Goal: Task Accomplishment & Management: Manage account settings

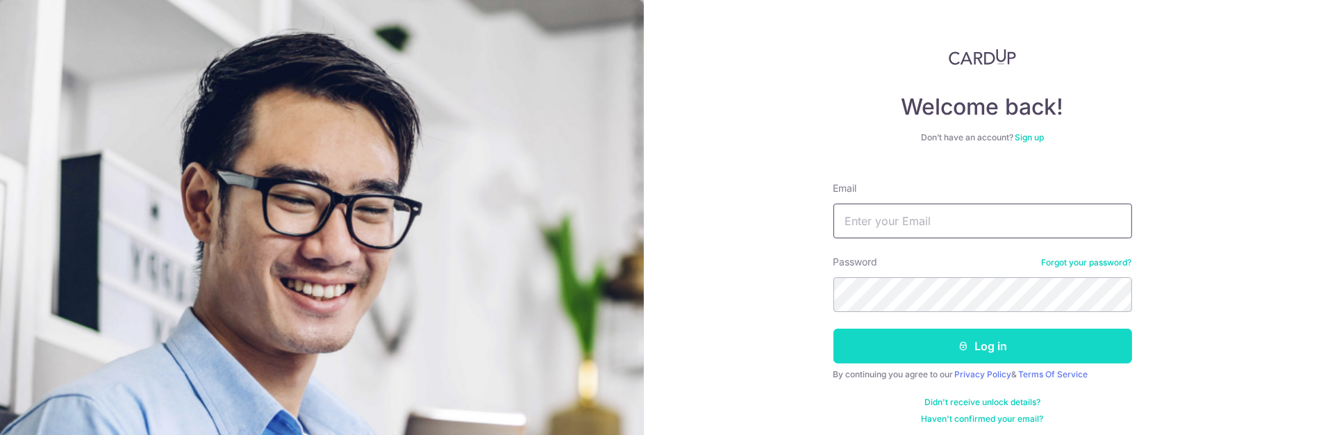
type input "[PERSON_NAME][EMAIL_ADDRESS][DOMAIN_NAME]"
click at [979, 349] on button "Log in" at bounding box center [982, 346] width 299 height 35
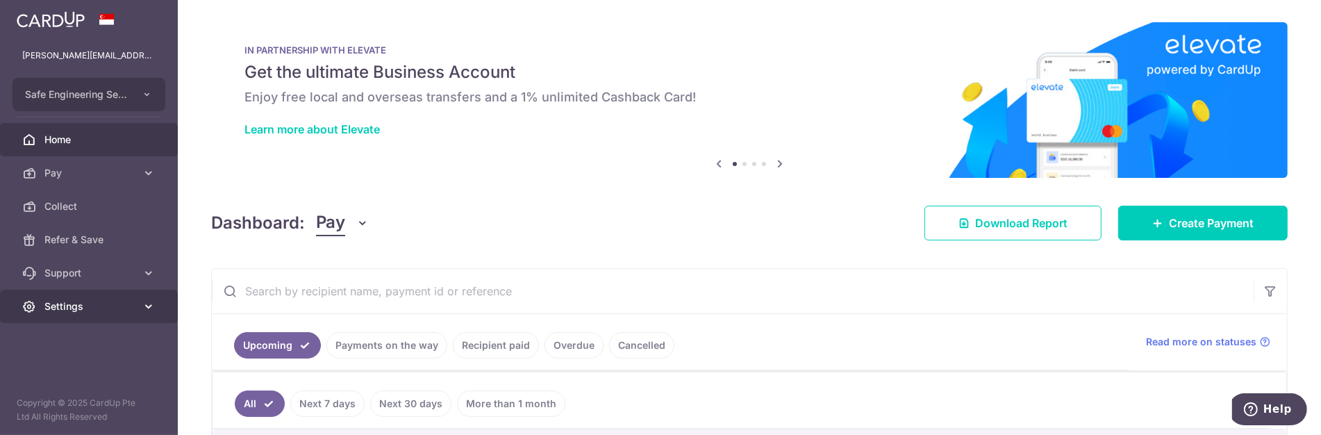
click at [77, 297] on link "Settings" at bounding box center [89, 306] width 178 height 33
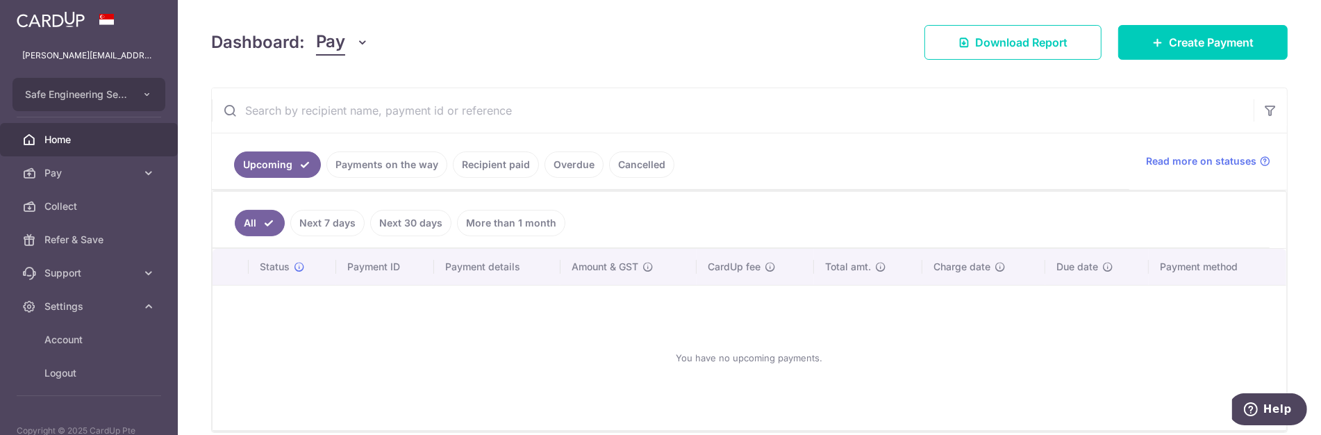
scroll to position [231, 0]
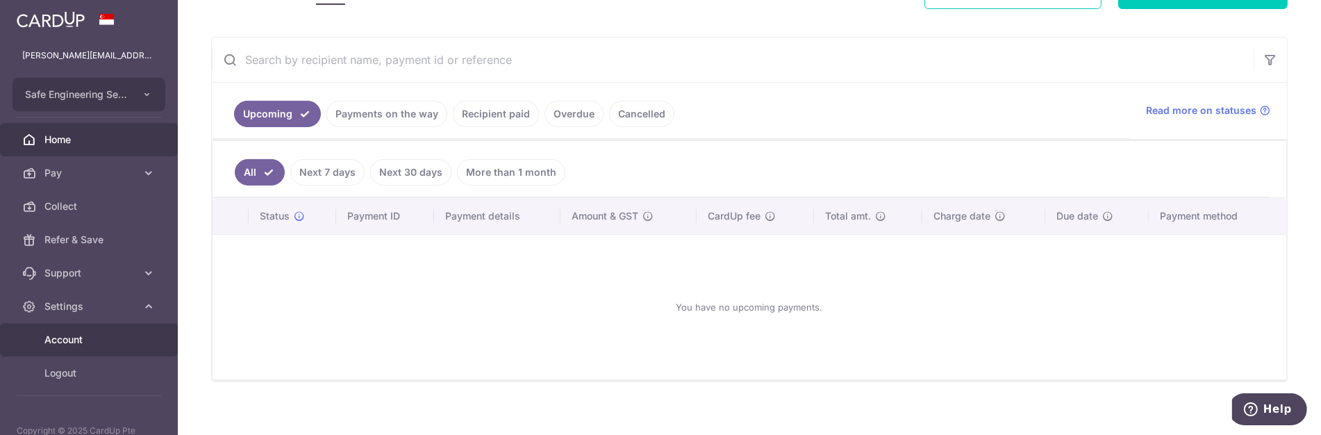
click at [66, 335] on span "Account" at bounding box center [90, 340] width 92 height 14
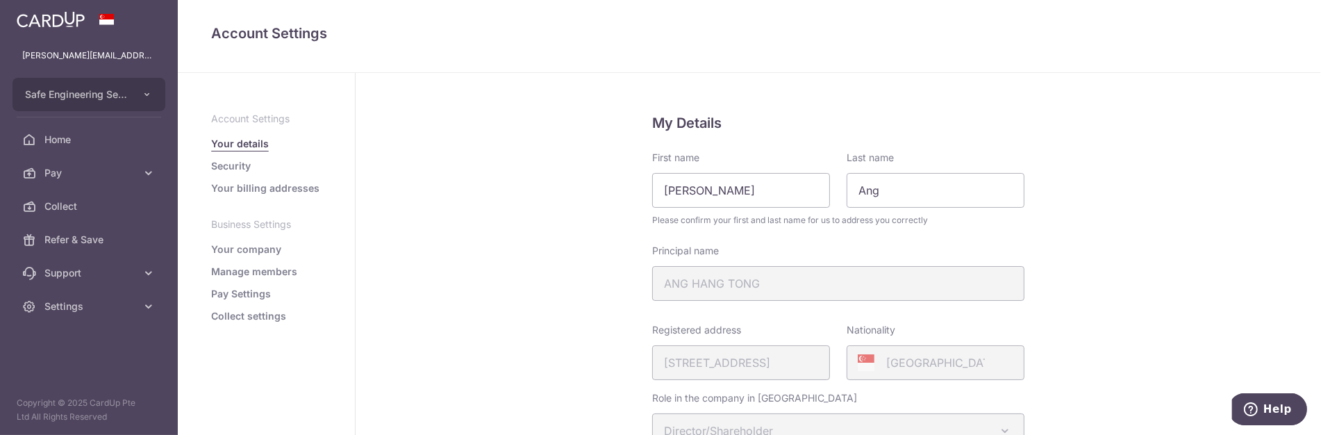
click at [249, 291] on link "Pay Settings" at bounding box center [241, 294] width 60 height 14
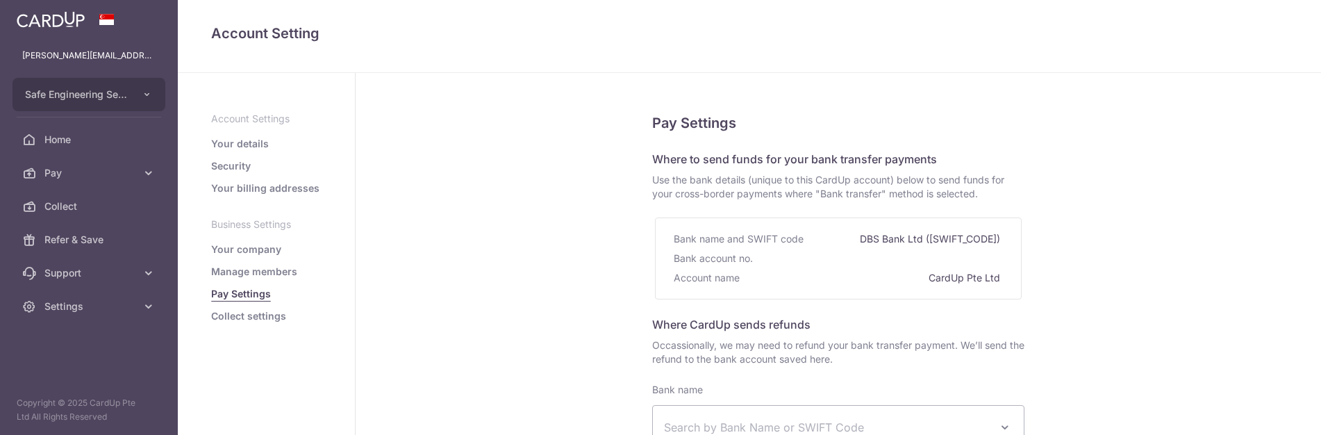
select select
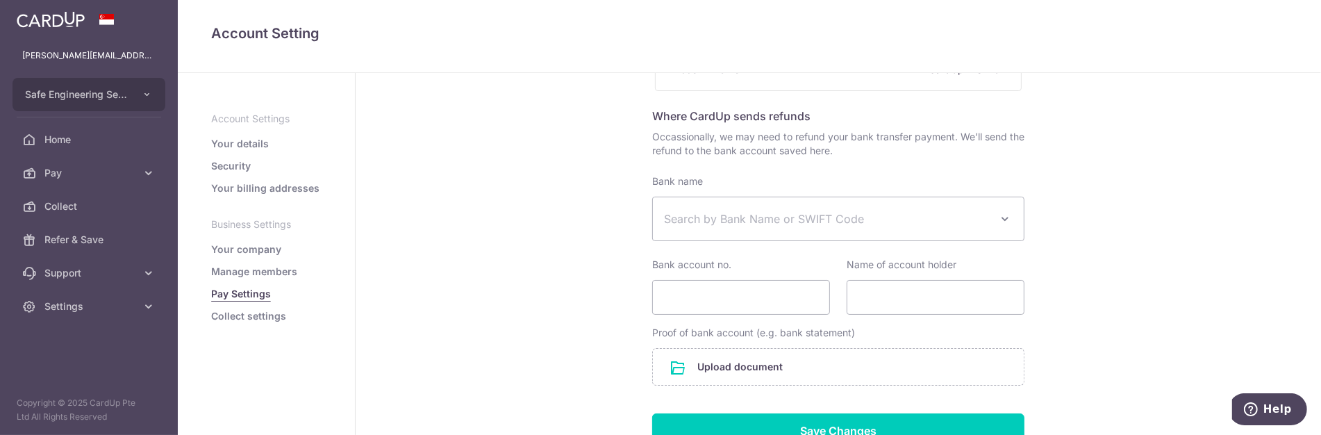
scroll to position [231, 0]
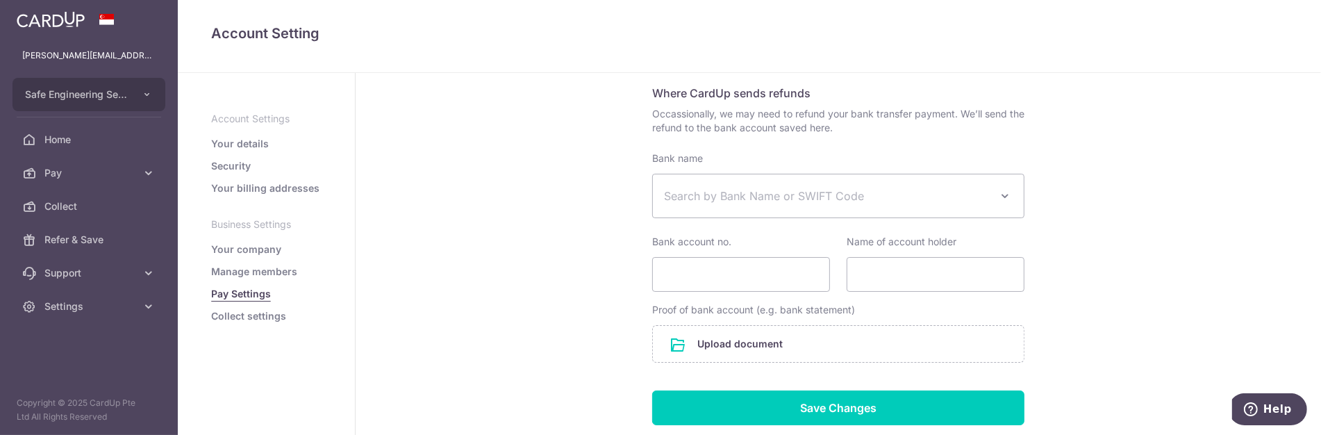
click at [274, 267] on link "Manage members" at bounding box center [254, 272] width 86 height 14
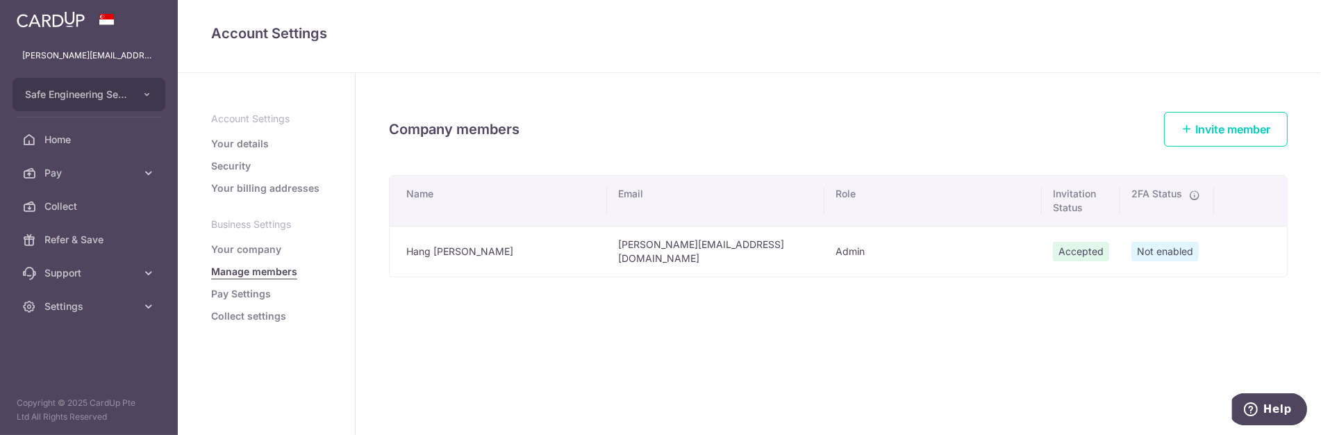
click at [269, 252] on link "Your company" at bounding box center [246, 249] width 70 height 14
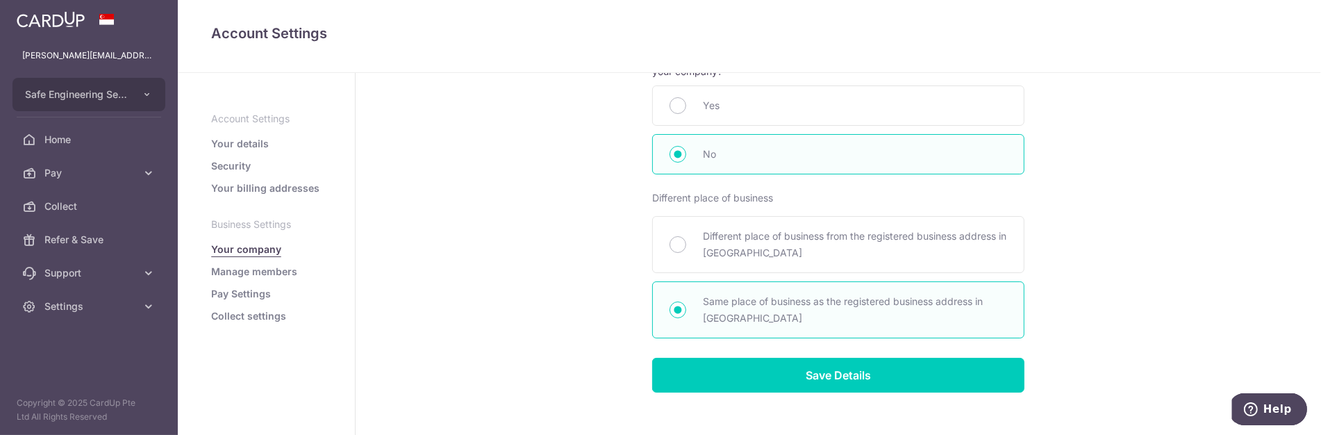
scroll to position [695, 0]
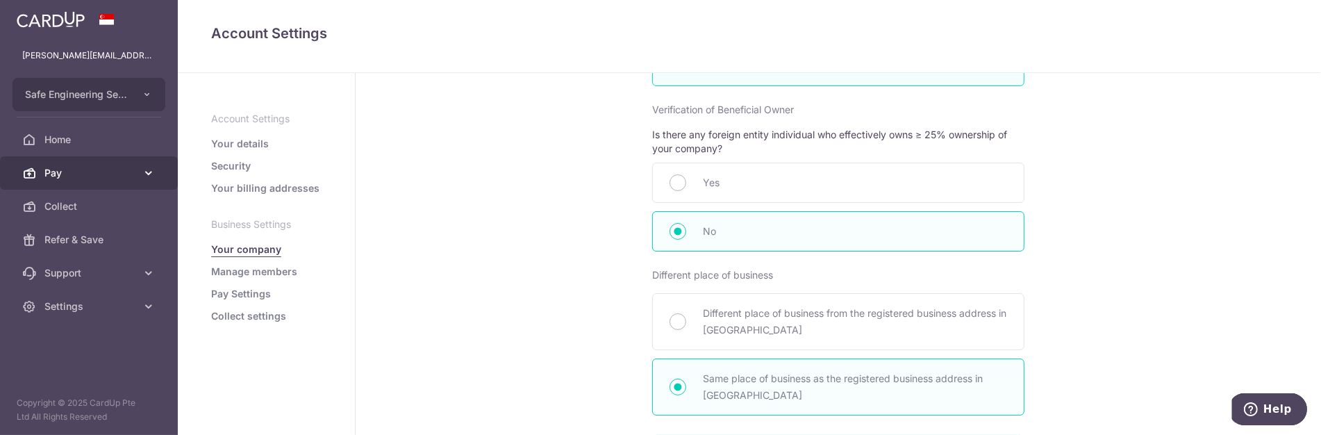
click at [80, 168] on span "Pay" at bounding box center [90, 173] width 92 height 14
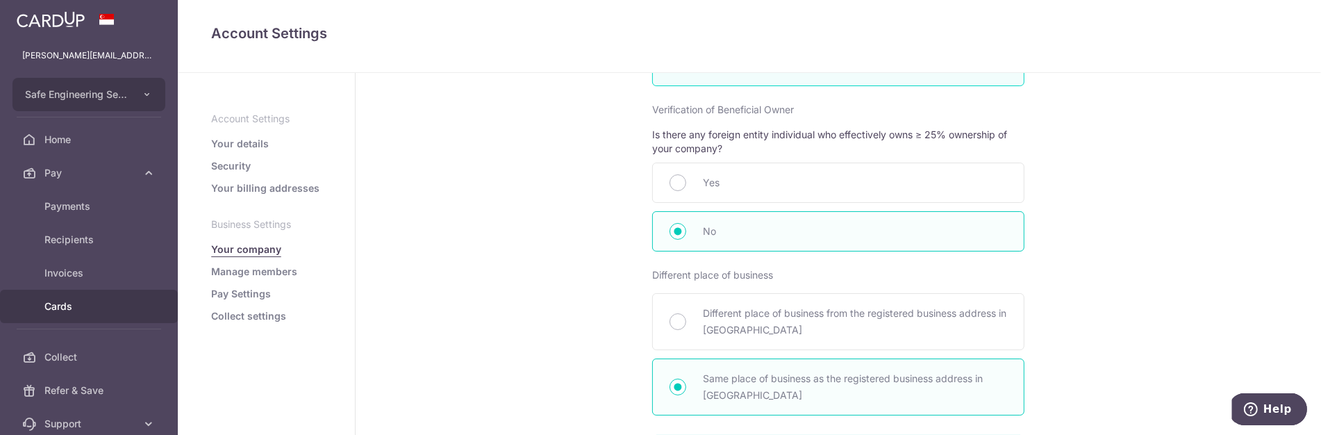
click at [91, 308] on span "Cards" at bounding box center [90, 306] width 92 height 14
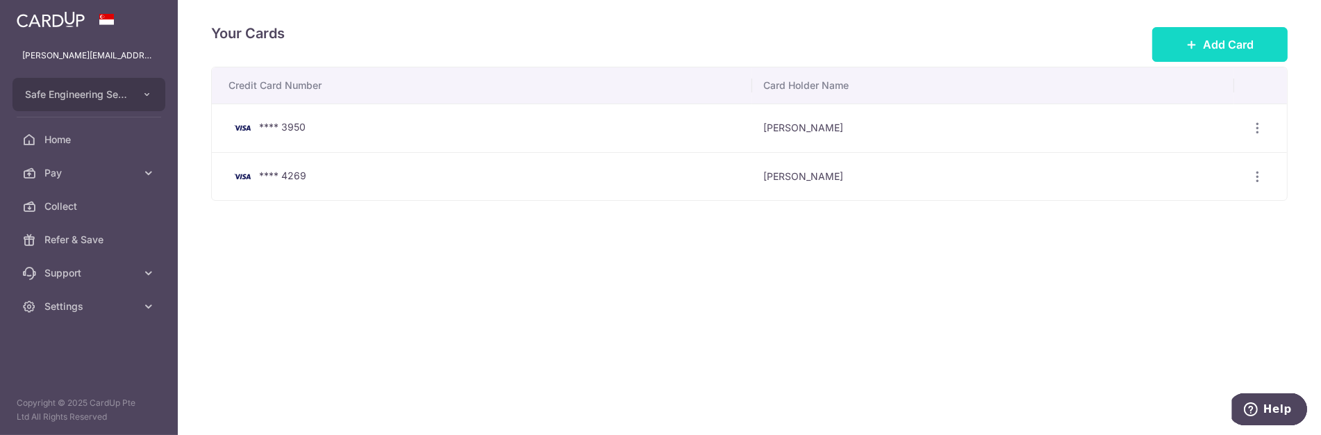
click at [1184, 47] on button "Add Card" at bounding box center [1219, 44] width 135 height 35
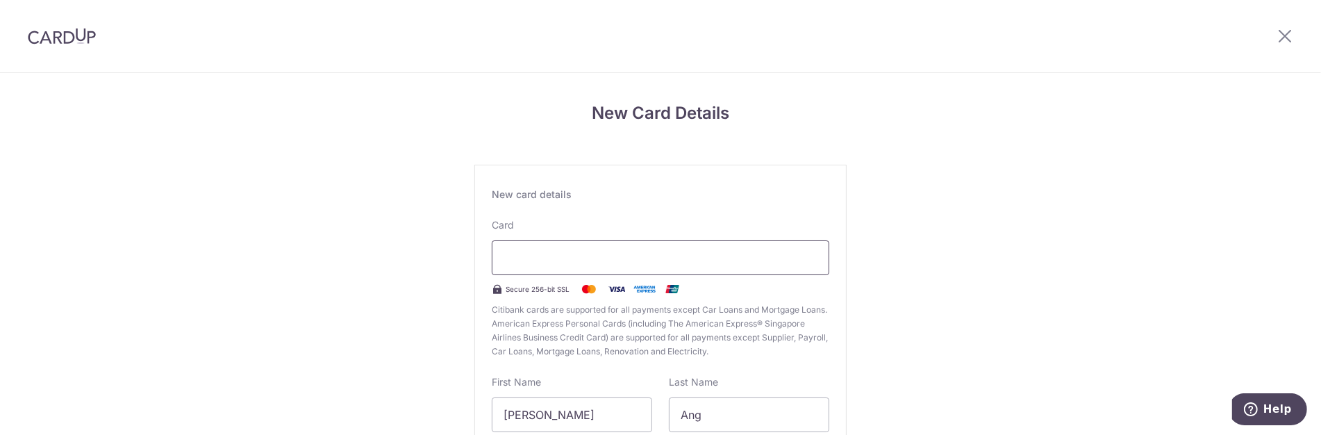
click at [564, 246] on div at bounding box center [661, 257] width 338 height 35
click at [1102, 98] on div "New Card Details New card details Card Secure 256-bit SSL Citibank cards are su…" at bounding box center [660, 364] width 1321 height 583
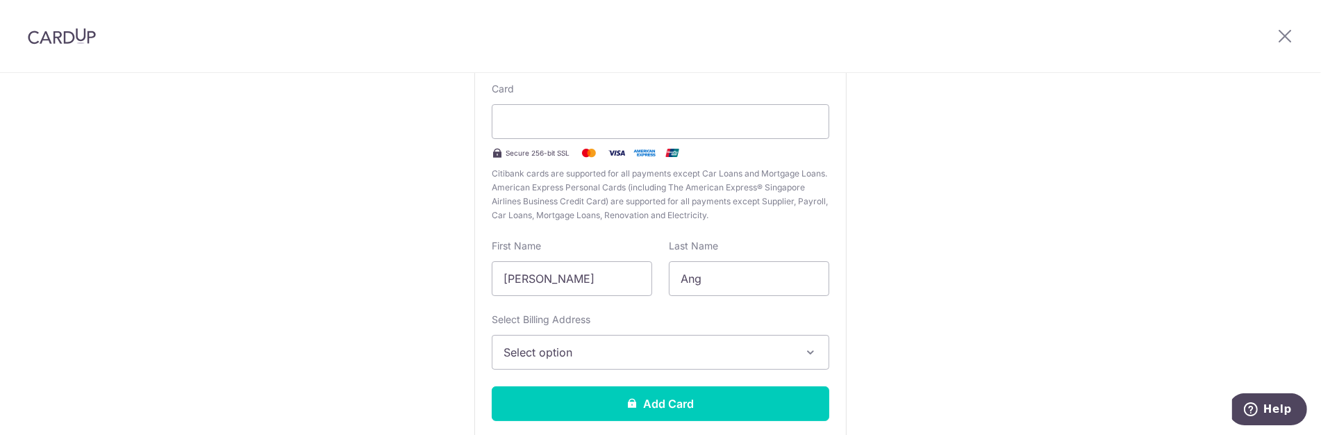
scroll to position [154, 0]
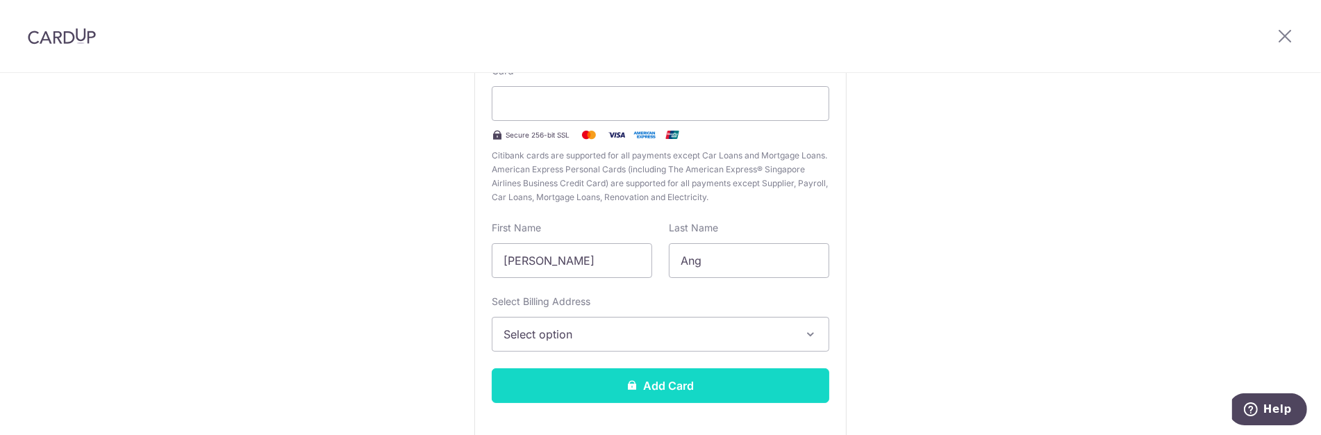
click at [671, 387] on button "Add Card" at bounding box center [661, 385] width 338 height 35
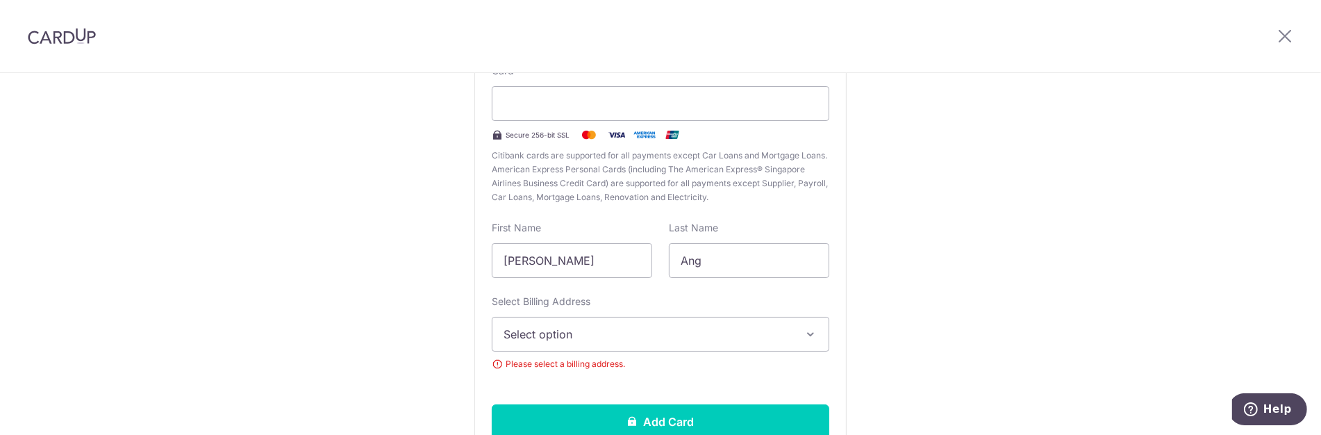
click at [622, 349] on button "Select option" at bounding box center [661, 334] width 338 height 35
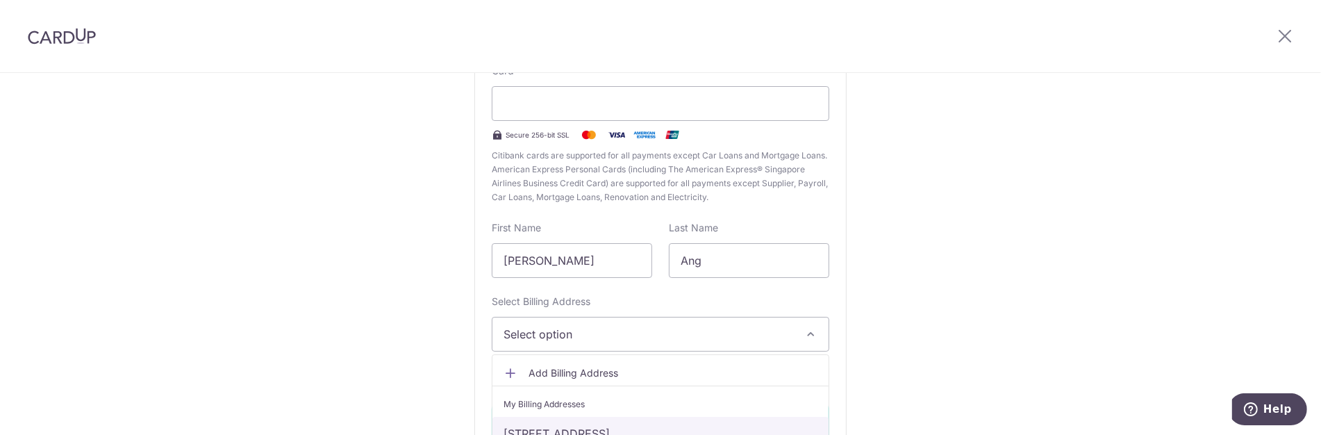
click at [612, 426] on link "15 Yishun Industrial Street 1,#03-32, WIN5, Singapore, Singapore, Singapore-768…" at bounding box center [660, 433] width 336 height 33
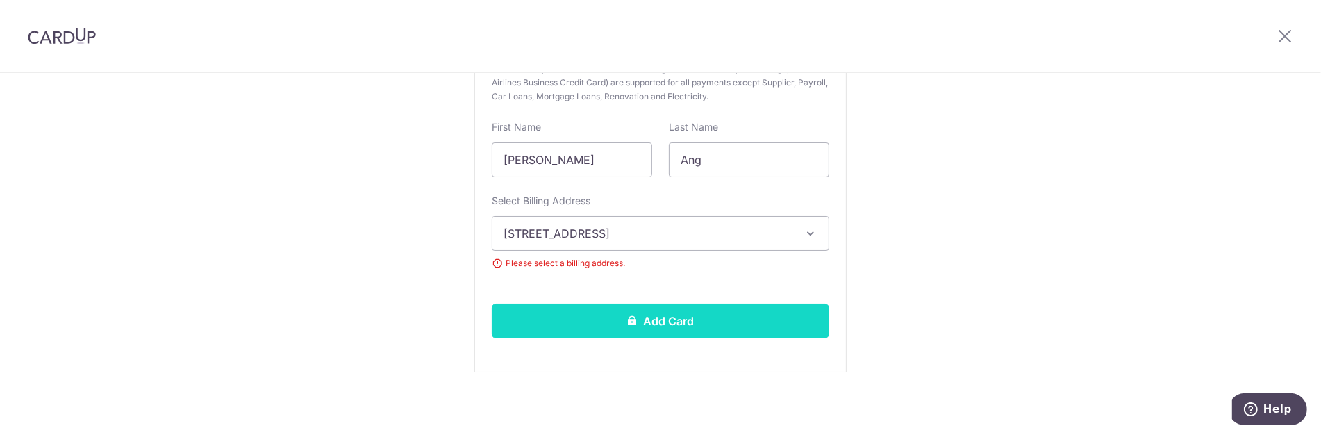
click at [679, 318] on button "Add Card" at bounding box center [661, 321] width 338 height 35
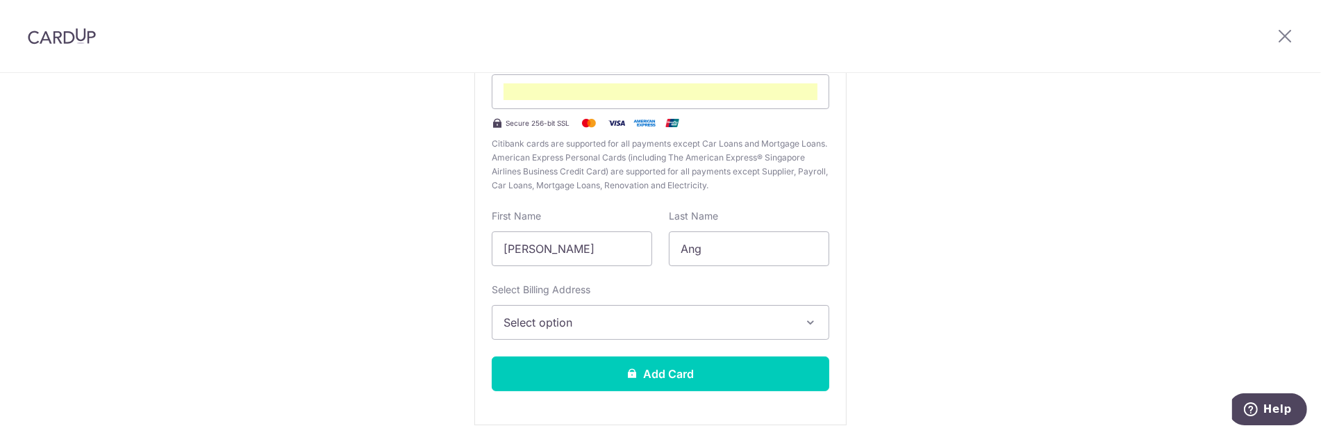
scroll to position [238, 0]
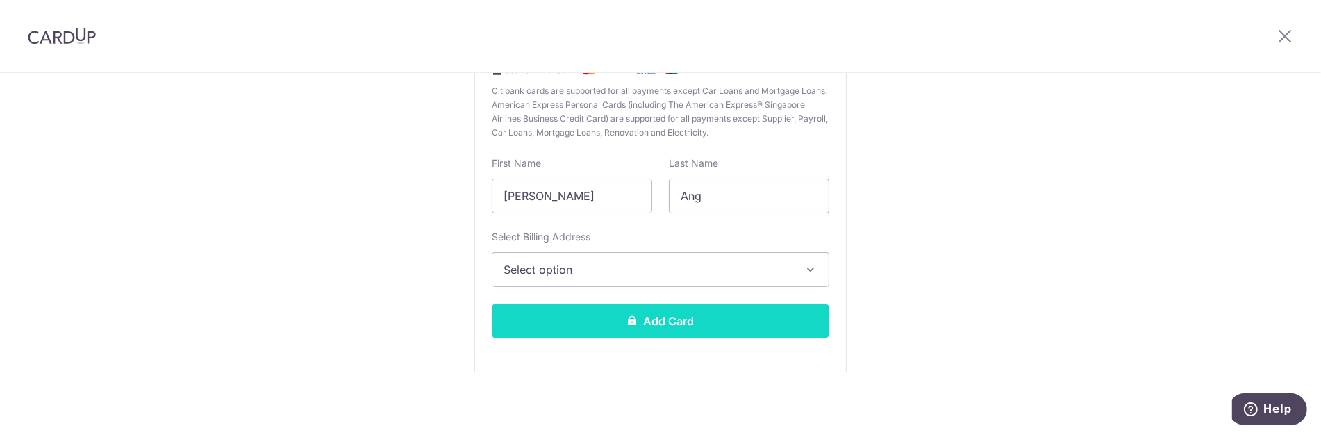
click at [726, 310] on button "Add Card" at bounding box center [661, 321] width 338 height 35
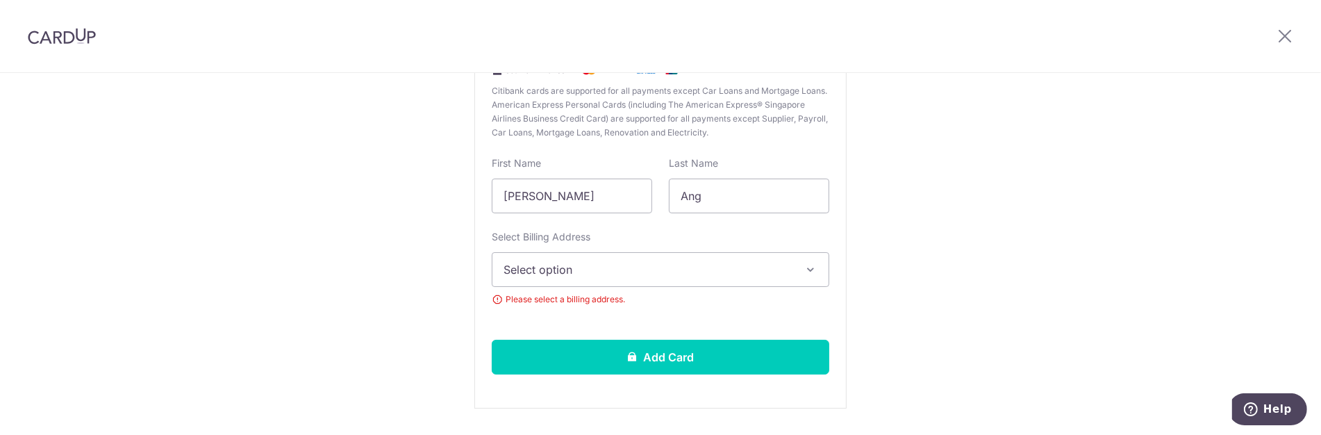
click at [712, 273] on span "Select option" at bounding box center [648, 269] width 289 height 17
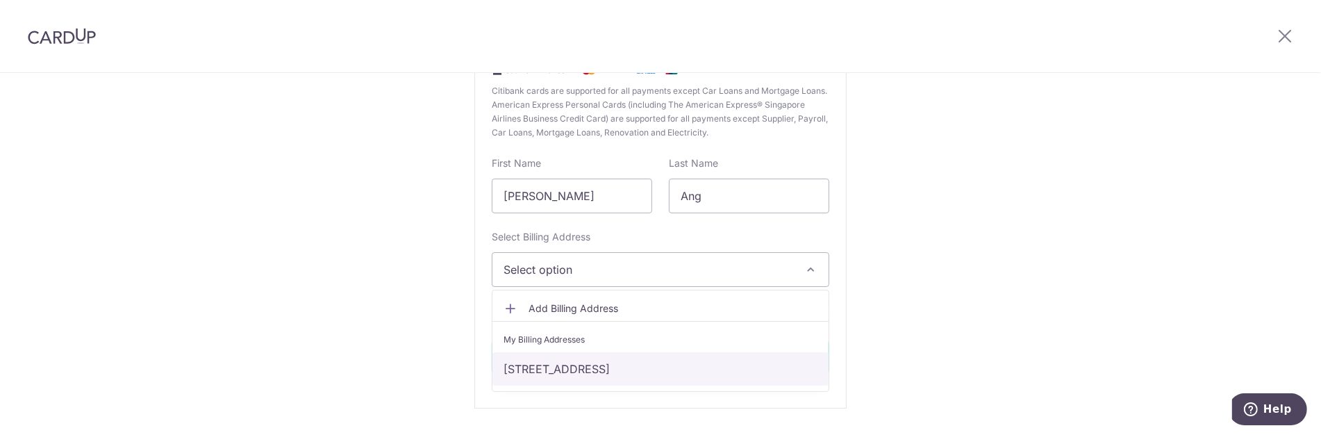
click at [691, 362] on link "[STREET_ADDRESS]" at bounding box center [660, 368] width 336 height 33
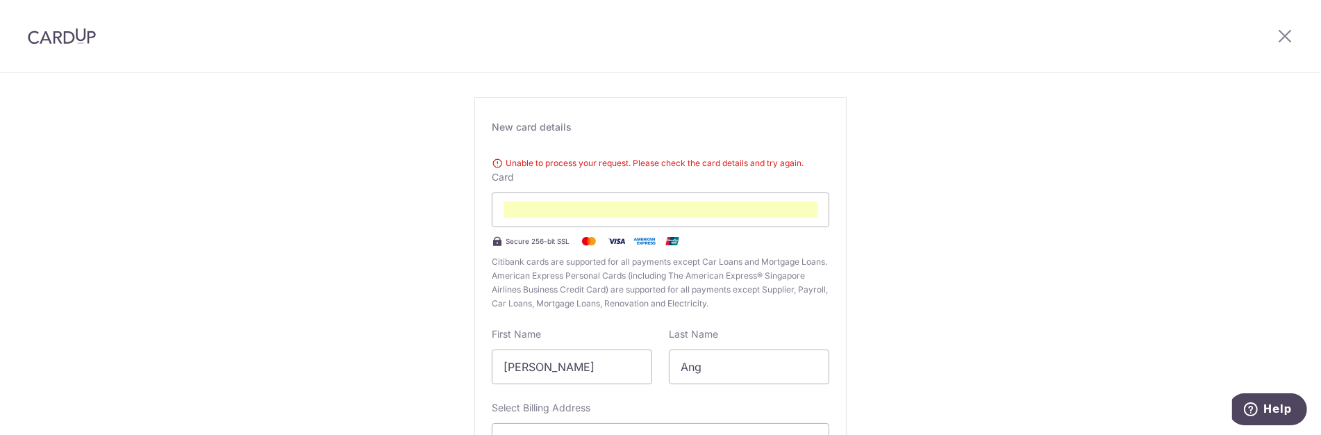
scroll to position [84, 0]
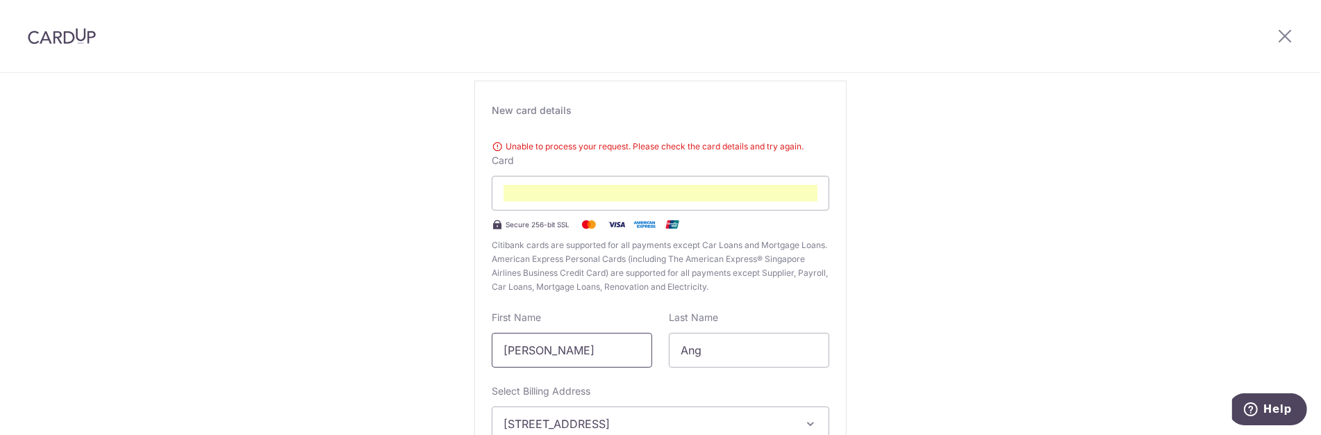
drag, startPoint x: 575, startPoint y: 348, endPoint x: 317, endPoint y: 297, distance: 263.4
click at [327, 302] on div "New Card Details New card details Unable to process your request. Please check …" at bounding box center [660, 308] width 1321 height 639
type input "Timothy"
click at [900, 301] on div "New Card Details New card details Unable to process your request. Please check …" at bounding box center [660, 308] width 1321 height 639
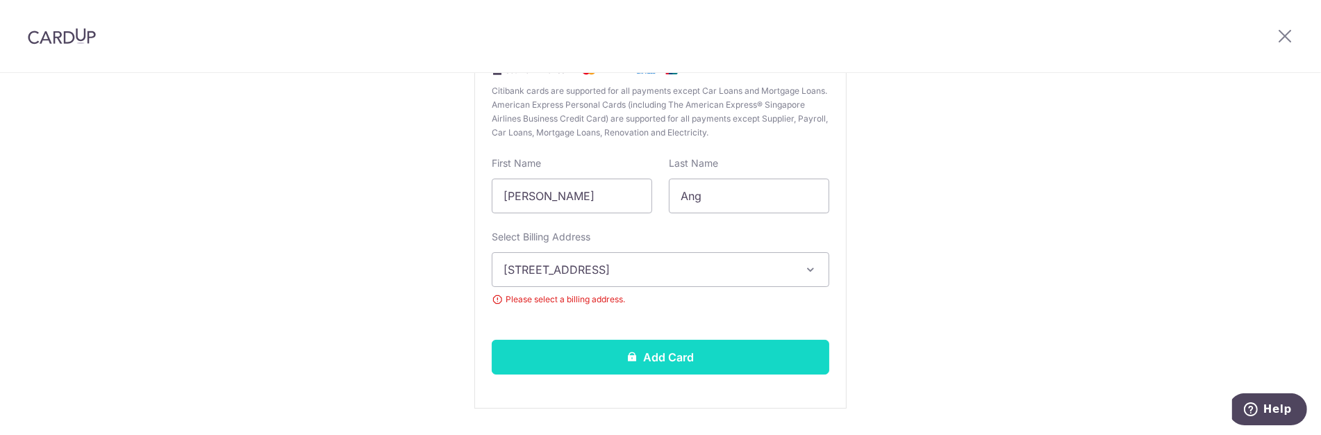
click at [738, 356] on button "Add Card" at bounding box center [661, 357] width 338 height 35
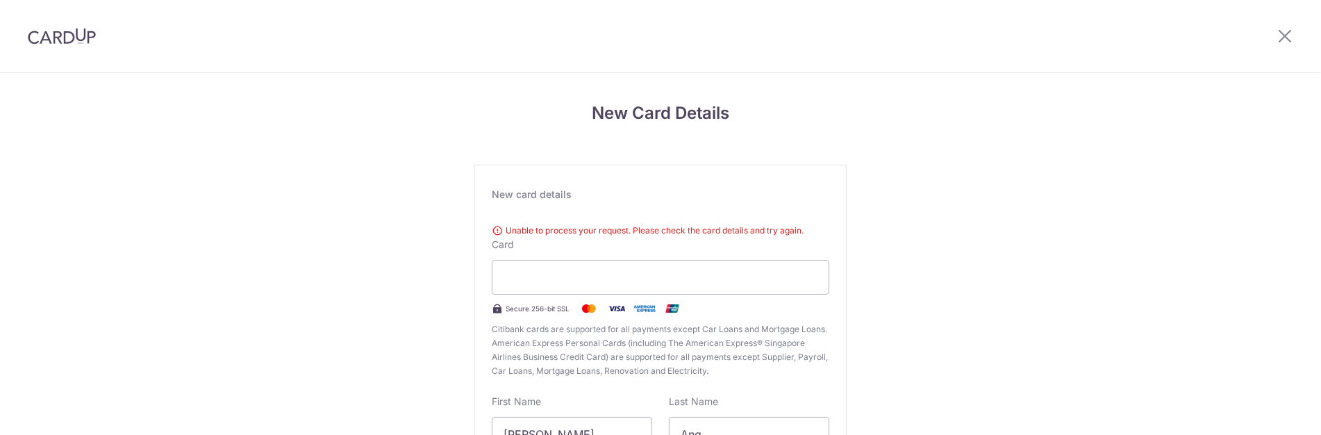
scroll to position [150, 0]
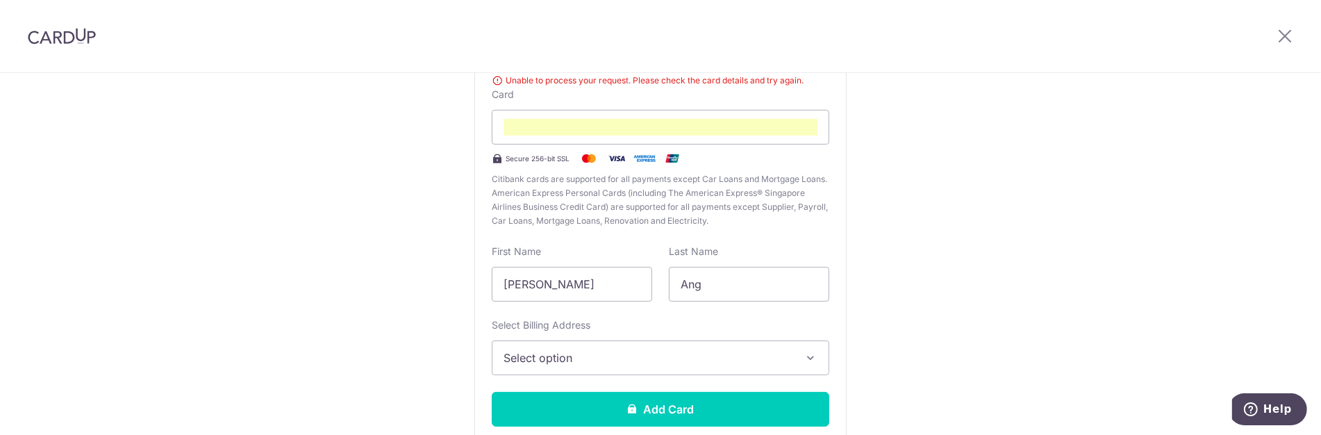
click at [977, 278] on div "New Card Details New card details Unable to process your request. Please check …" at bounding box center [660, 224] width 1321 height 603
click at [665, 363] on span "Select option" at bounding box center [648, 357] width 289 height 17
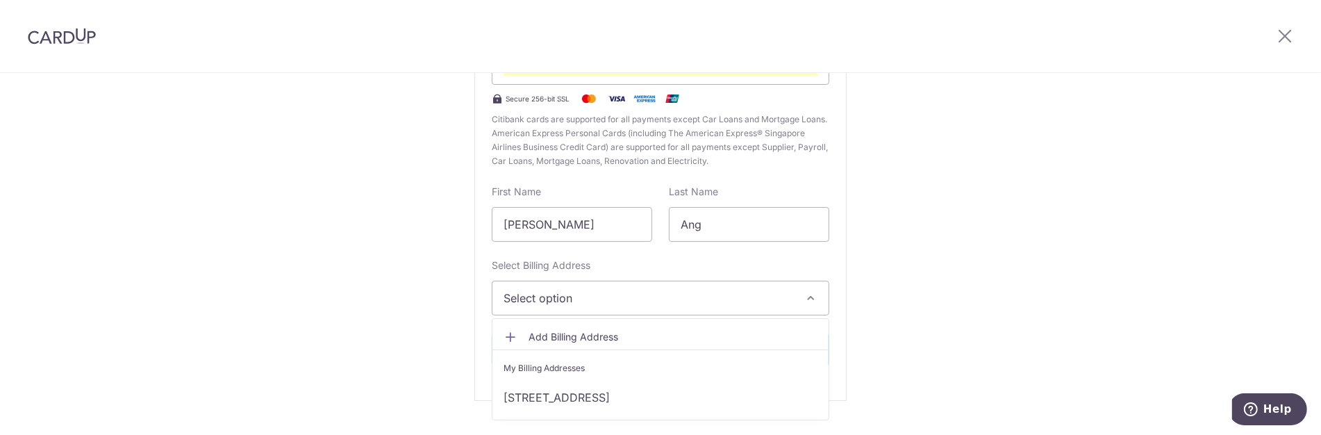
scroll to position [238, 0]
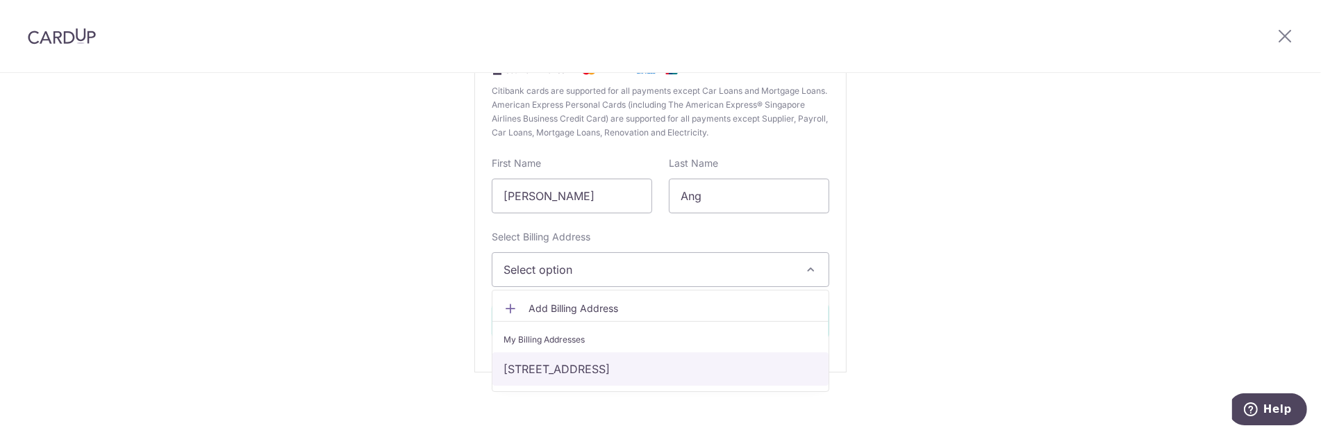
click at [601, 372] on link "[STREET_ADDRESS]" at bounding box center [660, 368] width 336 height 33
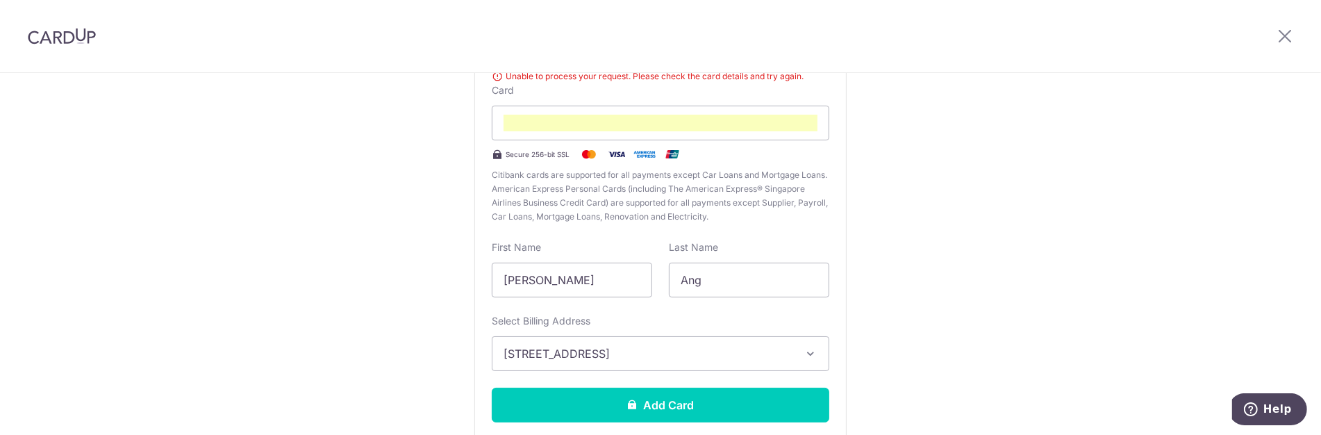
scroll to position [84, 0]
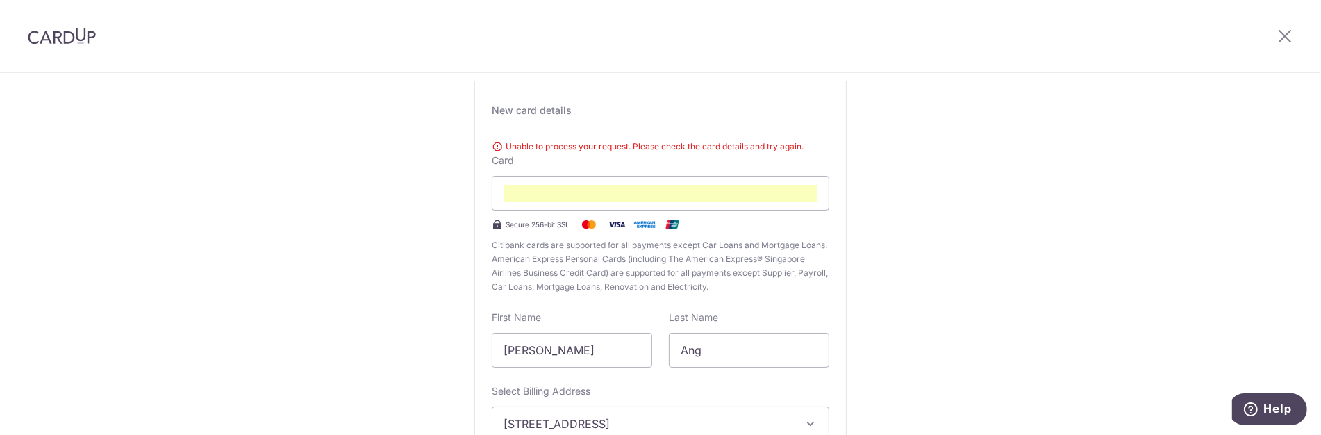
click at [1138, 62] on header at bounding box center [660, 36] width 1321 height 73
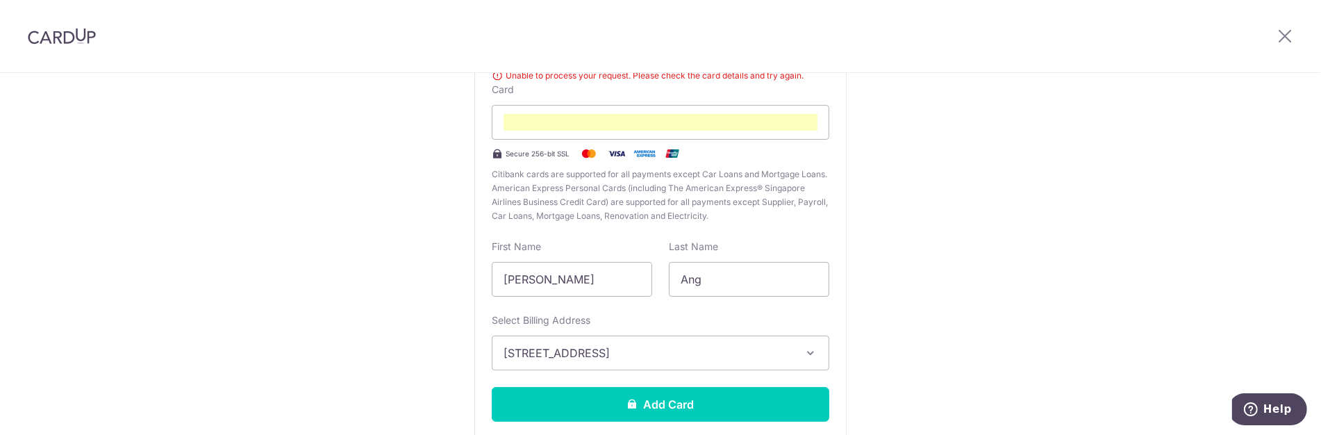
scroll to position [238, 0]
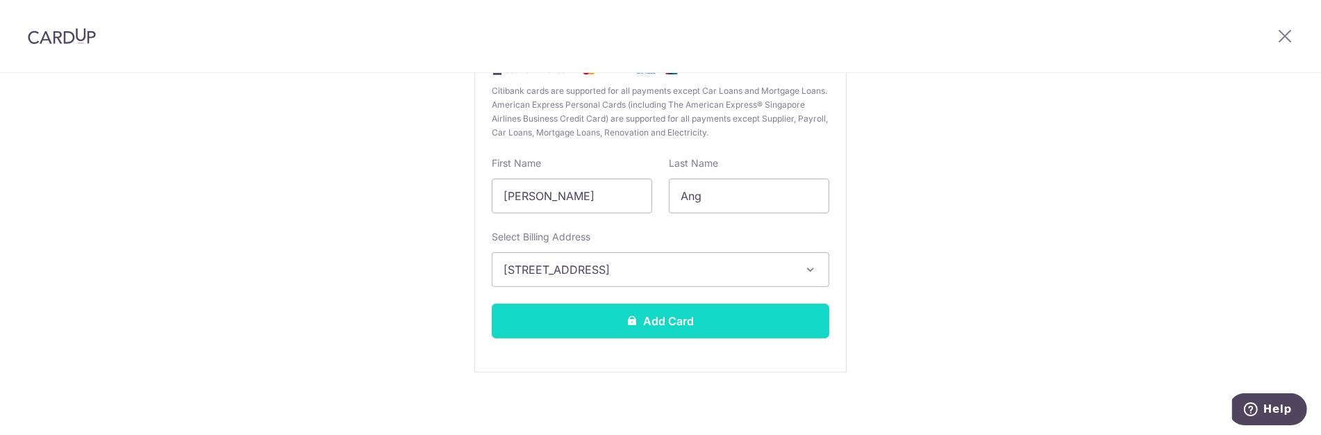
click at [687, 320] on button "Add Card" at bounding box center [661, 321] width 338 height 35
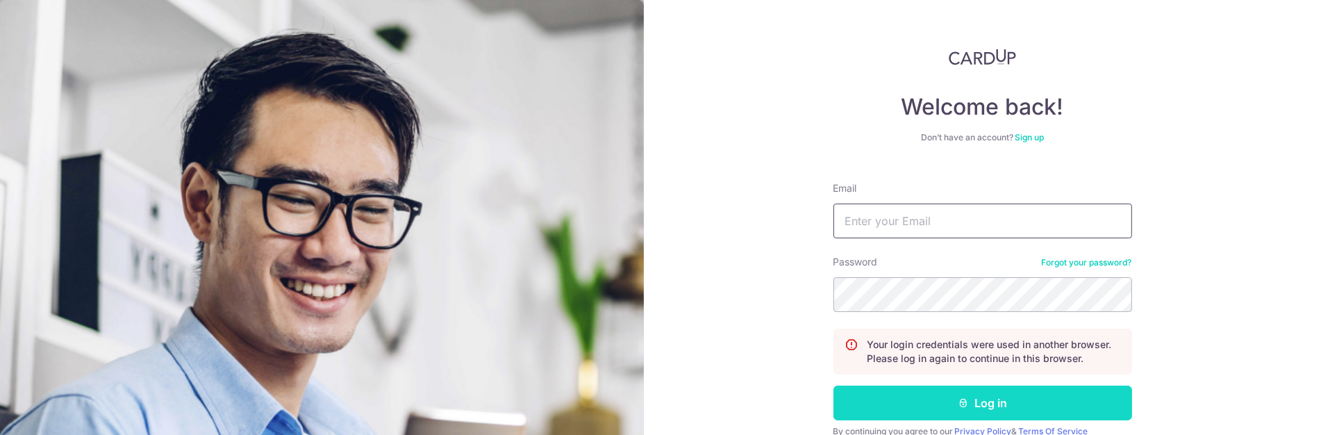
type input "[PERSON_NAME][EMAIL_ADDRESS][DOMAIN_NAME]"
click at [1003, 404] on button "Log in" at bounding box center [982, 402] width 299 height 35
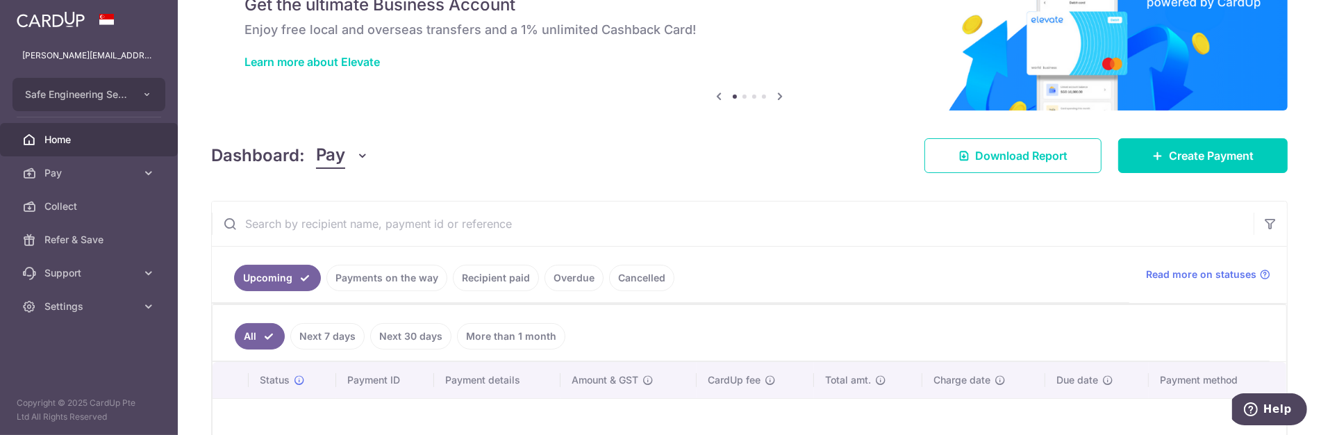
scroll to position [154, 0]
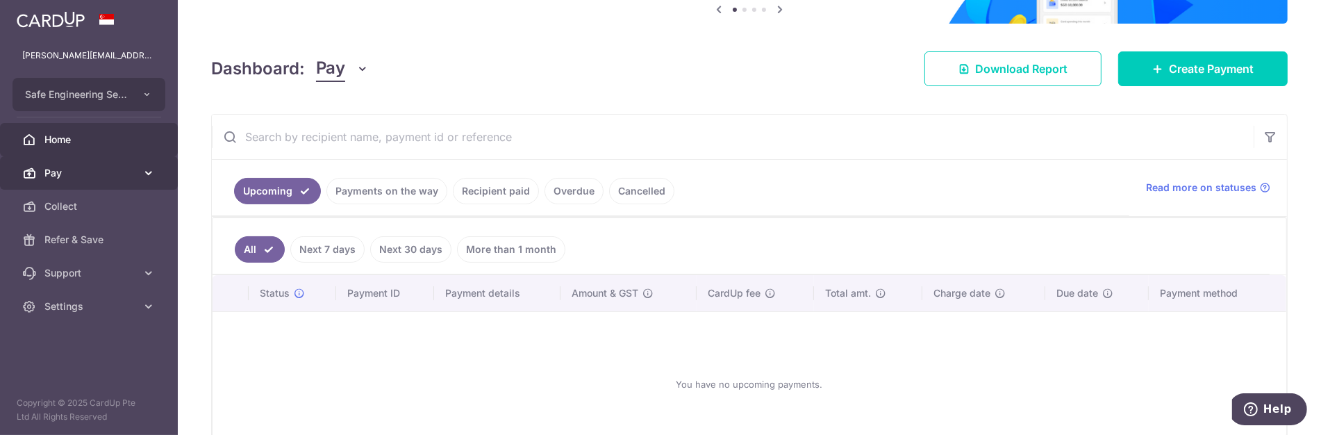
click at [72, 169] on span "Pay" at bounding box center [90, 173] width 92 height 14
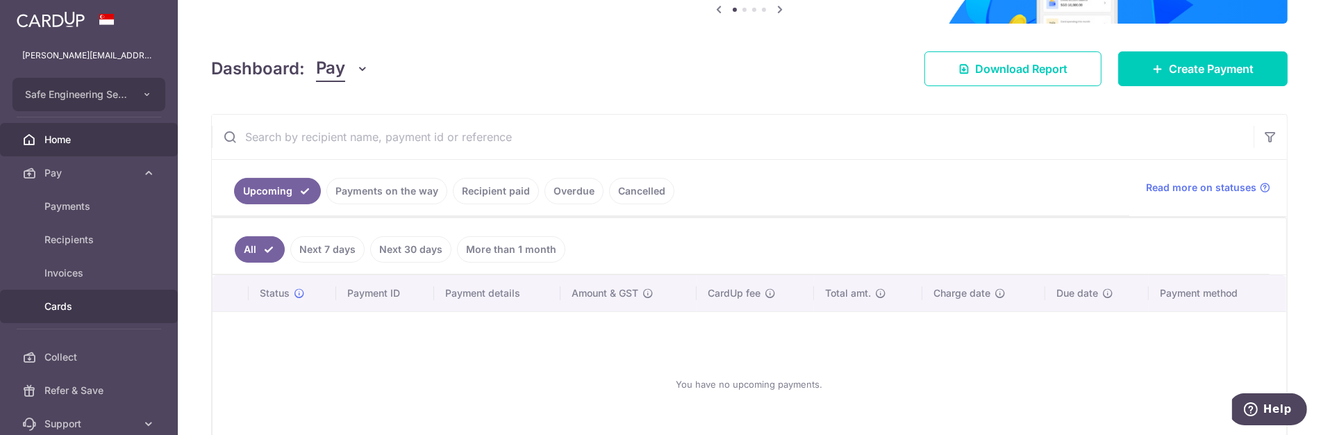
click at [65, 308] on span "Cards" at bounding box center [90, 306] width 92 height 14
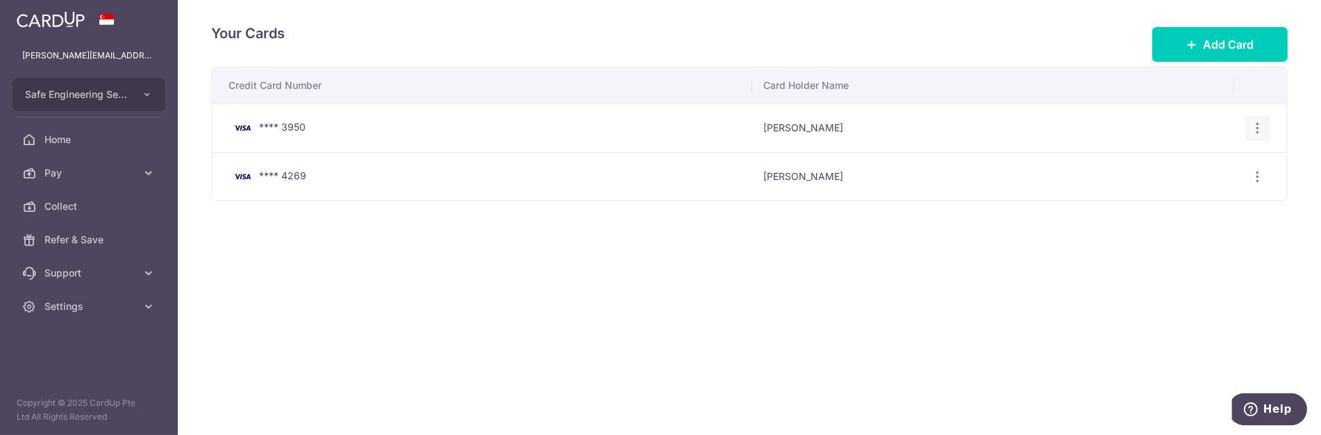
click at [1263, 129] on icon "button" at bounding box center [1258, 128] width 15 height 15
click at [1186, 199] on span "Delete" at bounding box center [1211, 200] width 94 height 17
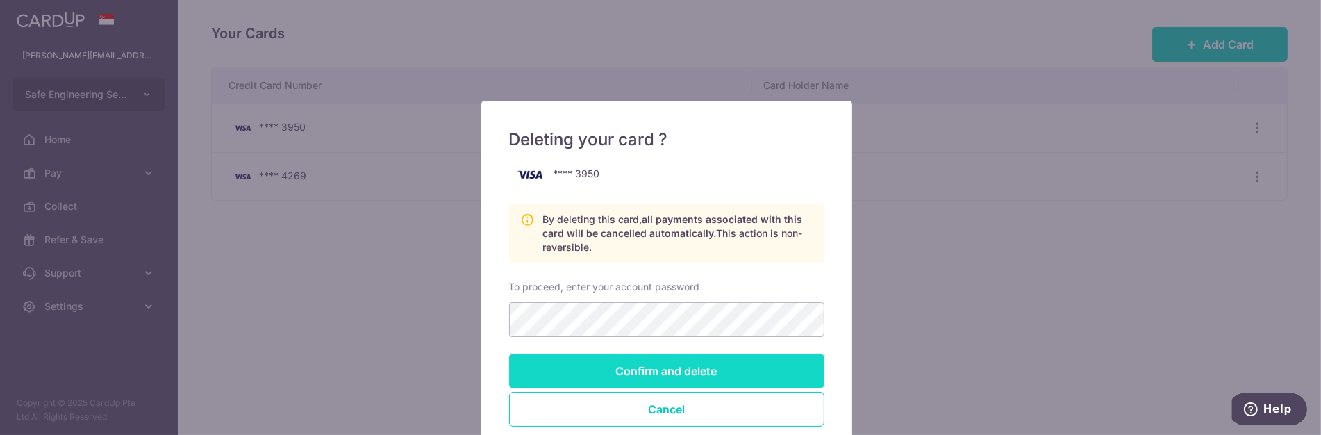
click at [638, 365] on input "Confirm and delete" at bounding box center [666, 371] width 315 height 35
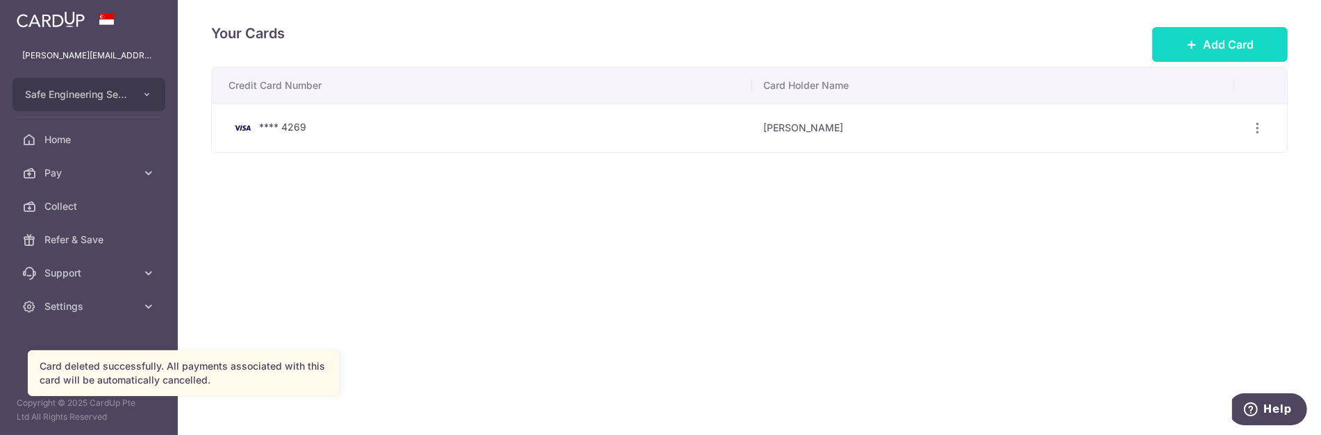
click at [1211, 49] on span "Add Card" at bounding box center [1228, 44] width 51 height 17
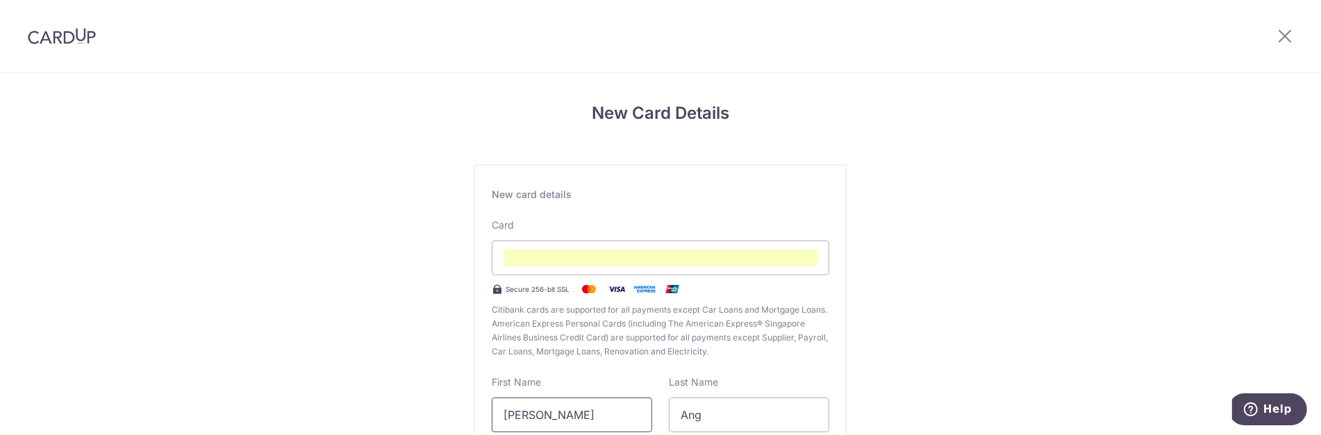
drag, startPoint x: 565, startPoint y: 415, endPoint x: 410, endPoint y: 373, distance: 159.7
click at [436, 395] on div "New Card Details New card details Card Secure 256-bit SSL Citibank cards are su…" at bounding box center [660, 364] width 1321 height 583
type input "Timothy"
click at [899, 364] on div "New Card Details New card details Card Secure 256-bit SSL Citibank cards are su…" at bounding box center [660, 364] width 1321 height 583
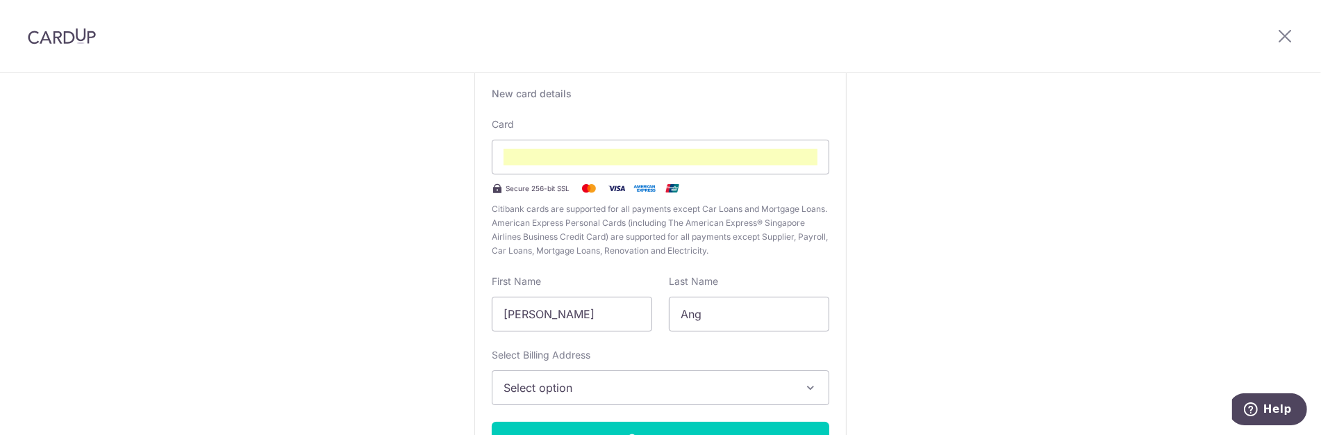
scroll to position [154, 0]
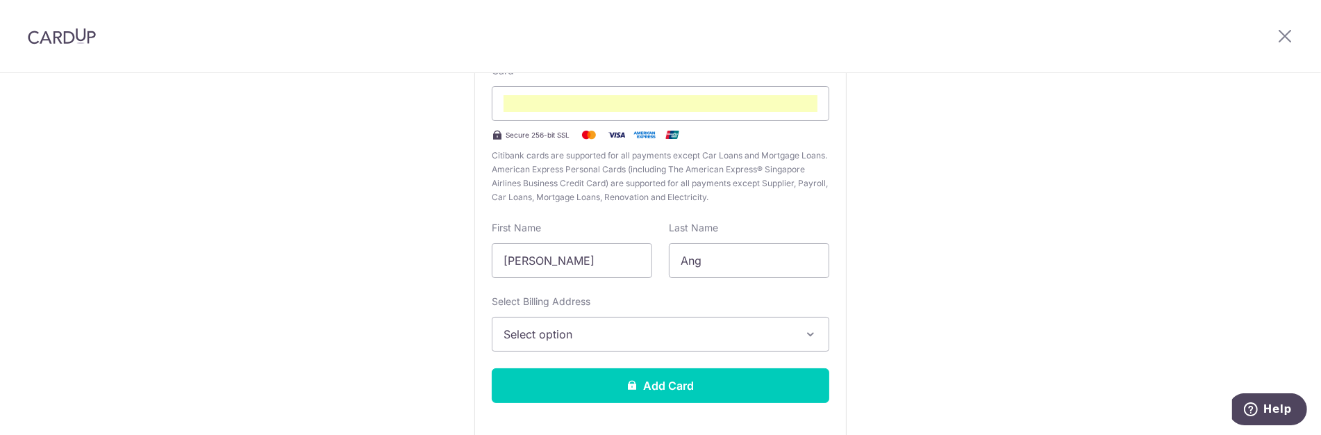
click at [654, 326] on span "Select option" at bounding box center [648, 334] width 289 height 17
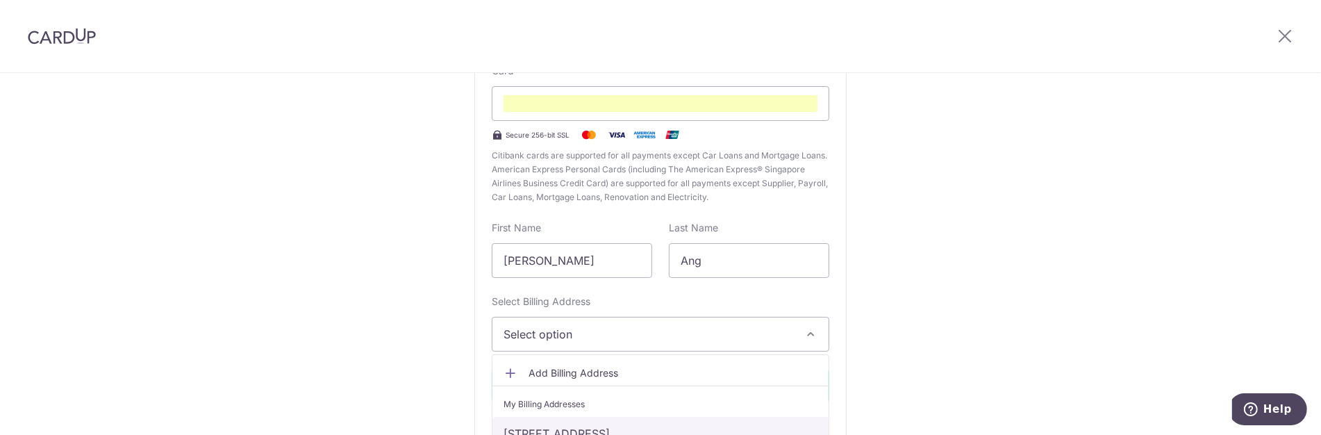
click at [627, 424] on link "15 Yishun Industrial Street 1,#03-32, WIN5, Singapore, Singapore, Singapore-768…" at bounding box center [660, 433] width 336 height 33
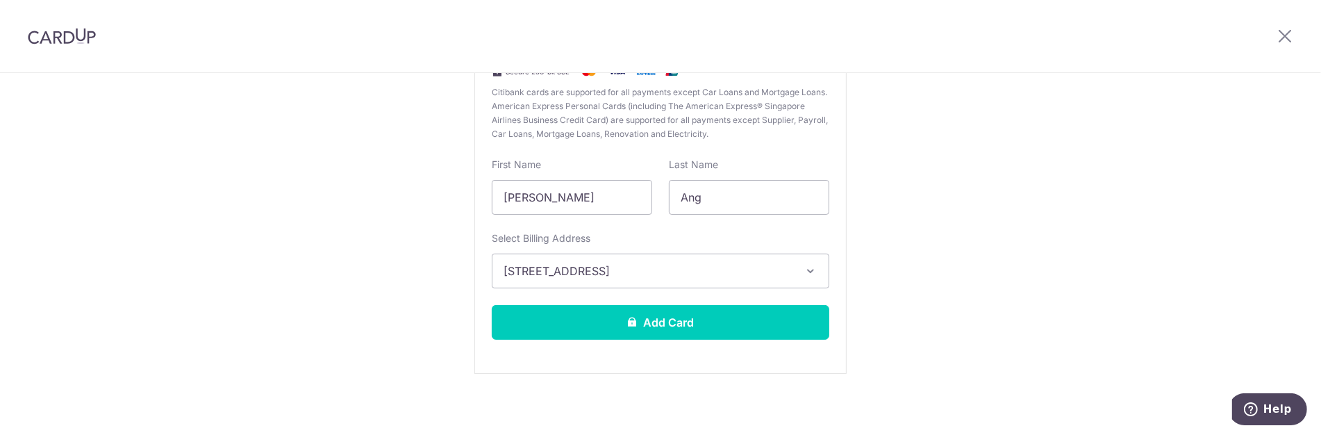
scroll to position [219, 0]
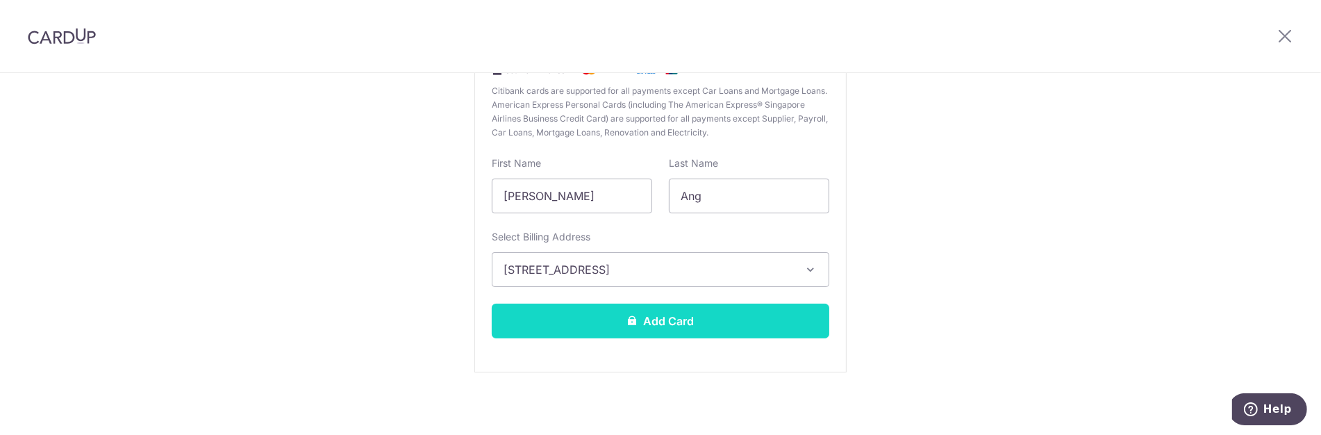
click at [656, 313] on button "Add Card" at bounding box center [661, 321] width 338 height 35
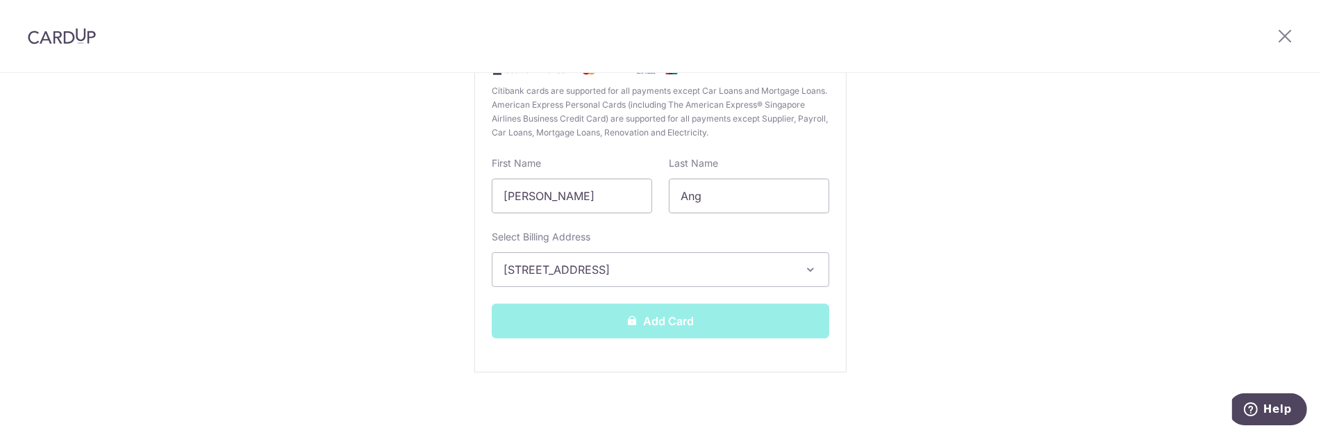
scroll to position [65, 0]
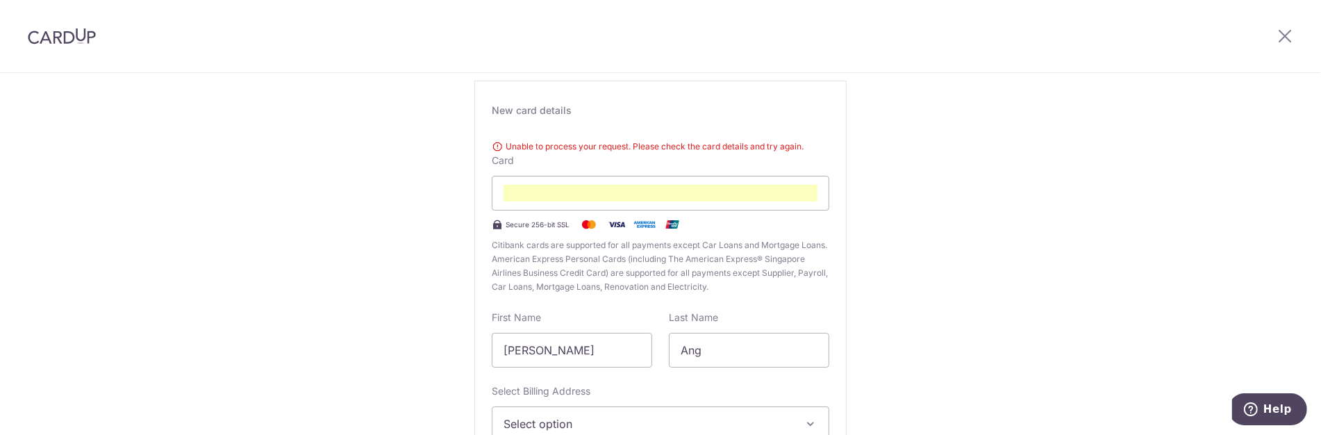
scroll to position [238, 0]
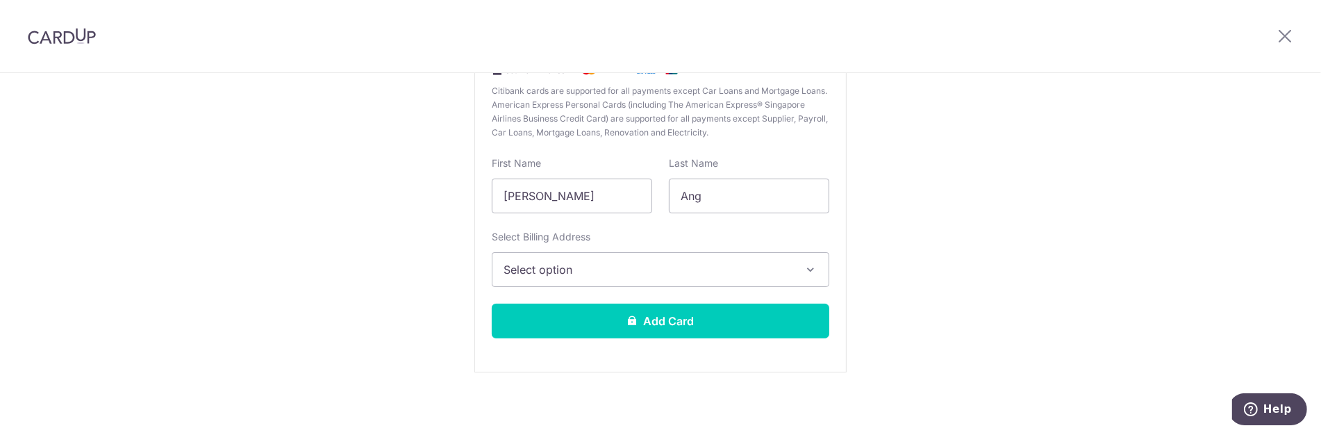
click at [618, 269] on span "Select option" at bounding box center [648, 269] width 289 height 17
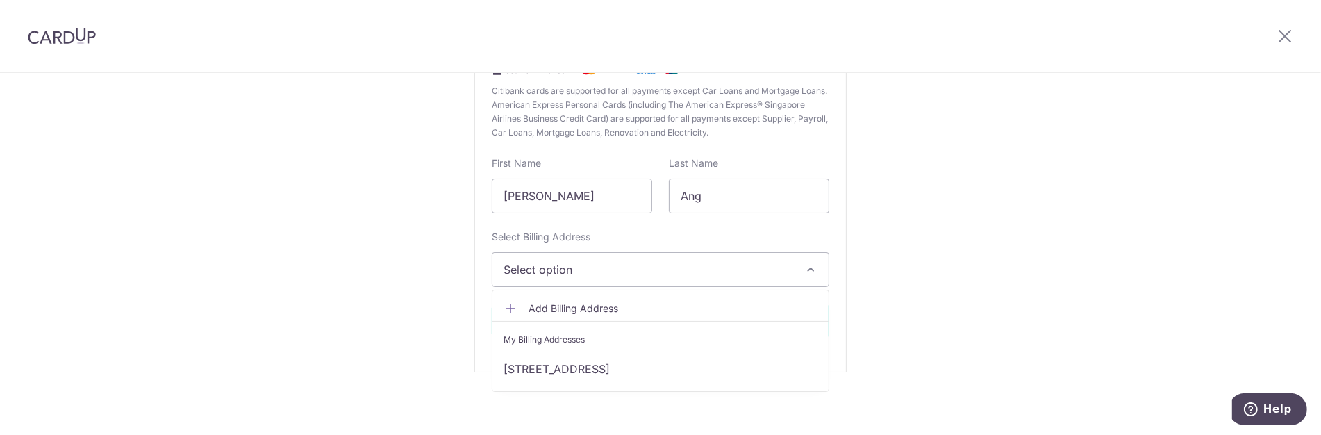
click at [565, 301] on span "Add Billing Address" at bounding box center [673, 308] width 289 height 14
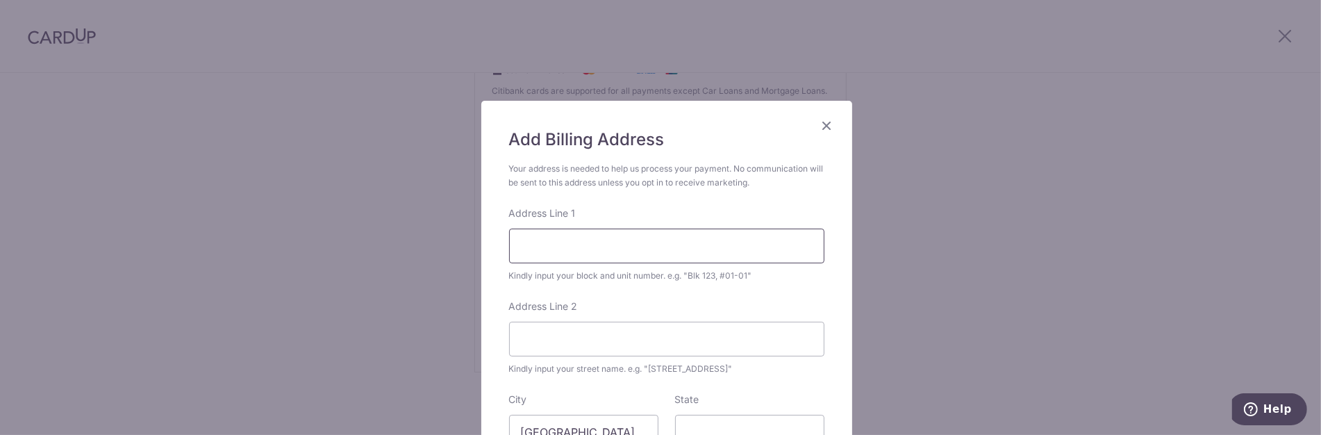
drag, startPoint x: 581, startPoint y: 238, endPoint x: 599, endPoint y: 238, distance: 18.1
click at [581, 238] on input "Address Line 1" at bounding box center [666, 246] width 315 height 35
type input "23 Balmoral Park"
type input "#04-01, Pinewoood Gardens"
type input "259852"
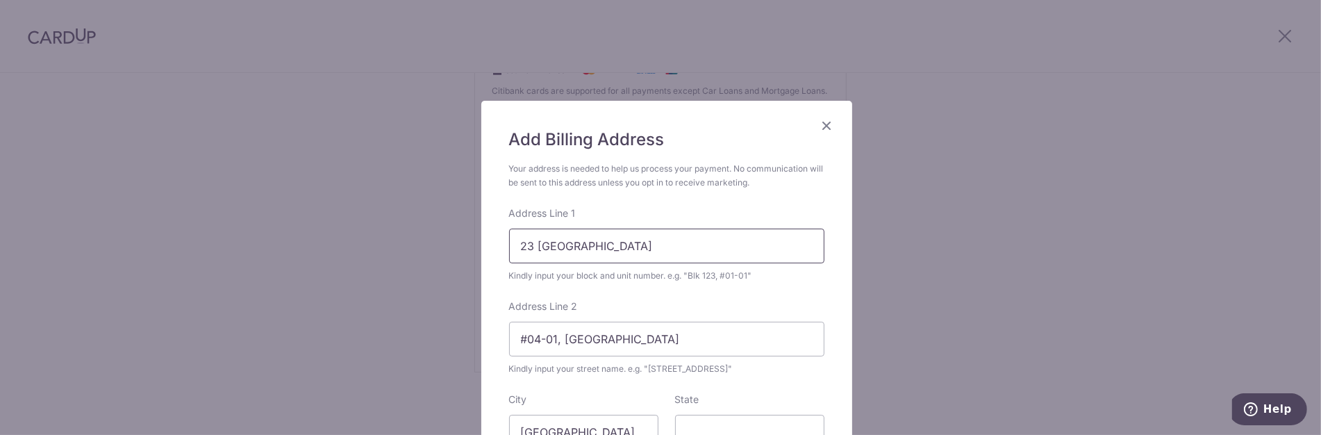
scroll to position [266, 0]
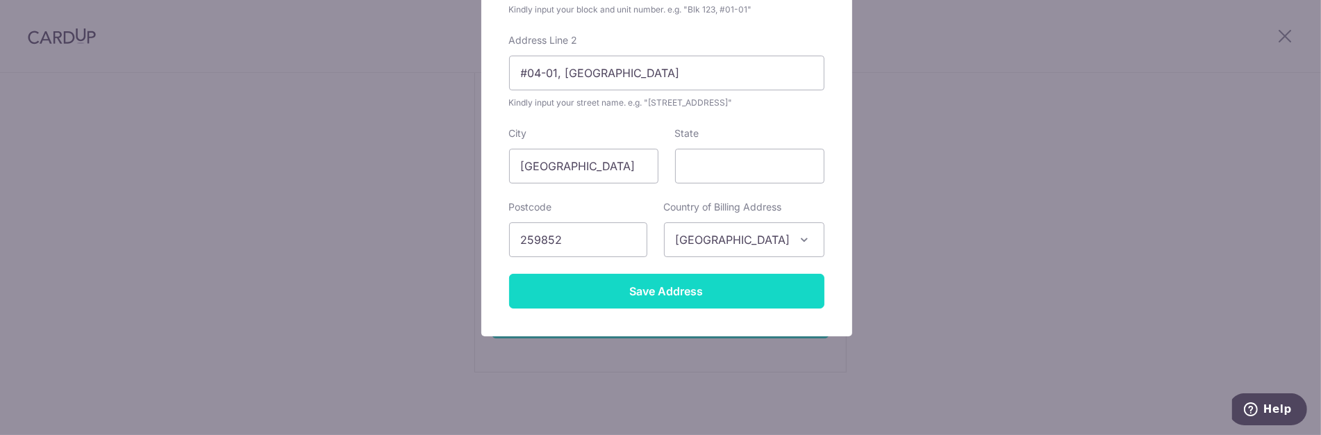
click at [699, 285] on input "Save Address" at bounding box center [666, 291] width 315 height 35
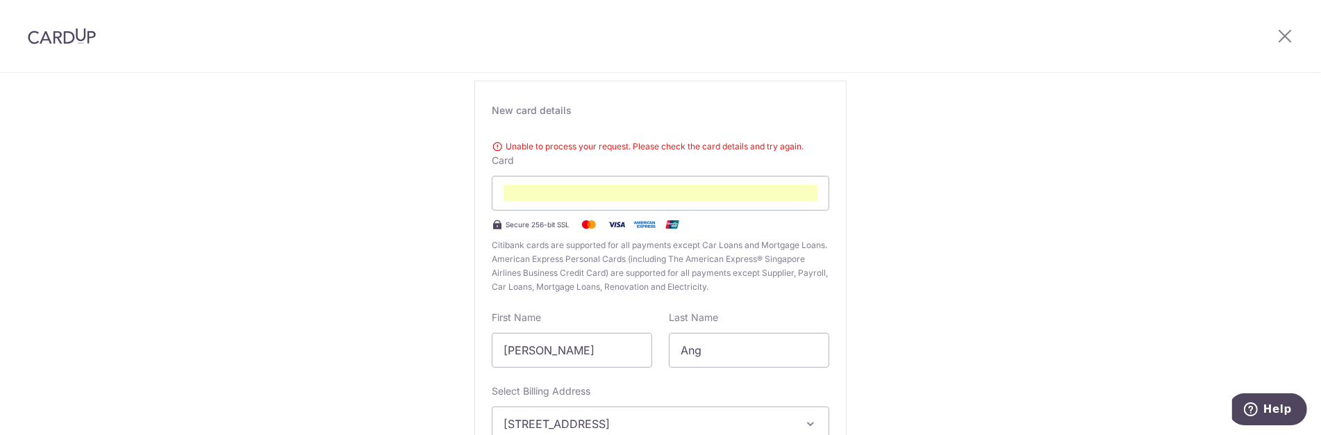
scroll to position [238, 0]
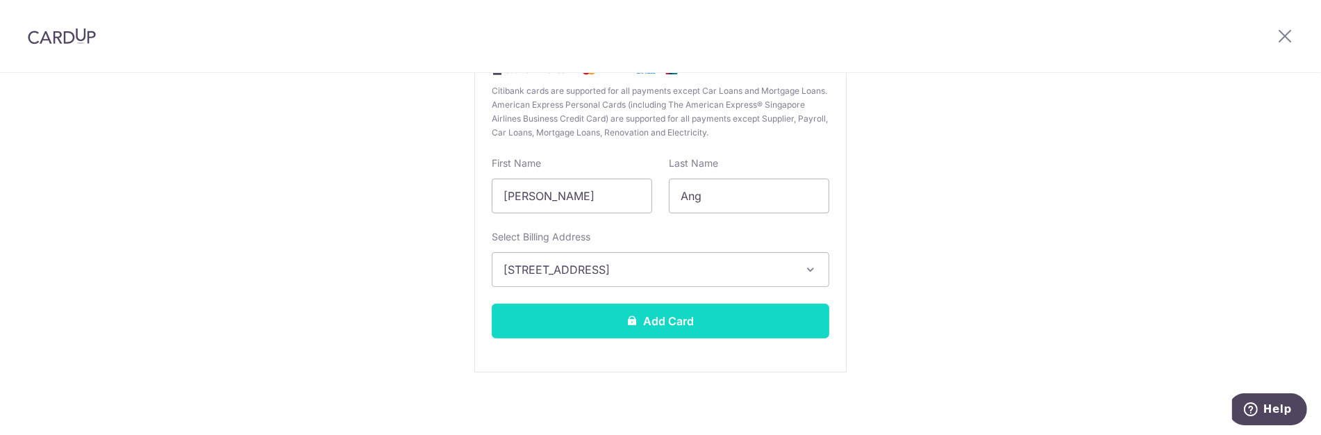
click at [681, 319] on button "Add Card" at bounding box center [661, 321] width 338 height 35
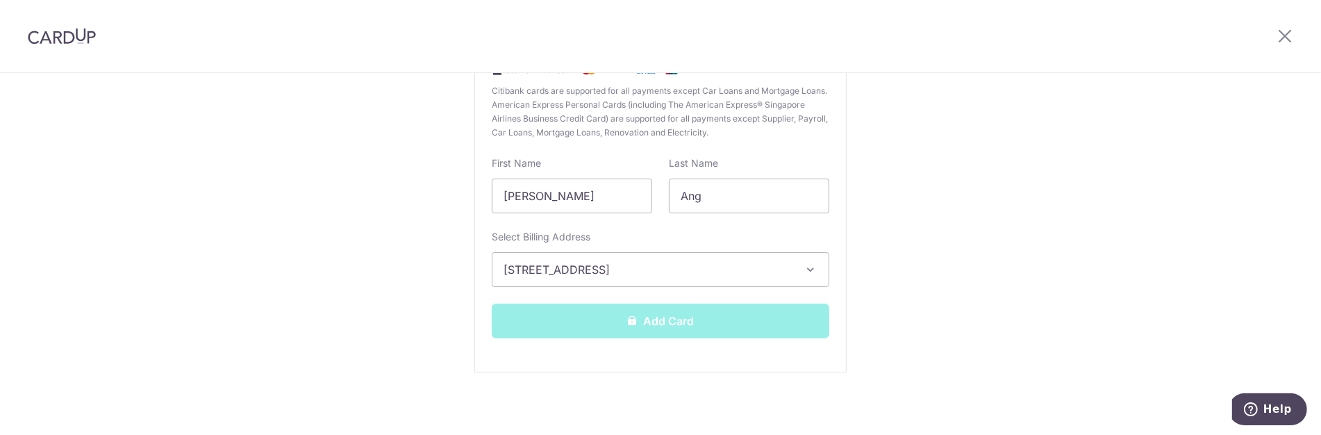
scroll to position [156, 0]
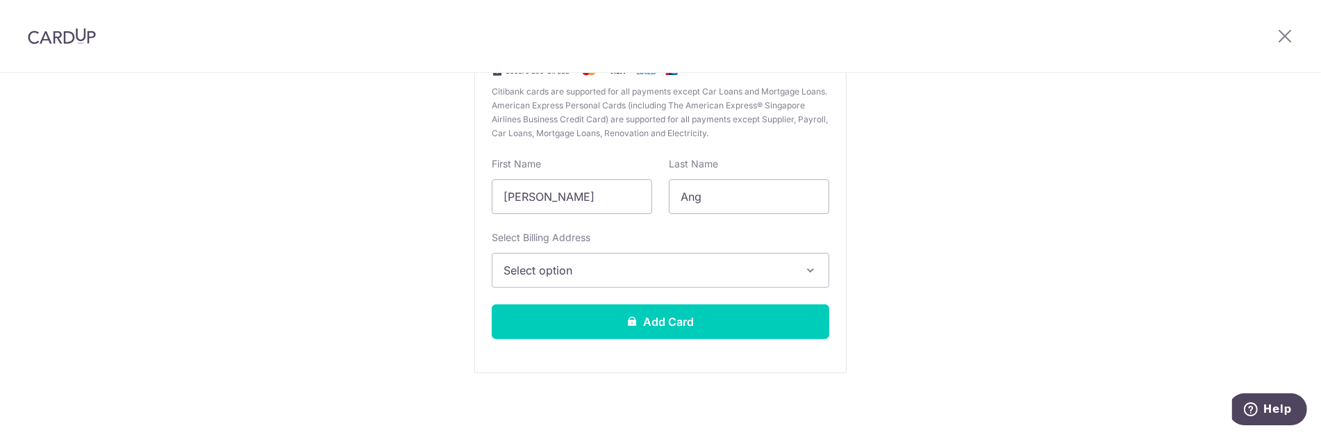
scroll to position [238, 0]
click at [644, 261] on span "Select option" at bounding box center [648, 269] width 289 height 17
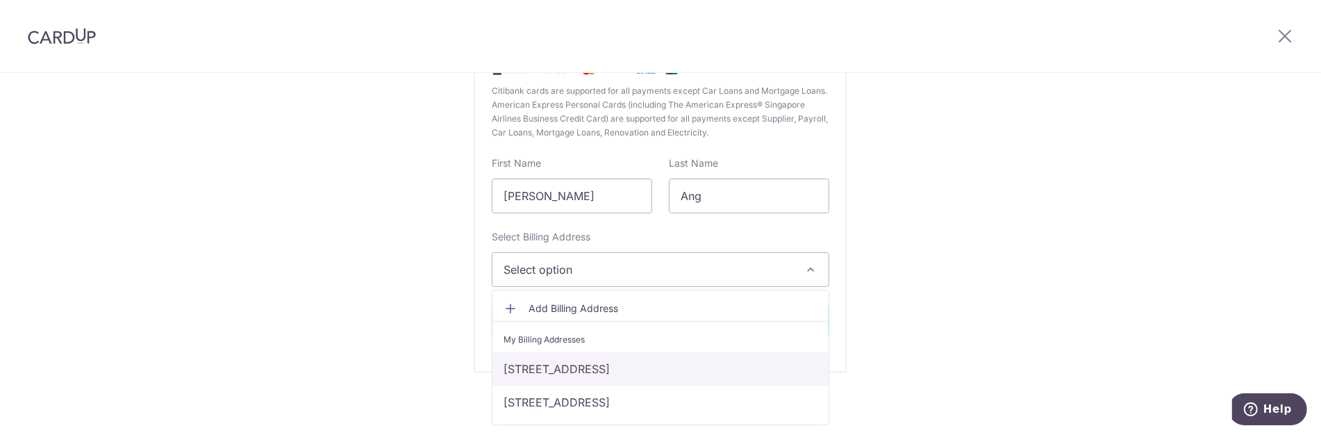
click at [641, 364] on link "[STREET_ADDRESS]" at bounding box center [660, 368] width 336 height 33
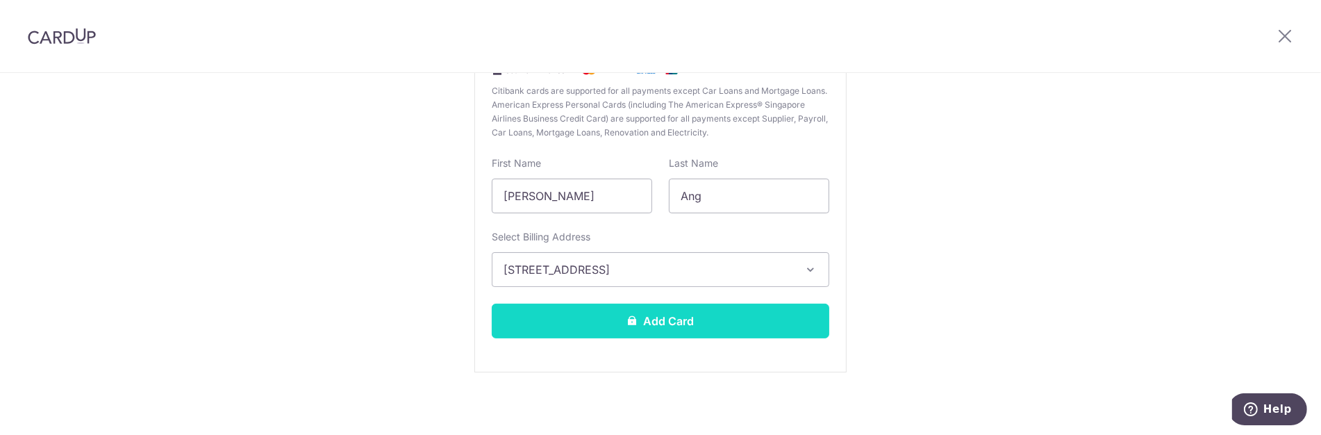
click at [627, 316] on icon at bounding box center [632, 320] width 11 height 11
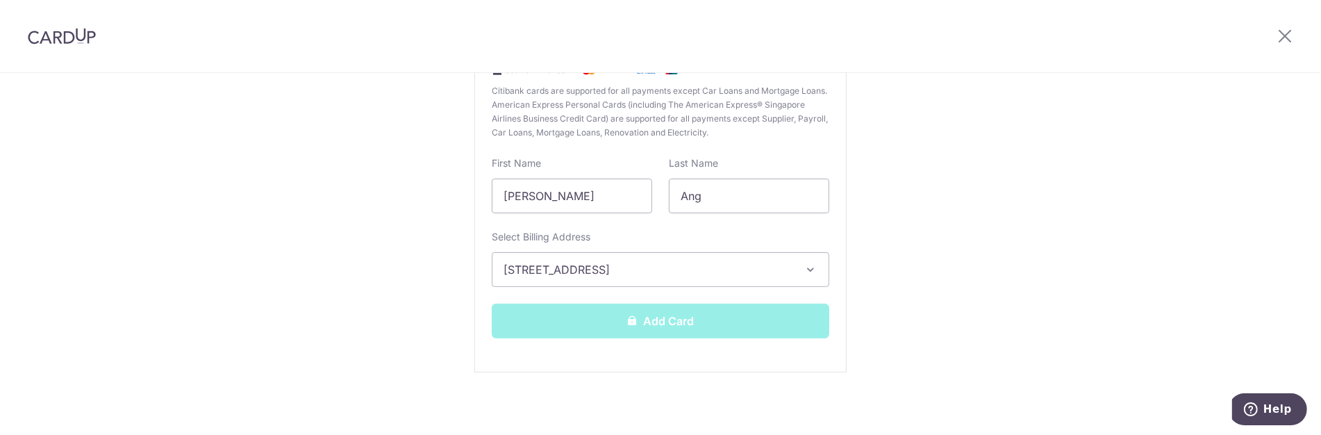
scroll to position [156, 0]
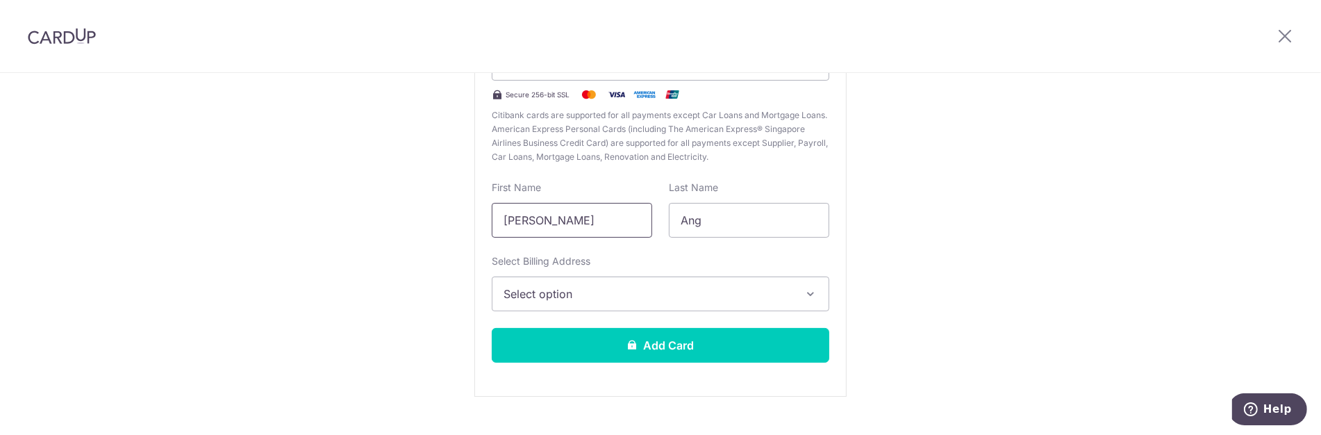
scroll to position [238, 0]
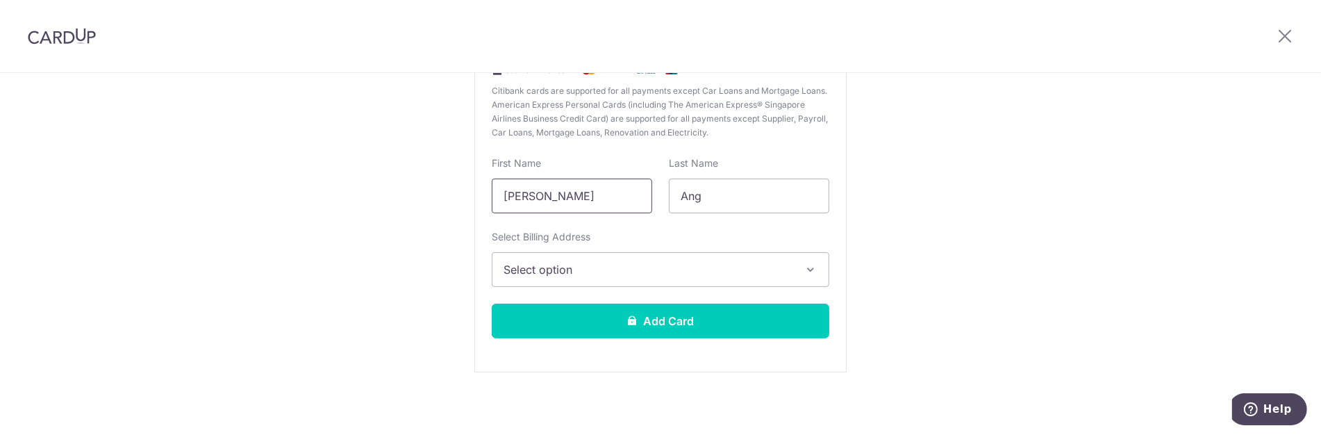
drag, startPoint x: 588, startPoint y: 200, endPoint x: 338, endPoint y: 170, distance: 251.8
click at [349, 169] on div "New Card Details New card details Unable to process your request. Please check …" at bounding box center [660, 136] width 1321 height 603
type input "[PERSON_NAME]"
click at [899, 251] on div "New Card Details New card details Unable to process your request. Please check …" at bounding box center [660, 136] width 1321 height 603
click at [706, 265] on span "Select option" at bounding box center [648, 269] width 289 height 17
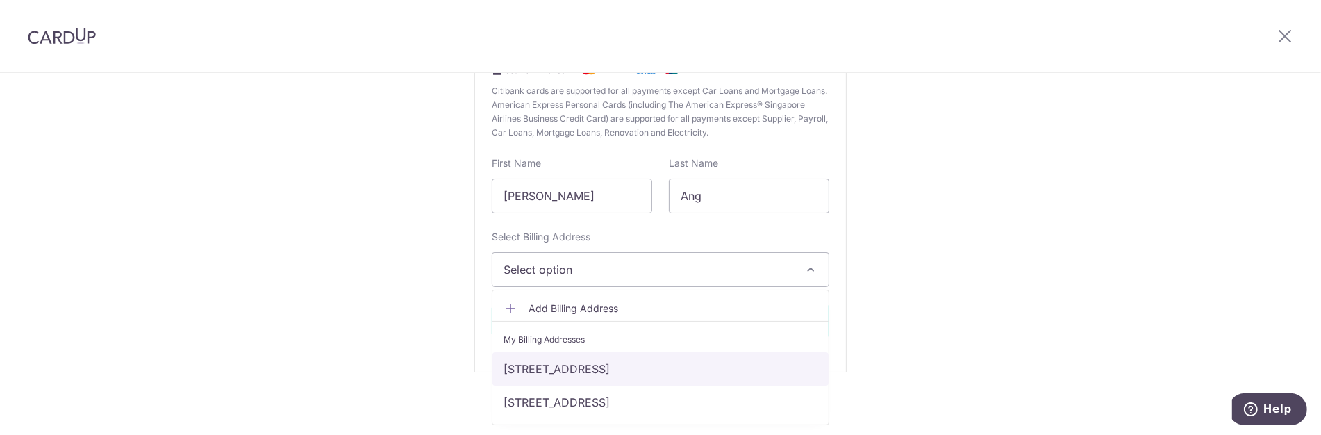
click at [689, 363] on link "[STREET_ADDRESS]" at bounding box center [660, 368] width 336 height 33
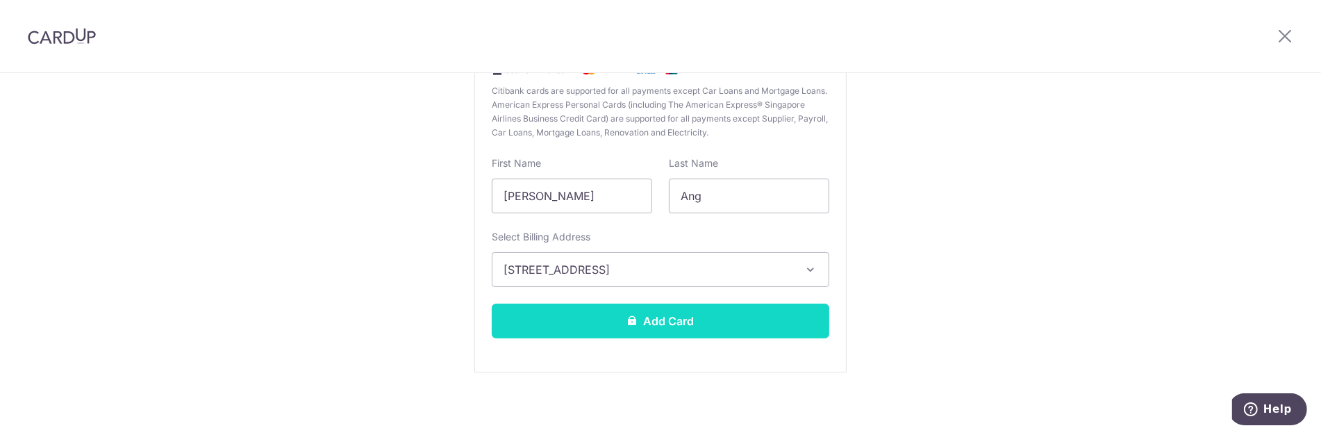
click at [690, 321] on button "Add Card" at bounding box center [661, 321] width 338 height 35
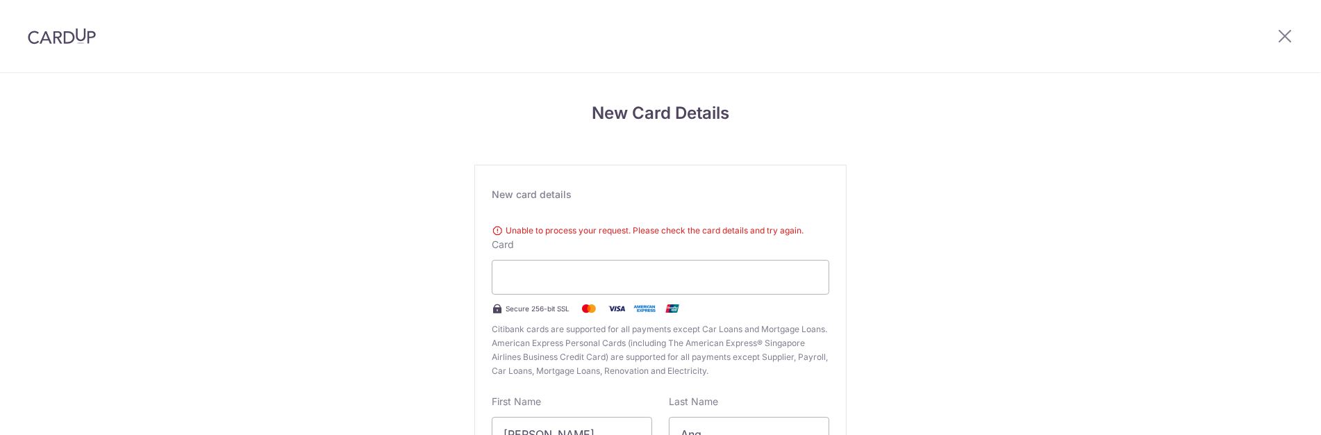
scroll to position [150, 0]
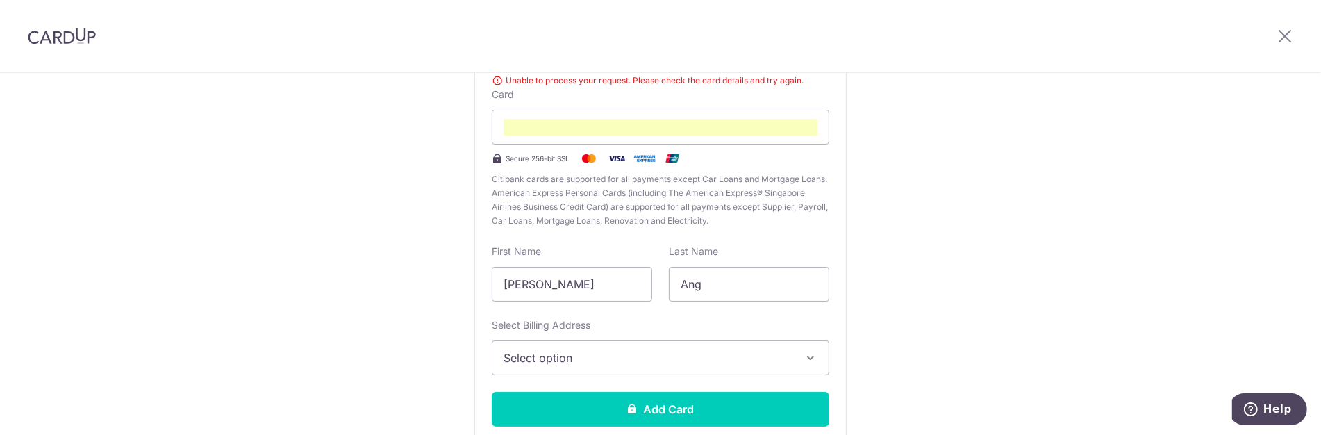
click at [877, 213] on div "New Card Details New card details Unable to process your request. Please check …" at bounding box center [660, 224] width 1321 height 603
drag, startPoint x: 598, startPoint y: 290, endPoint x: 408, endPoint y: 276, distance: 190.1
click at [414, 277] on div "New Card Details New card details Unable to process your request. Please check …" at bounding box center [660, 224] width 1321 height 603
type input "[PERSON_NAME]"
click at [1011, 302] on div "New Card Details New card details Unable to process your request. Please check …" at bounding box center [660, 224] width 1321 height 603
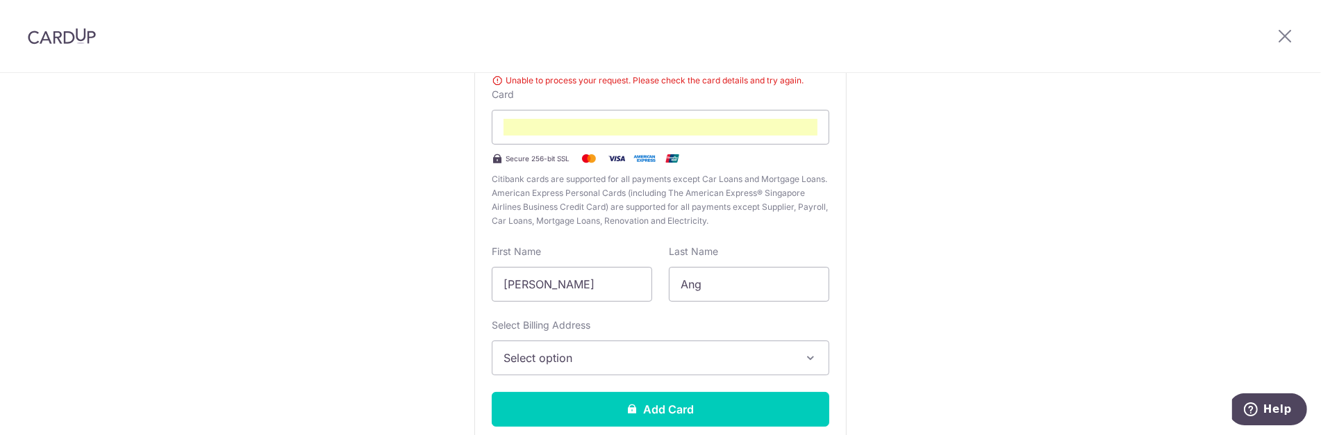
click at [616, 362] on span "Select option" at bounding box center [648, 357] width 289 height 17
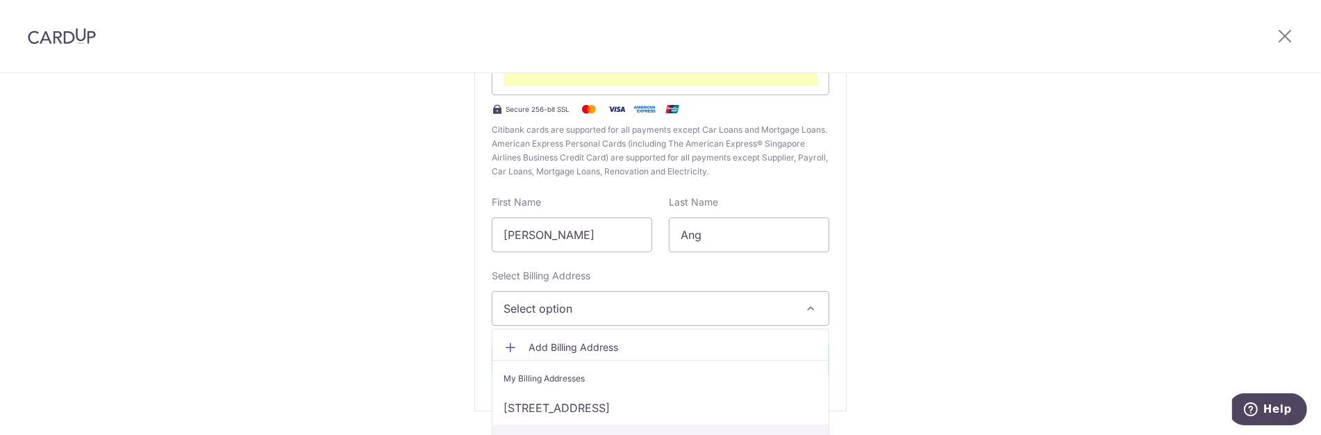
scroll to position [227, 0]
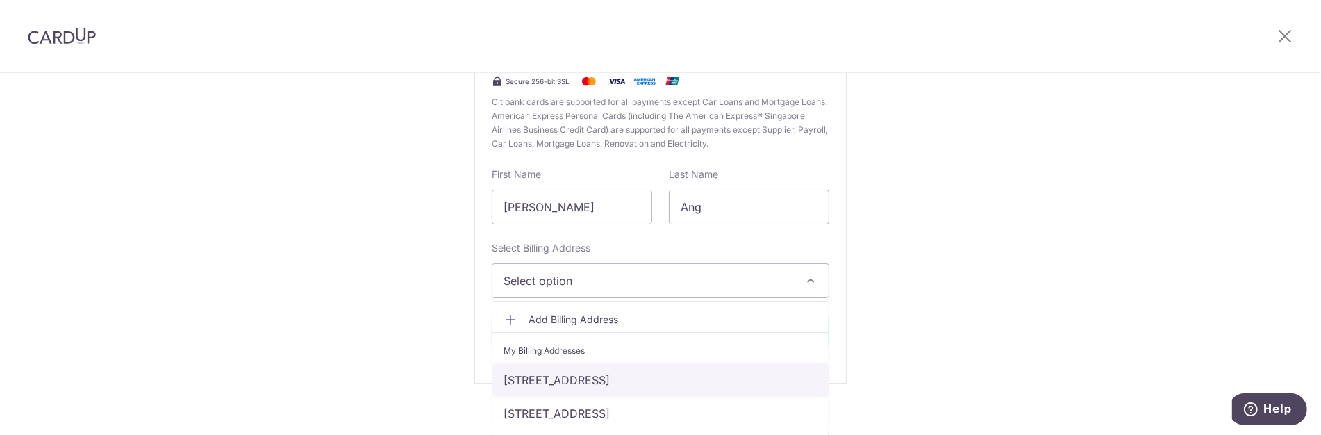
click at [602, 376] on link "[STREET_ADDRESS]" at bounding box center [660, 379] width 336 height 33
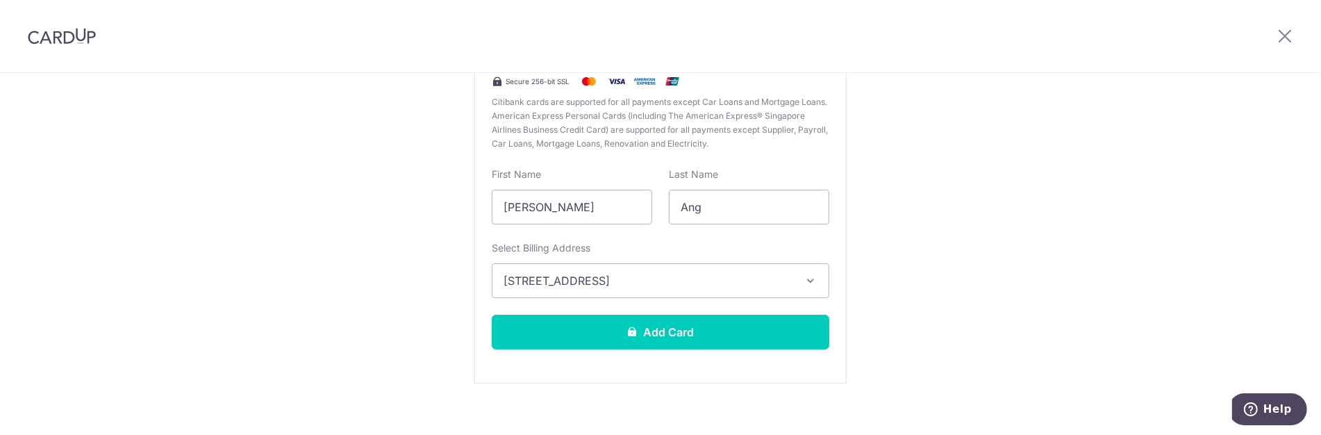
click at [994, 315] on div "New Card Details New card details Unable to process your request. Please check …" at bounding box center [660, 147] width 1321 height 603
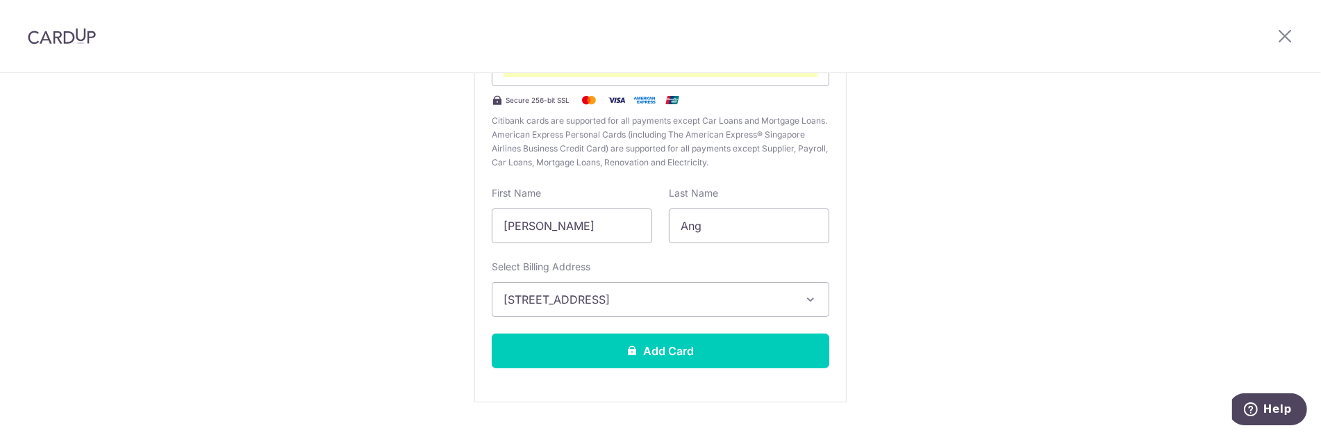
scroll to position [238, 0]
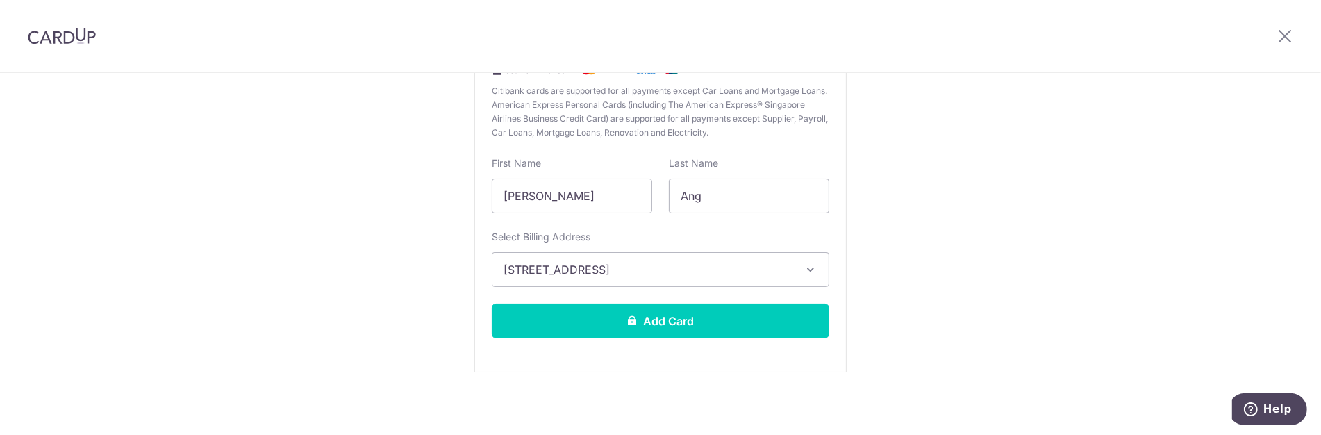
click at [755, 267] on span "[STREET_ADDRESS]" at bounding box center [648, 269] width 289 height 17
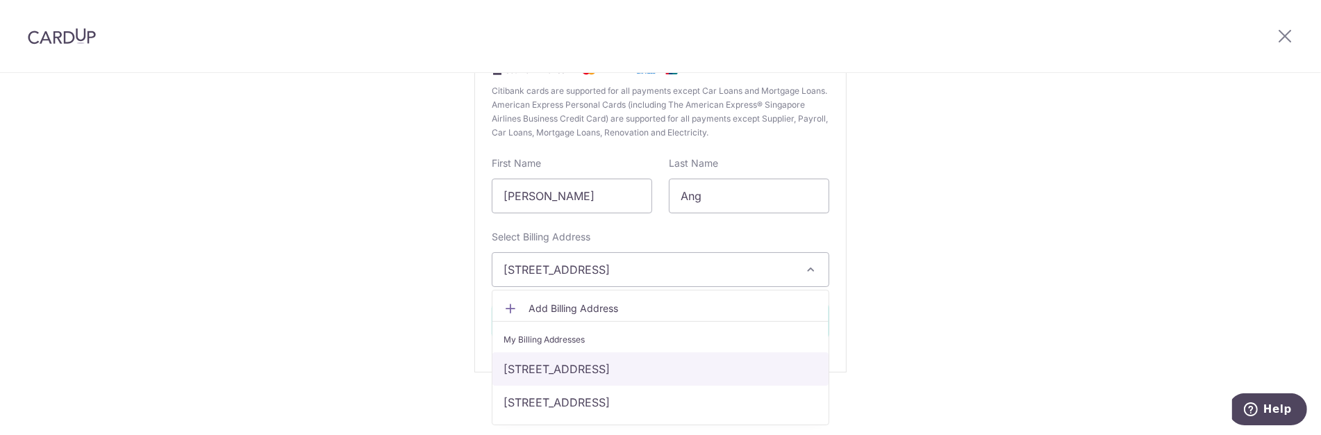
click at [752, 374] on link "[STREET_ADDRESS]" at bounding box center [660, 368] width 336 height 33
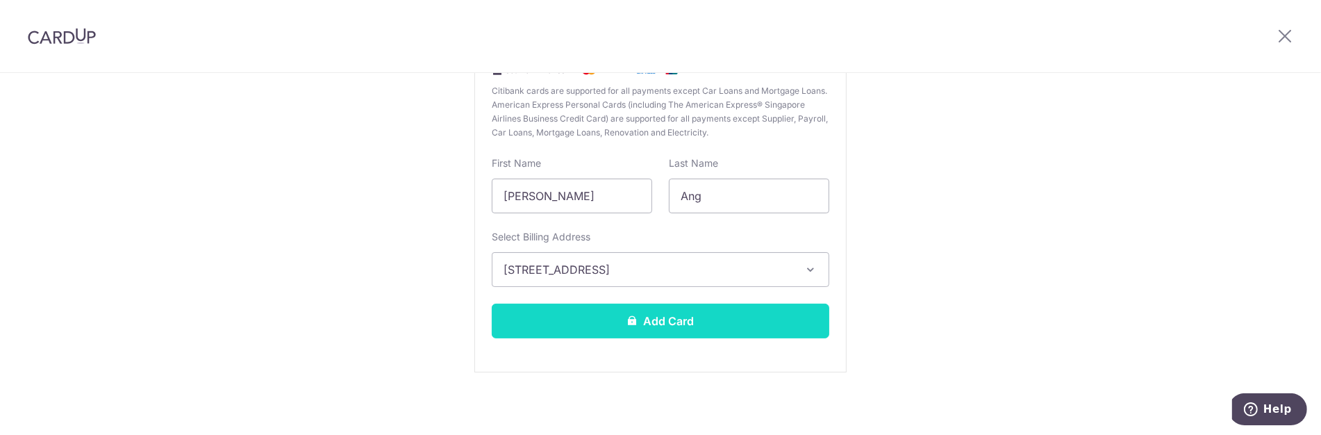
click at [729, 322] on button "Add Card" at bounding box center [661, 321] width 338 height 35
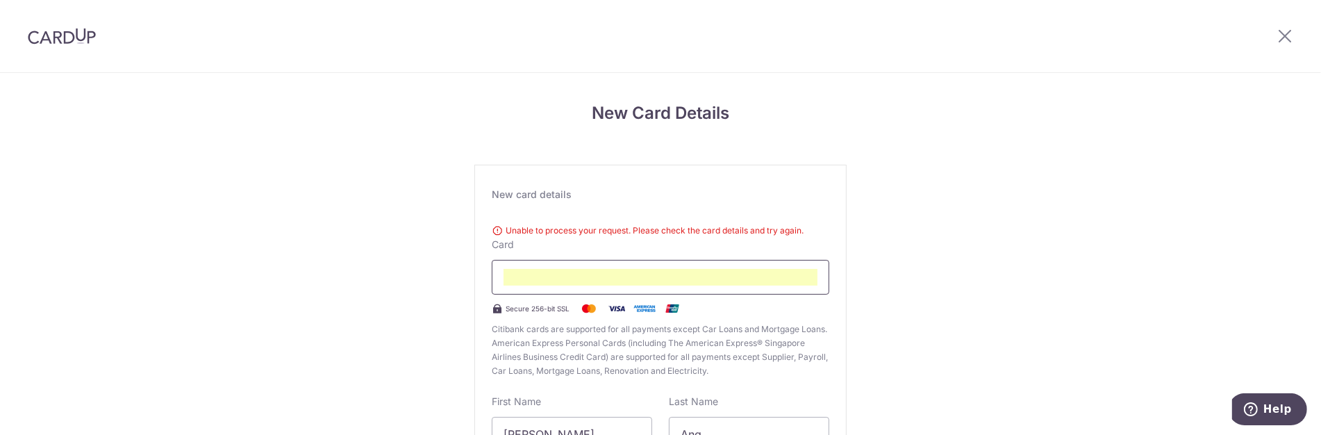
scroll to position [154, 0]
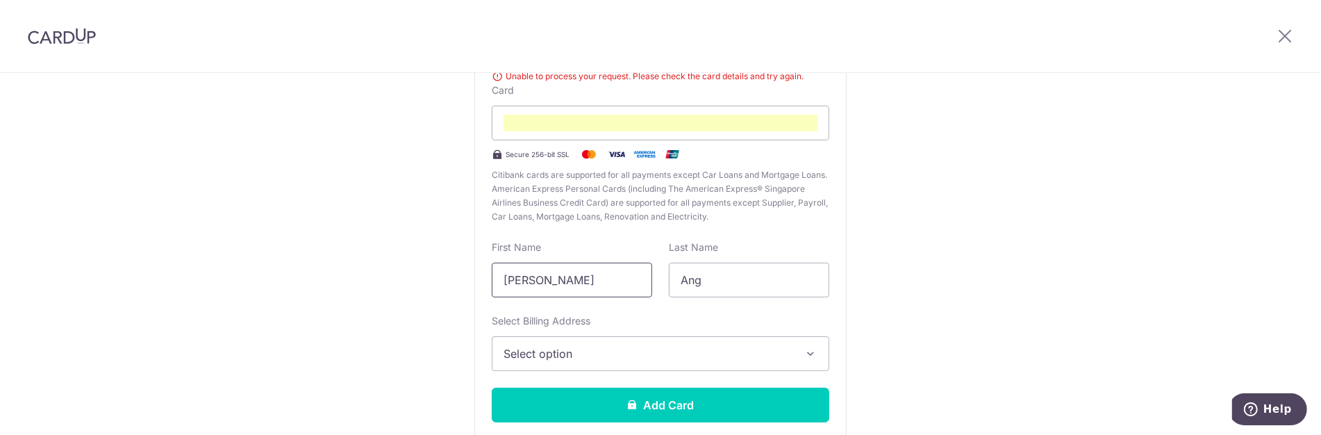
drag, startPoint x: 622, startPoint y: 278, endPoint x: 349, endPoint y: 269, distance: 273.1
click at [370, 272] on div "New Card Details New card details Unable to process your request. Please check …" at bounding box center [660, 220] width 1321 height 603
type input "[PERSON_NAME]"
click at [554, 356] on span "Select option" at bounding box center [648, 353] width 289 height 17
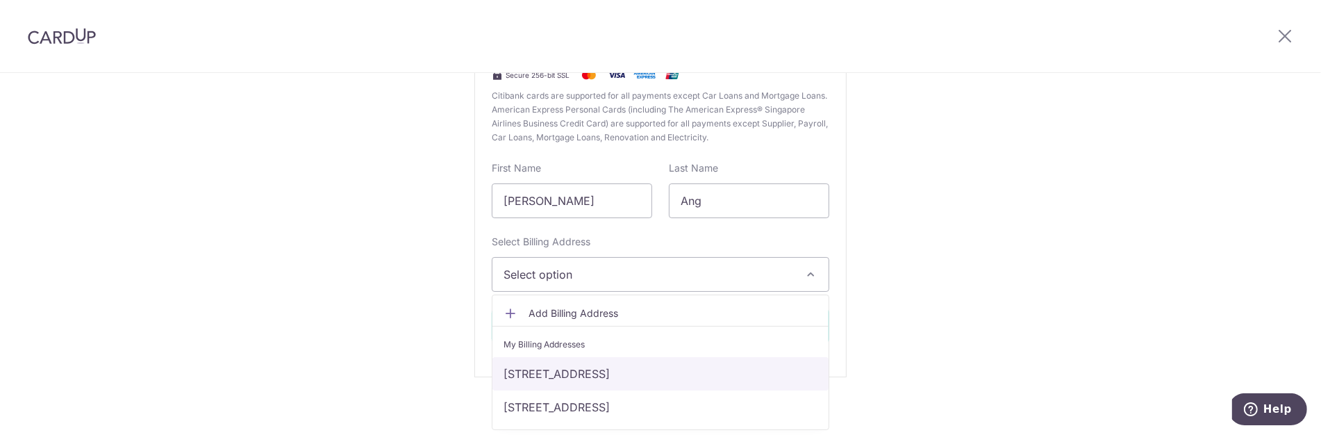
scroll to position [238, 0]
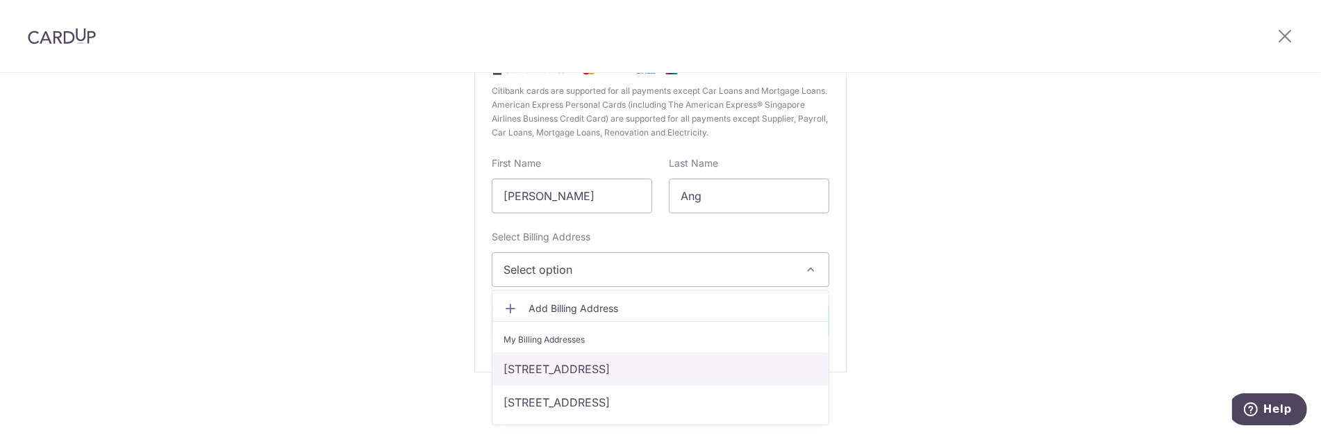
click at [575, 370] on link "[STREET_ADDRESS]" at bounding box center [660, 368] width 336 height 33
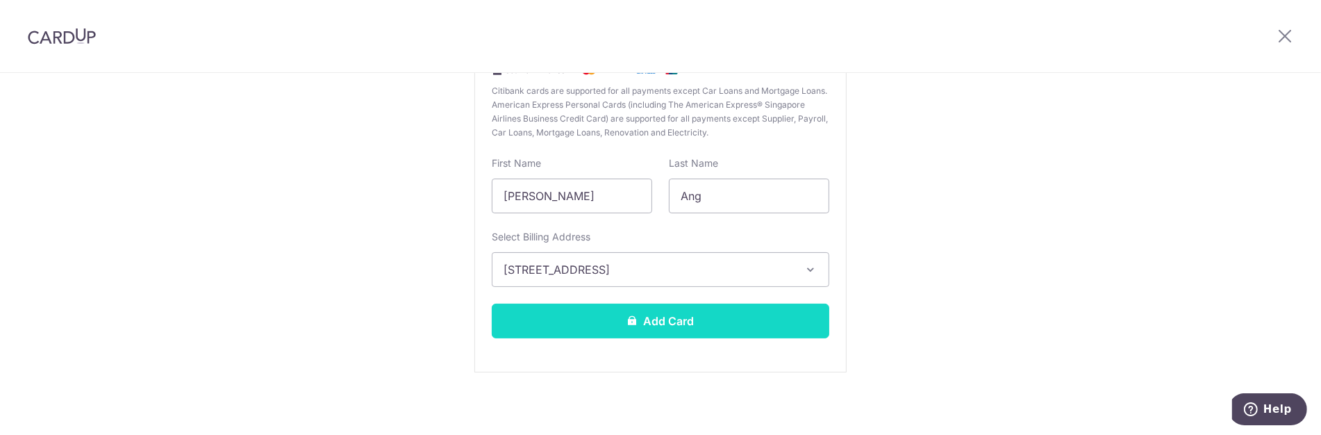
click at [629, 315] on icon at bounding box center [632, 320] width 11 height 11
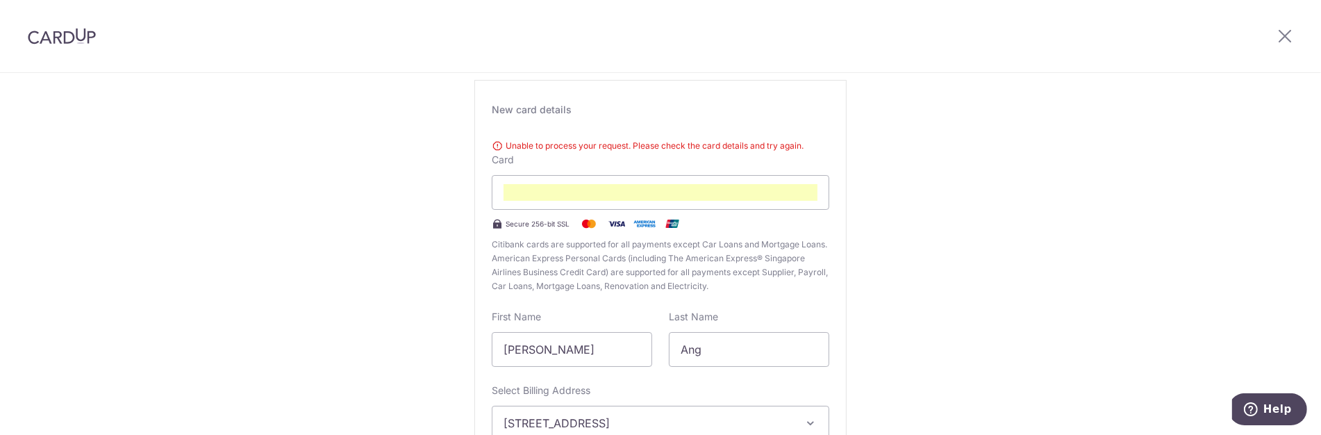
scroll to position [7, 0]
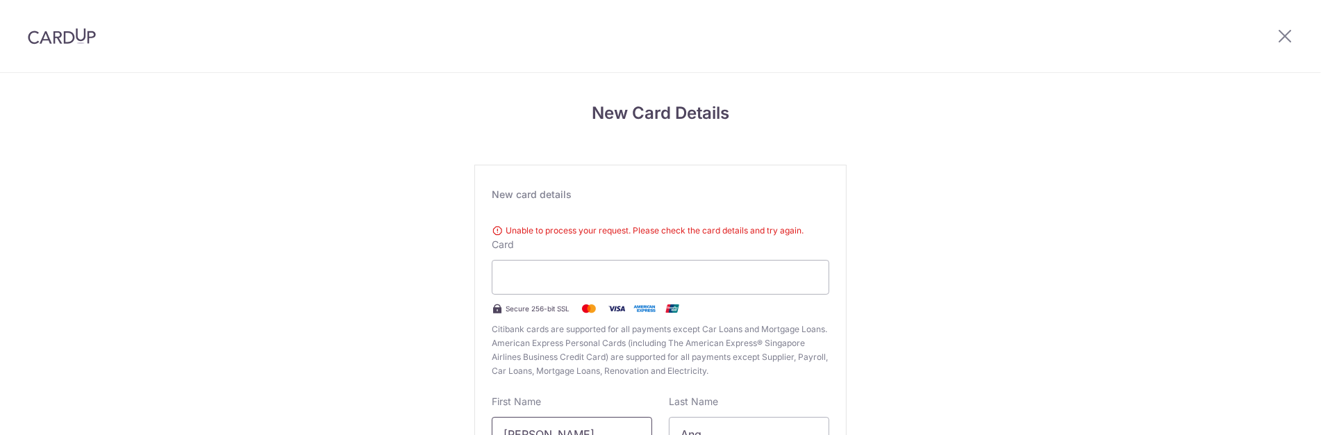
scroll to position [150, 0]
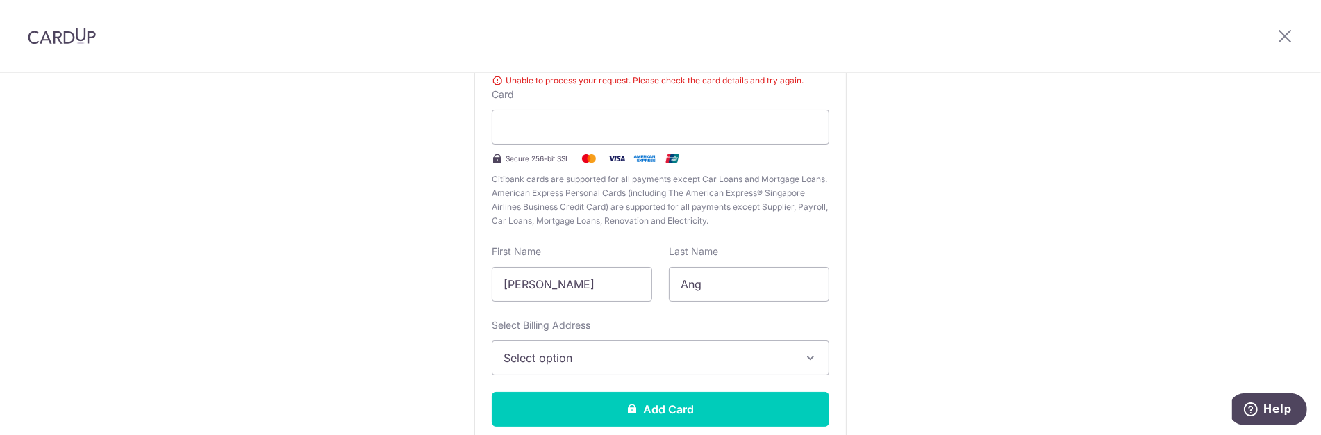
click at [1175, 257] on div "New Card Details New card details Unable to process your request. Please check …" at bounding box center [660, 224] width 1321 height 603
drag, startPoint x: 603, startPoint y: 290, endPoint x: 292, endPoint y: 263, distance: 312.3
click at [306, 264] on div "New Card Details New card details Unable to process your request. Please check …" at bounding box center [660, 224] width 1321 height 603
type input "[PERSON_NAME]"
click at [980, 281] on div "New Card Details New card details Unable to process your request. Please check …" at bounding box center [660, 224] width 1321 height 603
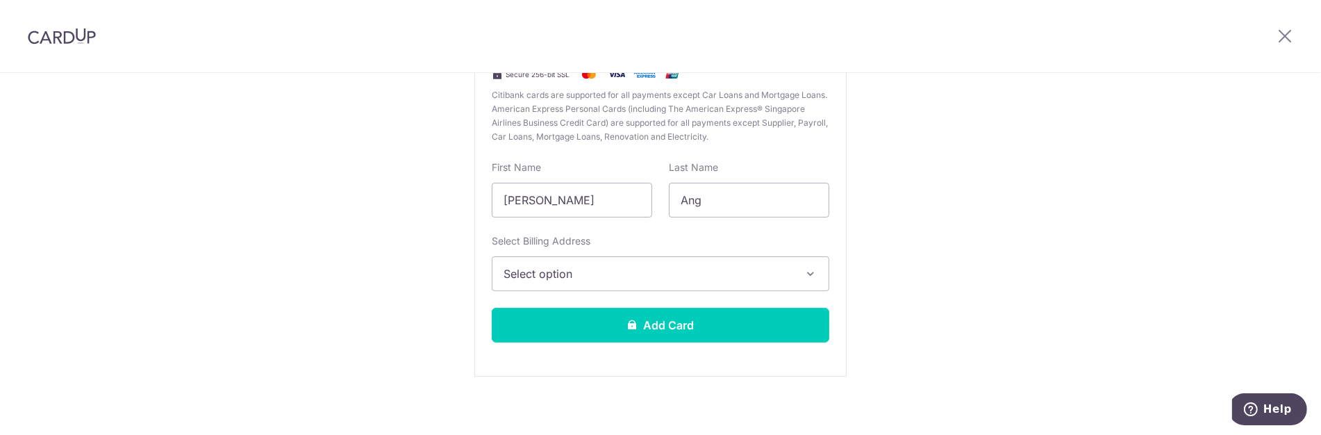
scroll to position [238, 0]
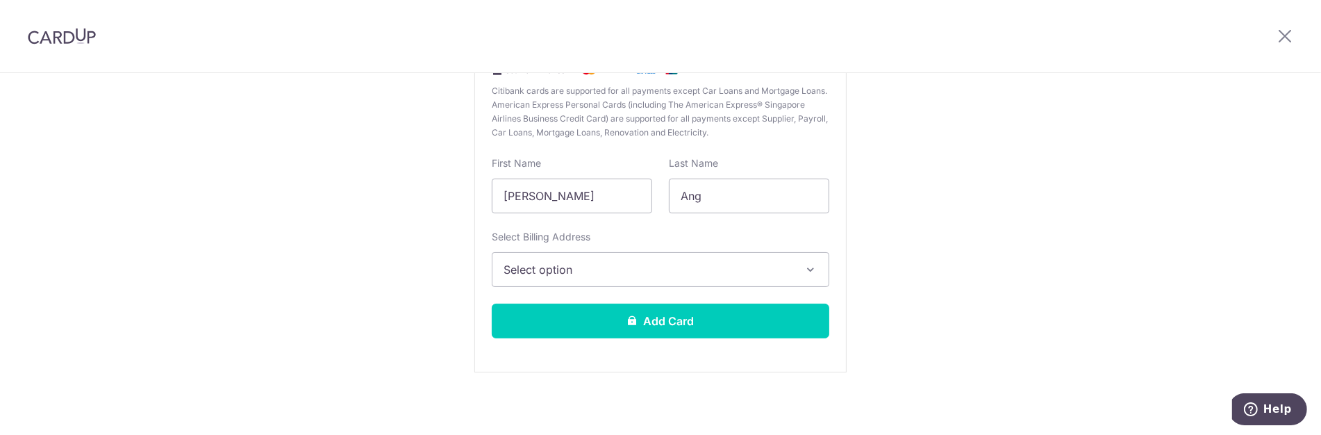
click at [754, 278] on button "Select option" at bounding box center [661, 269] width 338 height 35
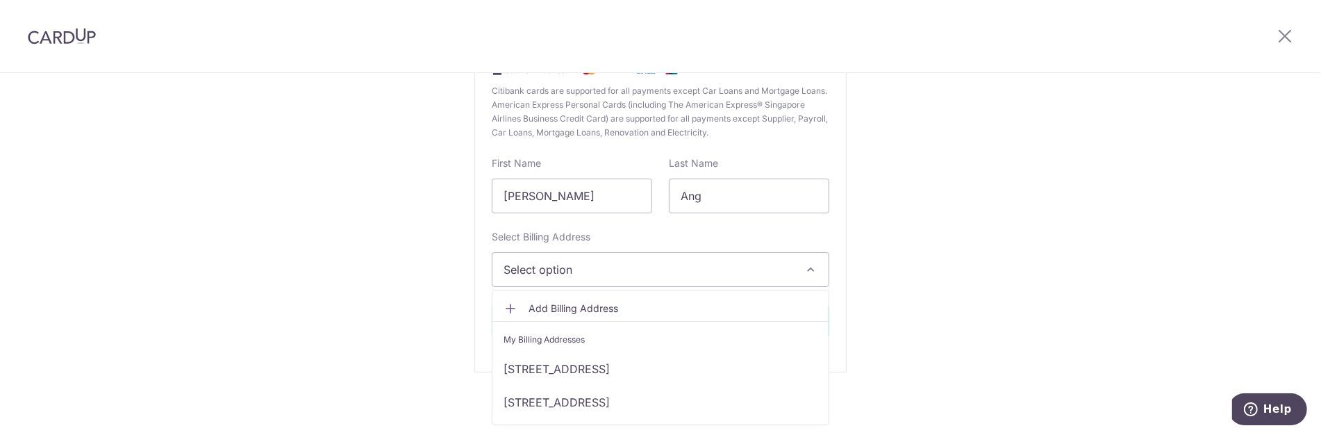
scroll to position [0, 0]
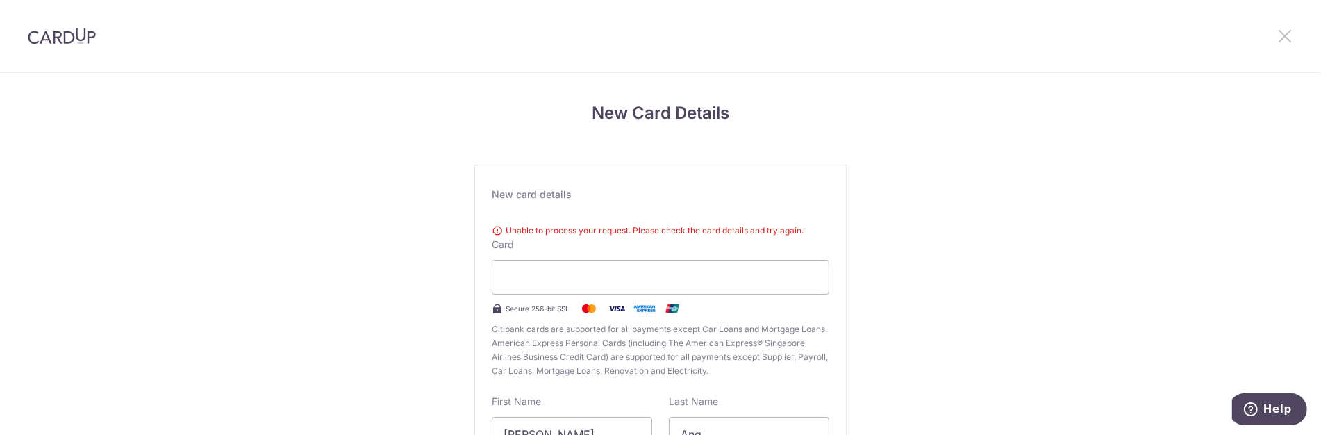
click at [1288, 35] on icon at bounding box center [1285, 35] width 17 height 17
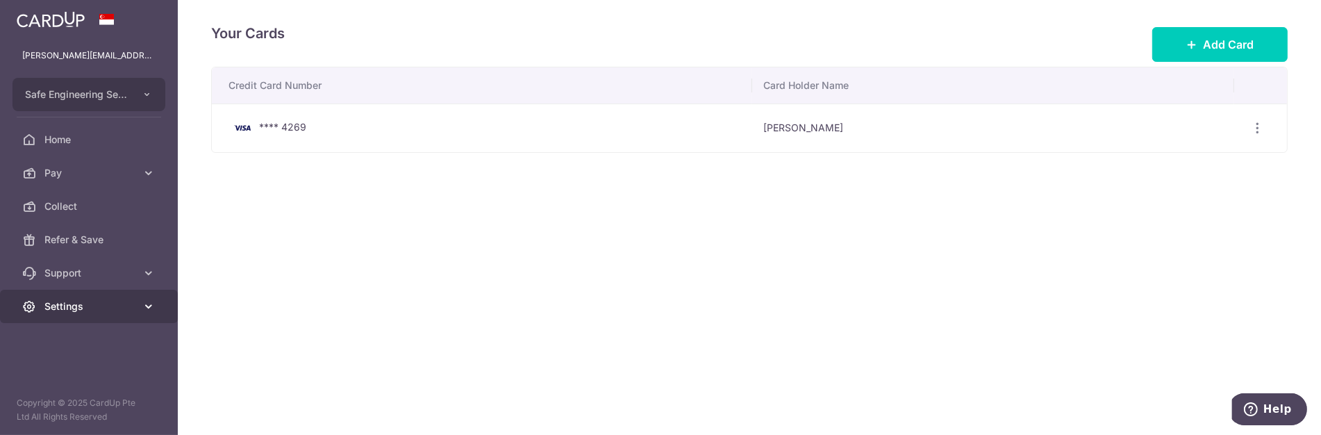
click at [70, 299] on span "Settings" at bounding box center [90, 306] width 92 height 14
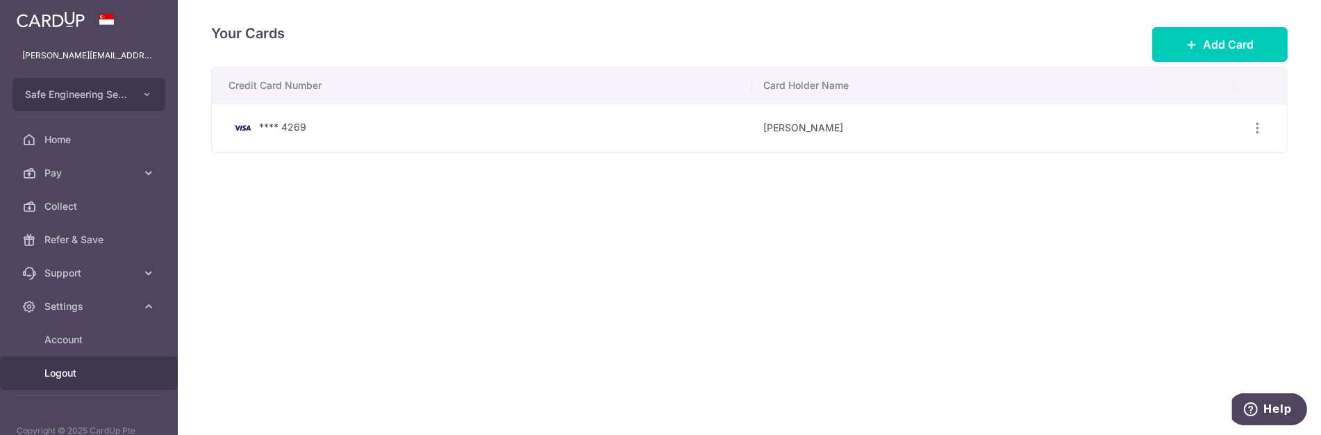
click at [76, 370] on span "Logout" at bounding box center [90, 373] width 92 height 14
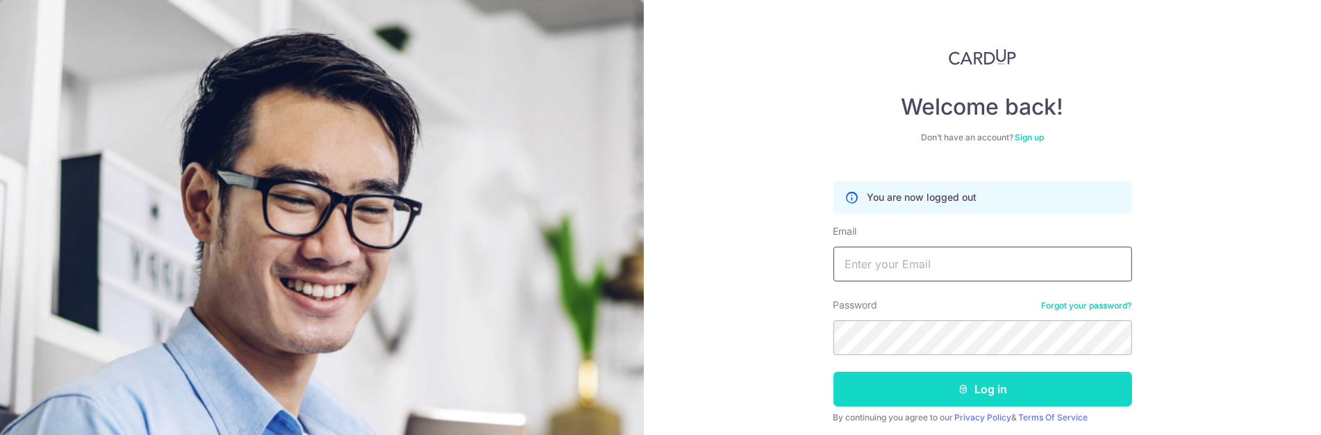
type input "[PERSON_NAME][EMAIL_ADDRESS][DOMAIN_NAME]"
click at [1021, 388] on button "Log in" at bounding box center [982, 389] width 299 height 35
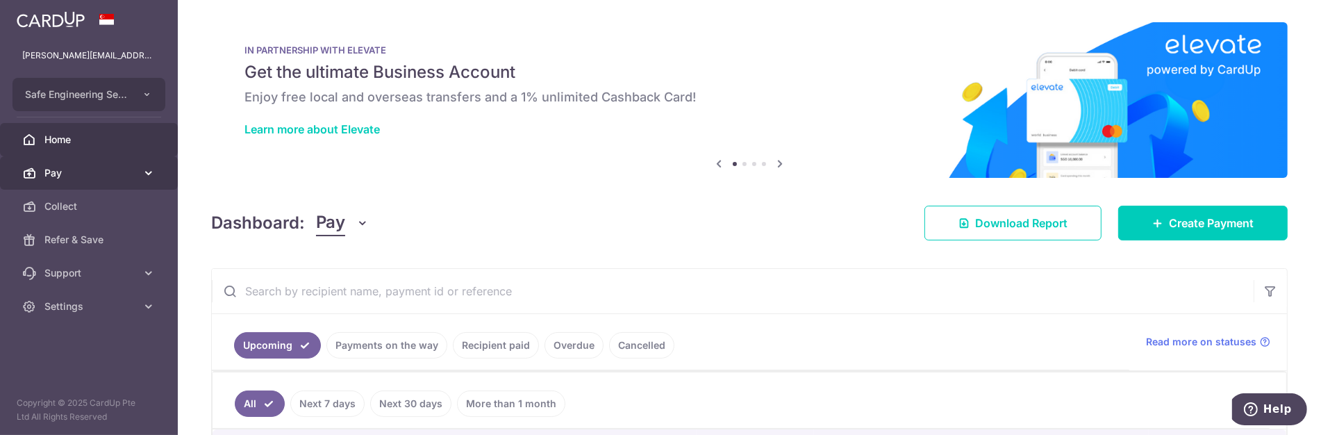
click at [75, 179] on link "Pay" at bounding box center [89, 172] width 178 height 33
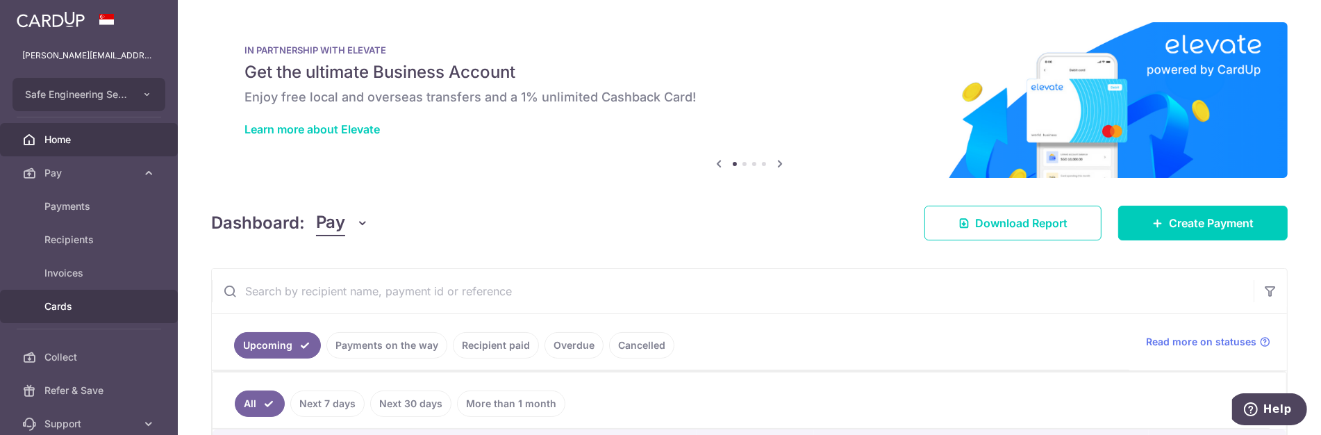
click at [74, 302] on span "Cards" at bounding box center [90, 306] width 92 height 14
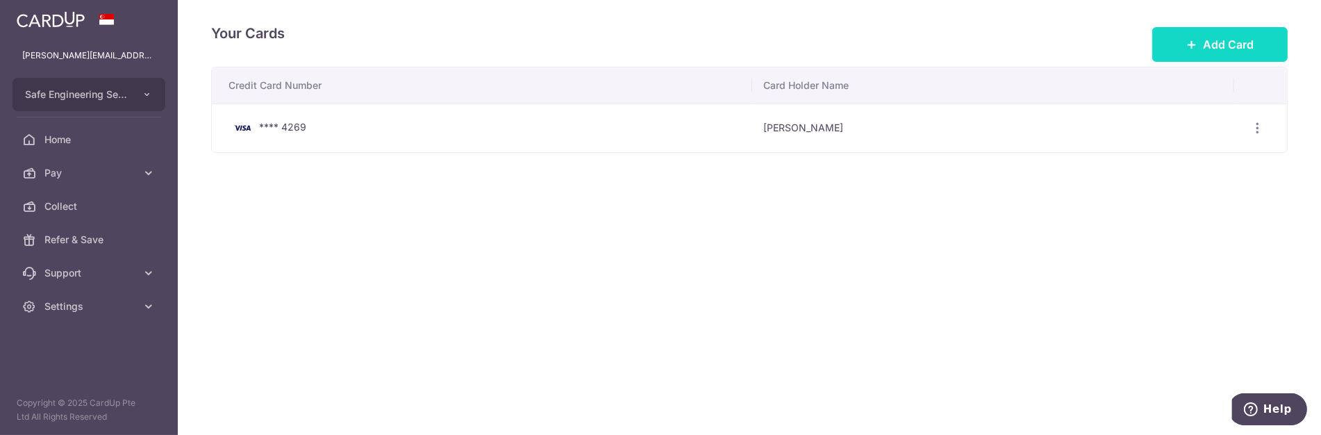
click at [1237, 49] on span "Add Card" at bounding box center [1228, 44] width 51 height 17
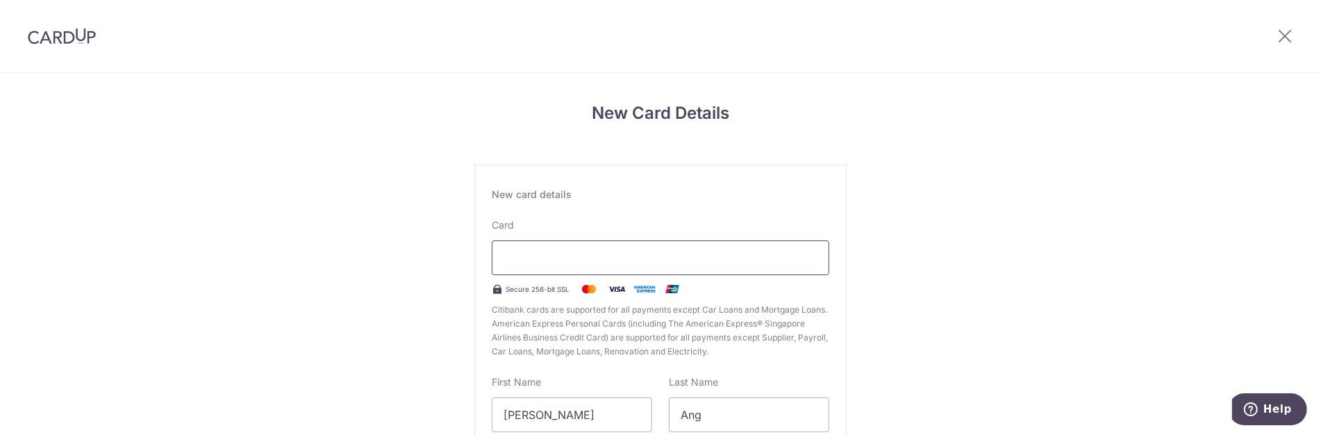
click at [598, 248] on div at bounding box center [661, 257] width 338 height 35
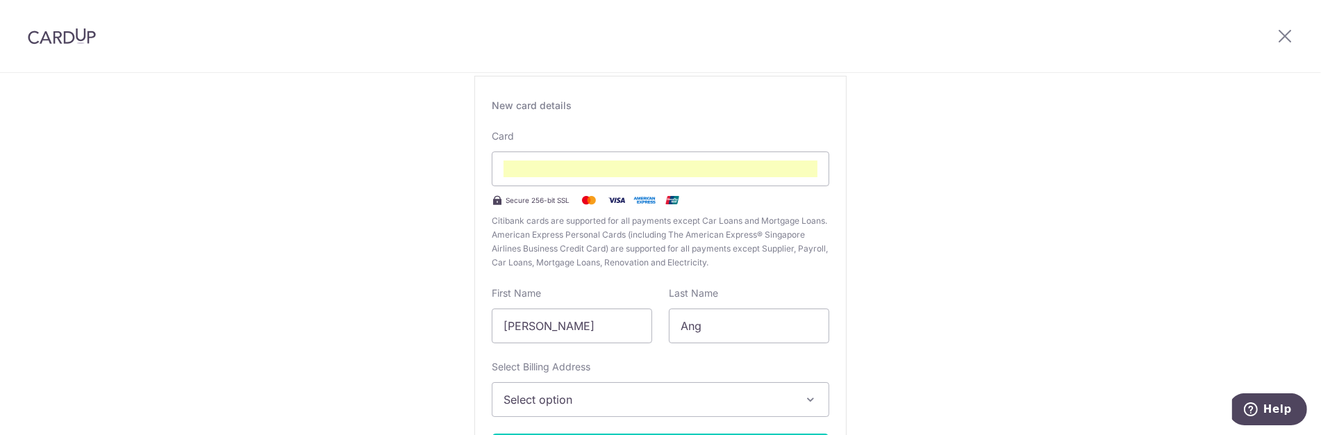
scroll to position [154, 0]
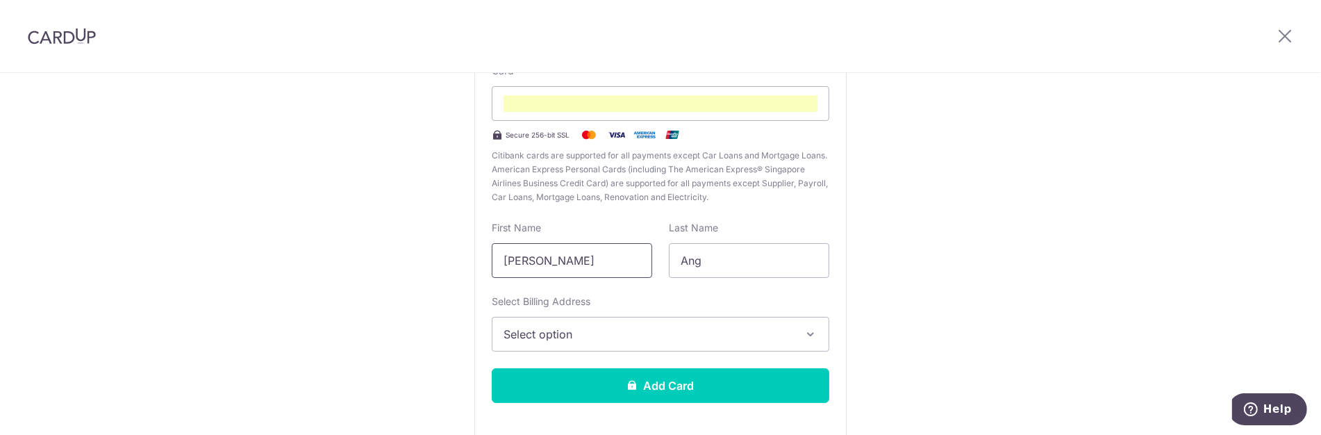
drag, startPoint x: 564, startPoint y: 254, endPoint x: 473, endPoint y: 254, distance: 91.0
click at [474, 254] on div "New card details Card Secure 256-bit SSL Citibank cards are supported for all p…" at bounding box center [660, 223] width 372 height 426
type input "[PERSON_NAME]"
click at [545, 331] on span "Select option" at bounding box center [648, 334] width 289 height 17
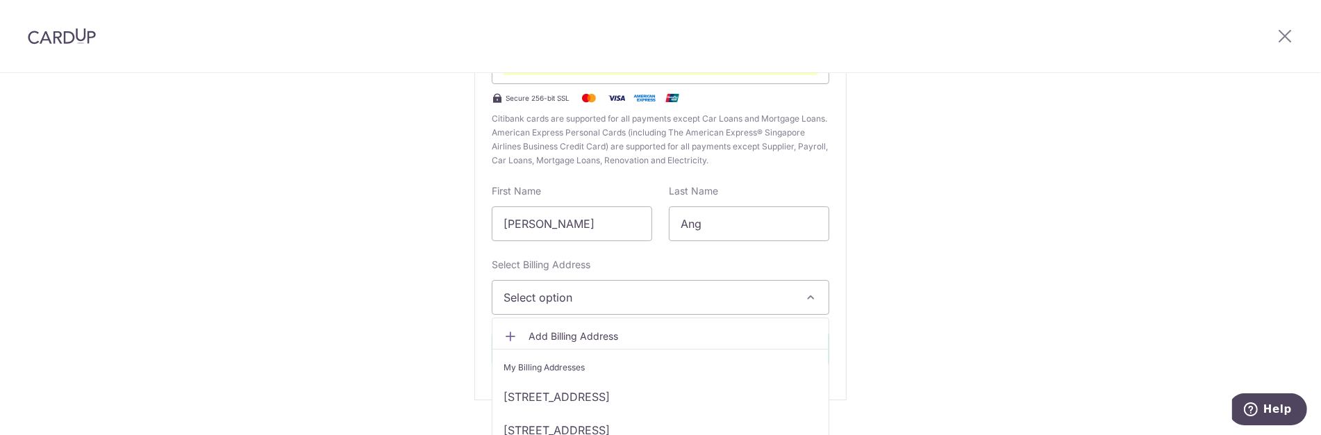
scroll to position [219, 0]
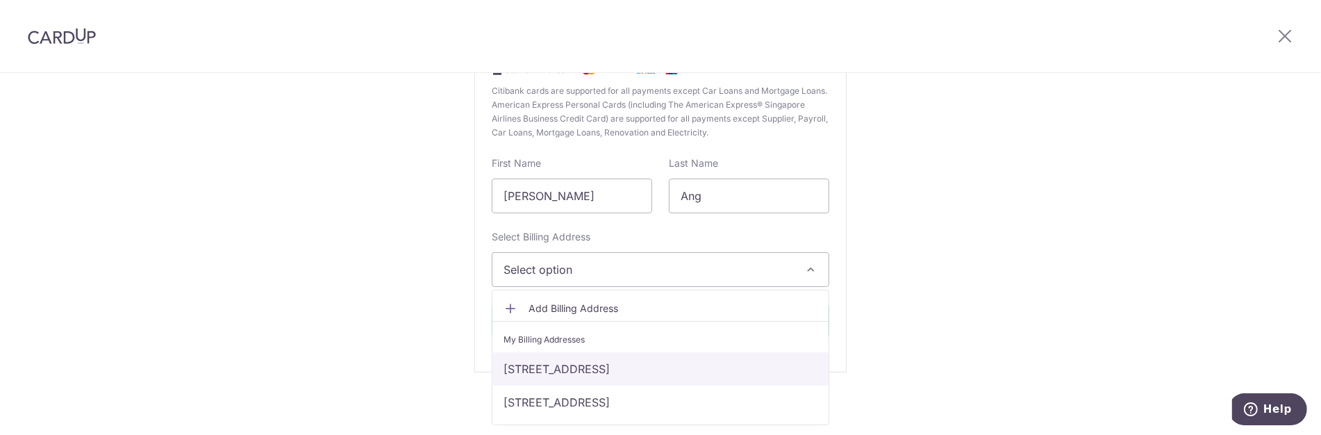
click at [559, 361] on link "23 Balmoral Park, #04-01, Pinewoood Gardens, Singapore, Singapore-259852" at bounding box center [660, 368] width 336 height 33
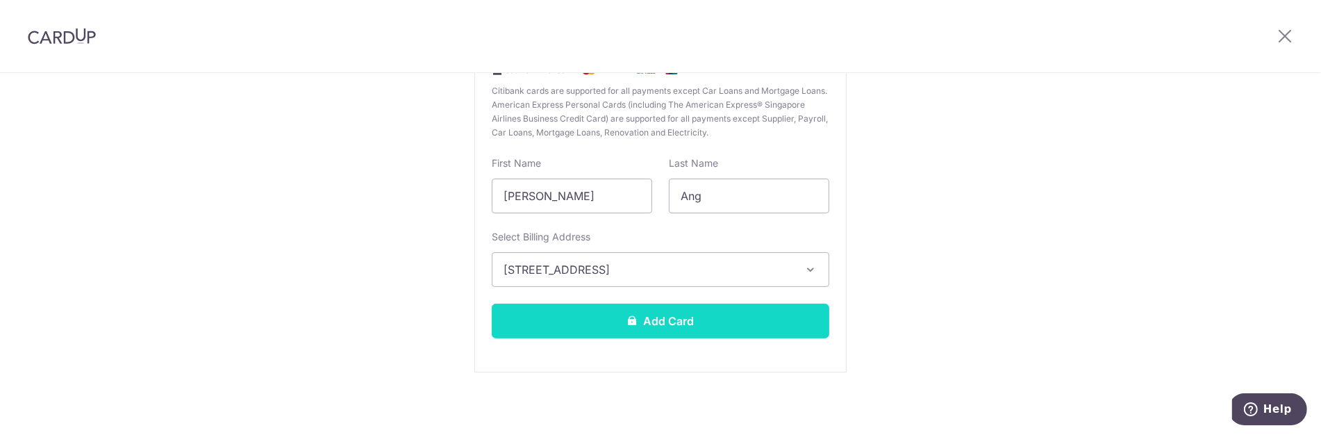
click at [608, 316] on button "Add Card" at bounding box center [661, 321] width 338 height 35
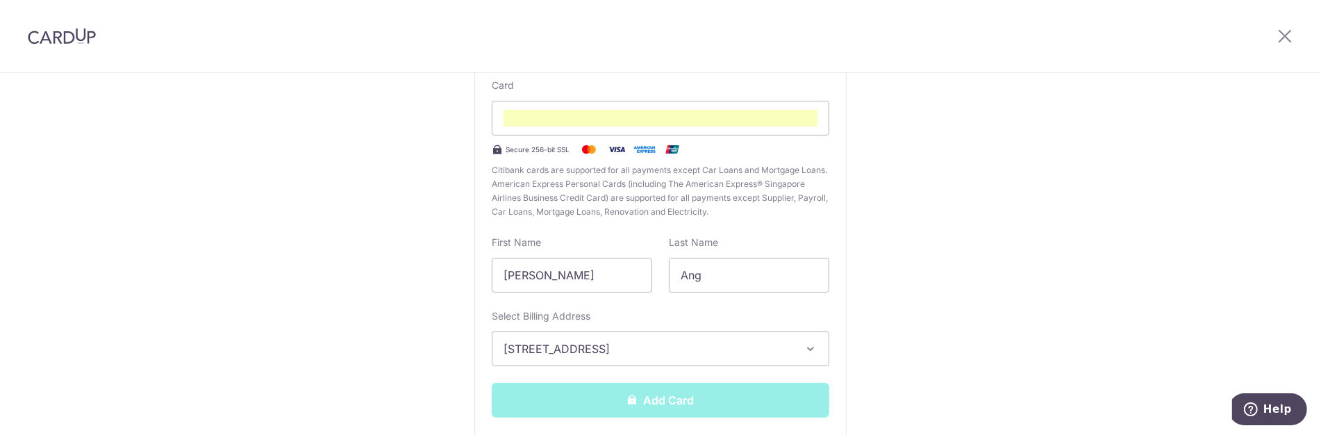
scroll to position [65, 0]
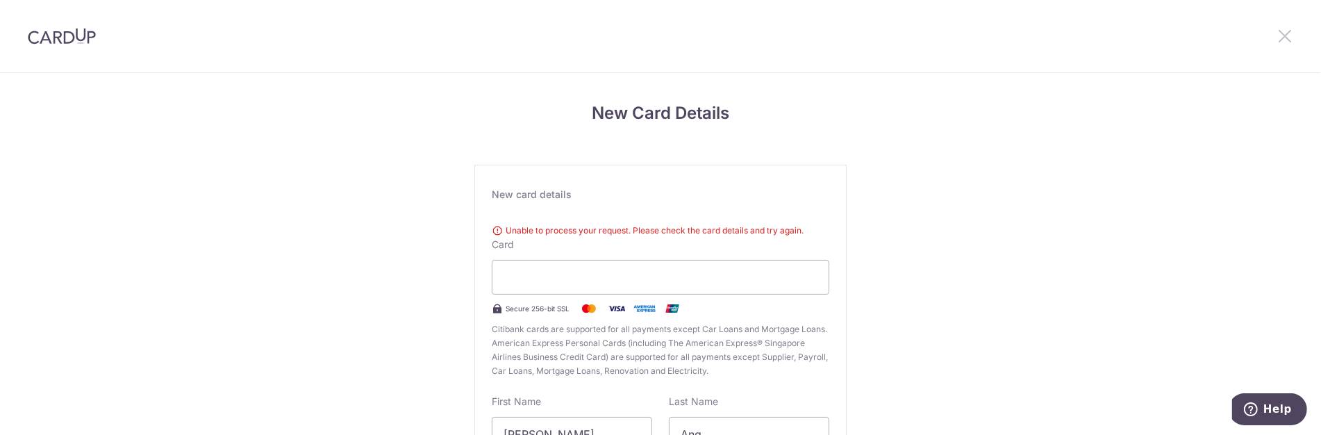
click at [1281, 34] on icon at bounding box center [1285, 35] width 17 height 17
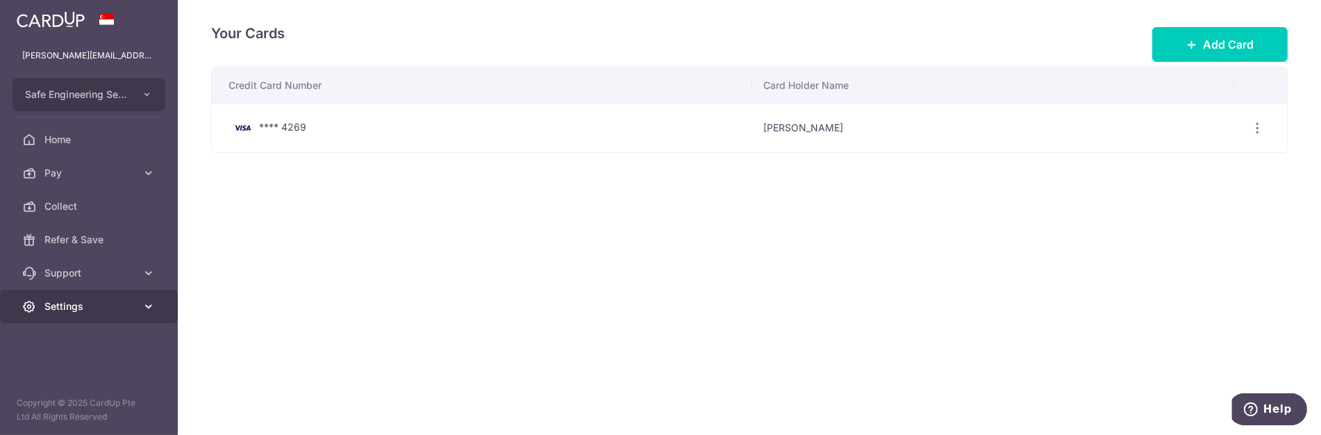
click at [71, 309] on span "Settings" at bounding box center [90, 306] width 92 height 14
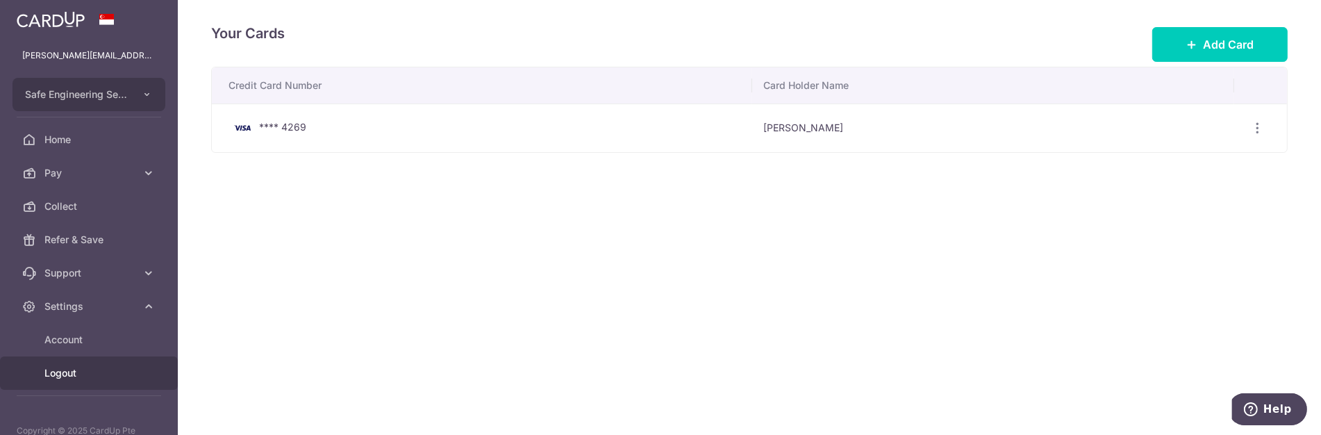
click at [68, 374] on span "Logout" at bounding box center [90, 373] width 92 height 14
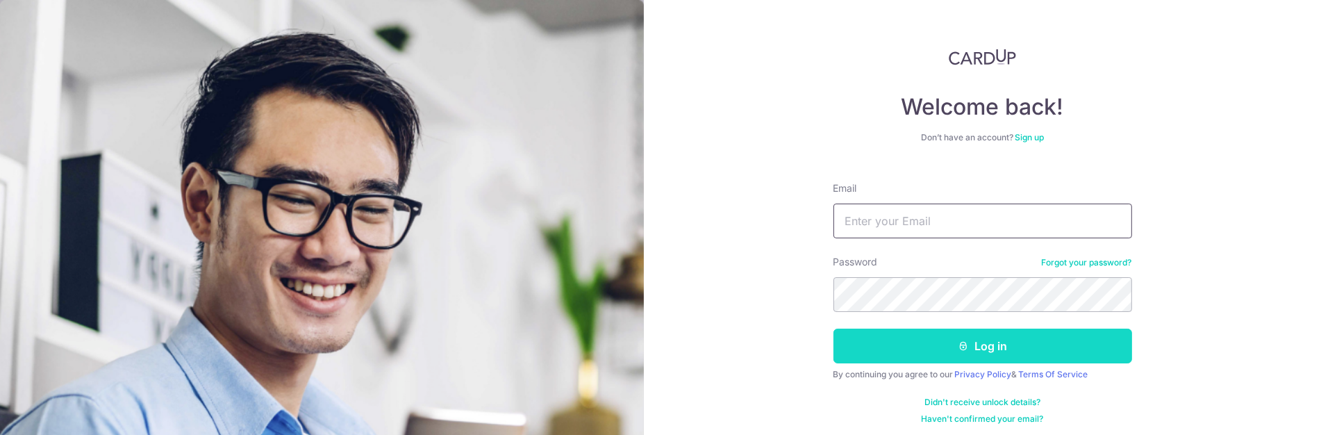
type input "[PERSON_NAME][EMAIL_ADDRESS][DOMAIN_NAME]"
click at [998, 336] on button "Log in" at bounding box center [982, 346] width 299 height 35
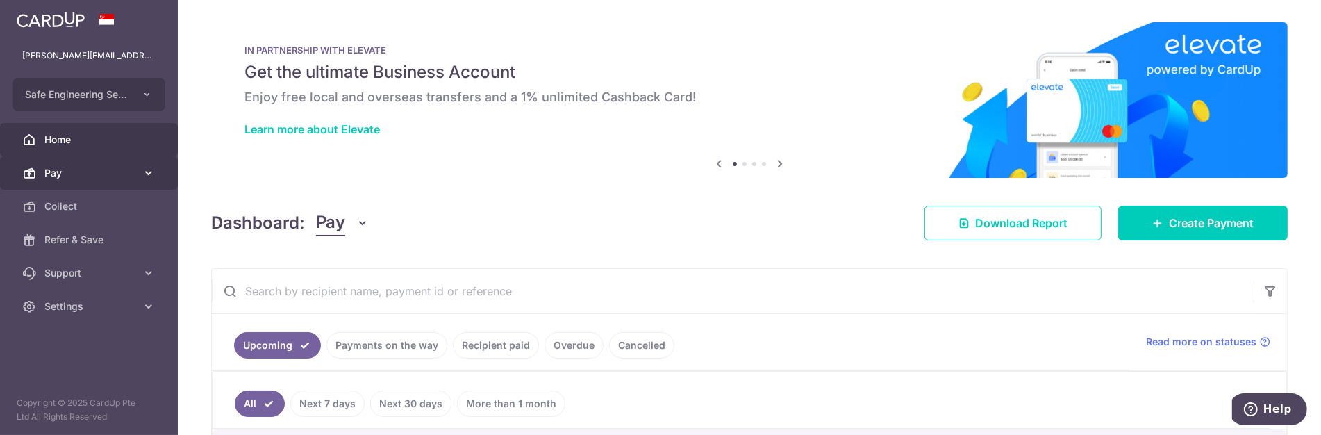
click at [63, 177] on span "Pay" at bounding box center [90, 173] width 92 height 14
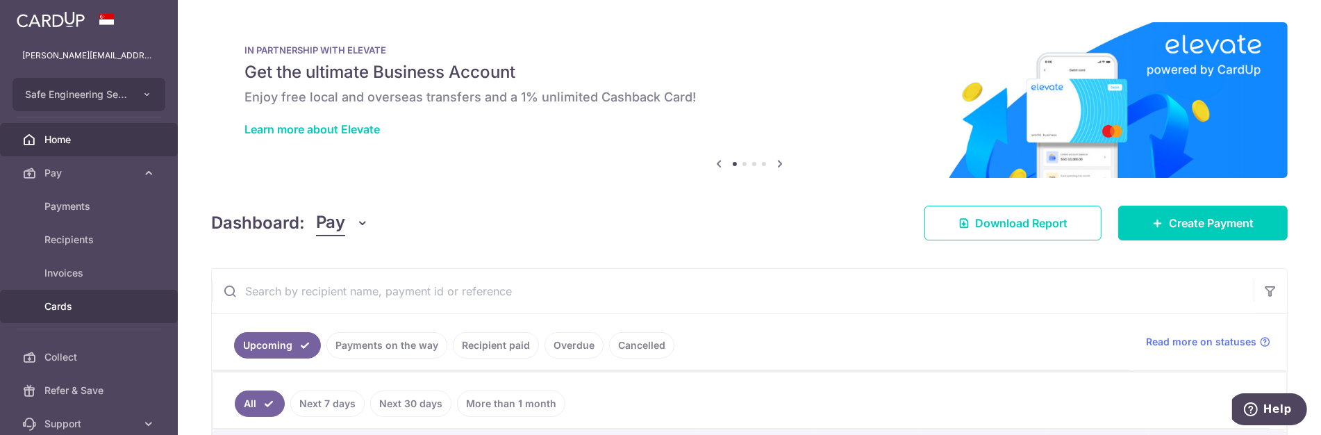
click at [74, 304] on span "Cards" at bounding box center [90, 306] width 92 height 14
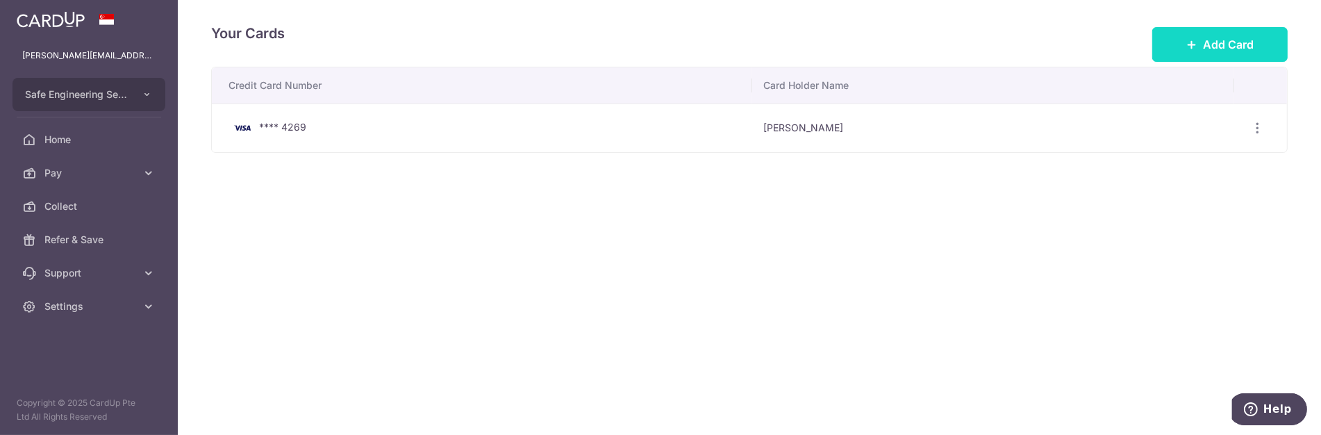
click at [1204, 36] on span "Add Card" at bounding box center [1228, 44] width 51 height 17
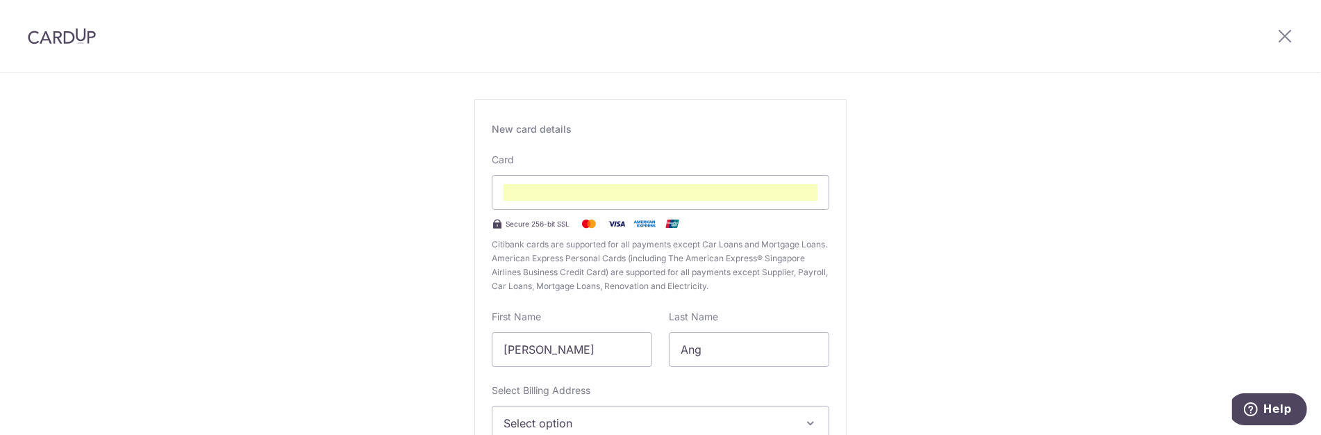
scroll to position [154, 0]
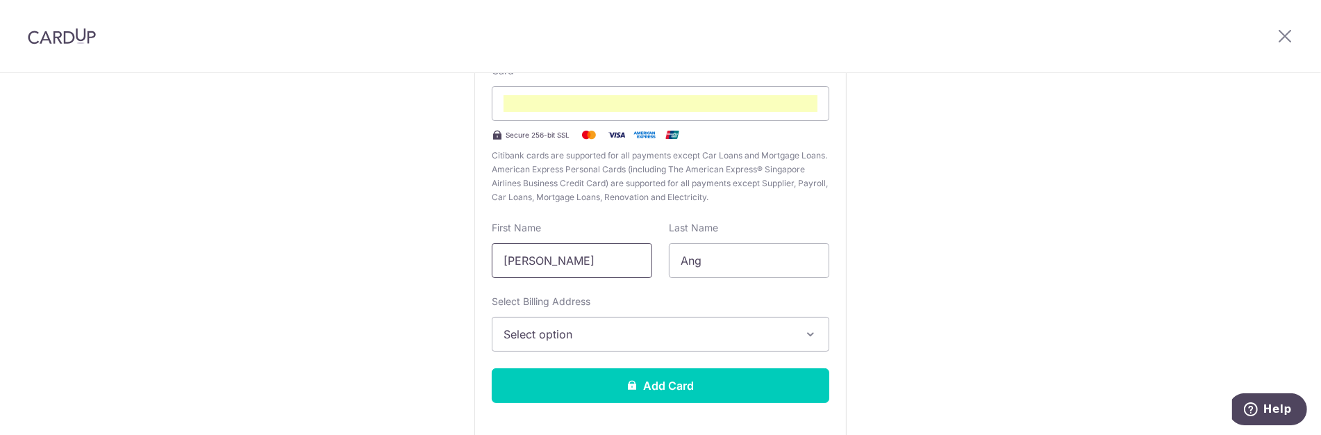
drag, startPoint x: 576, startPoint y: 259, endPoint x: 363, endPoint y: 253, distance: 213.3
click at [380, 255] on div "New Card Details New card details Card Secure 256-bit SSL Citibank cards are su…" at bounding box center [660, 210] width 1321 height 583
type input "[PERSON_NAME]"
click at [619, 342] on button "Select option" at bounding box center [661, 334] width 338 height 35
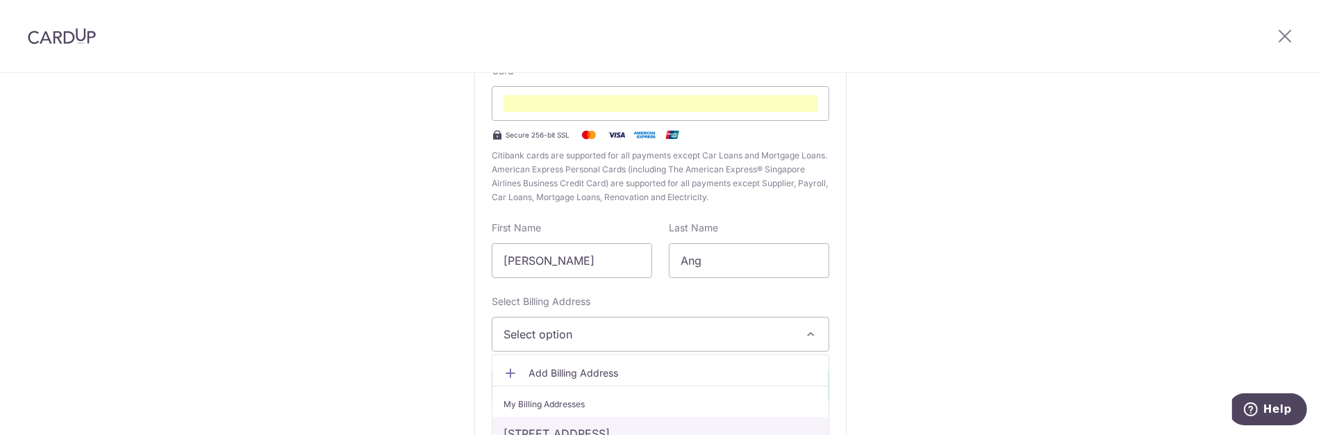
click at [614, 431] on link "[STREET_ADDRESS]" at bounding box center [660, 433] width 336 height 33
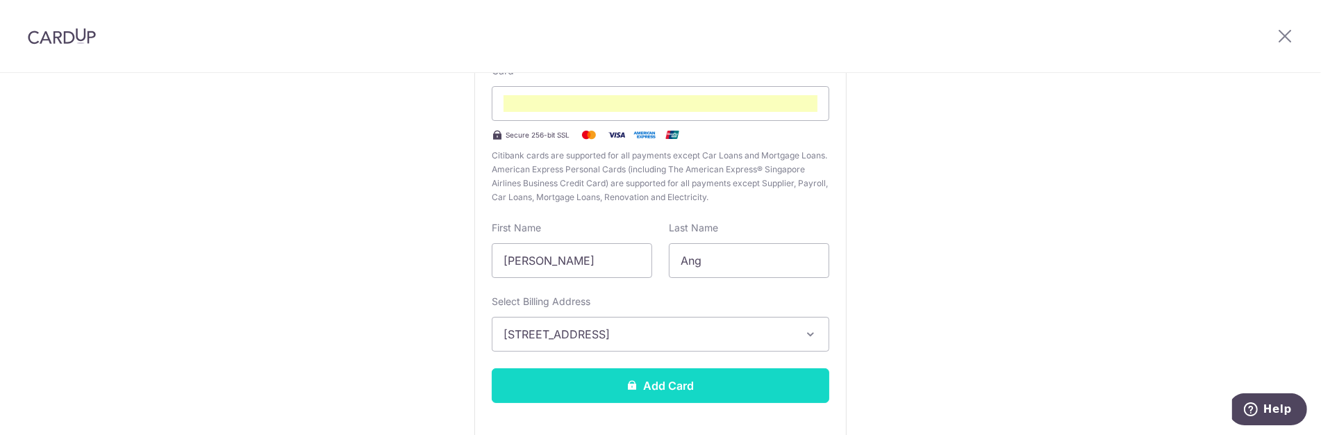
click at [738, 388] on button "Add Card" at bounding box center [661, 385] width 338 height 35
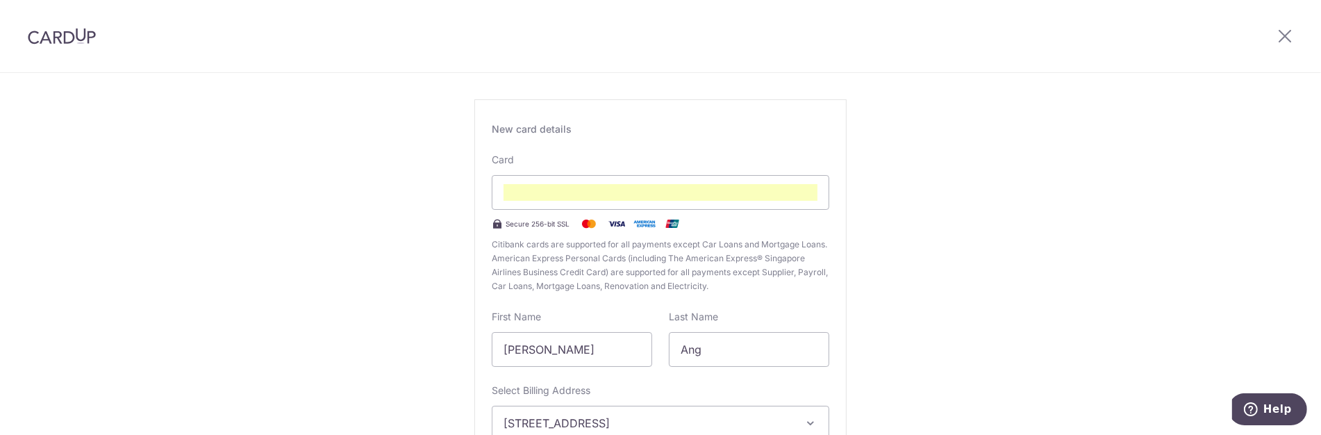
scroll to position [77, 0]
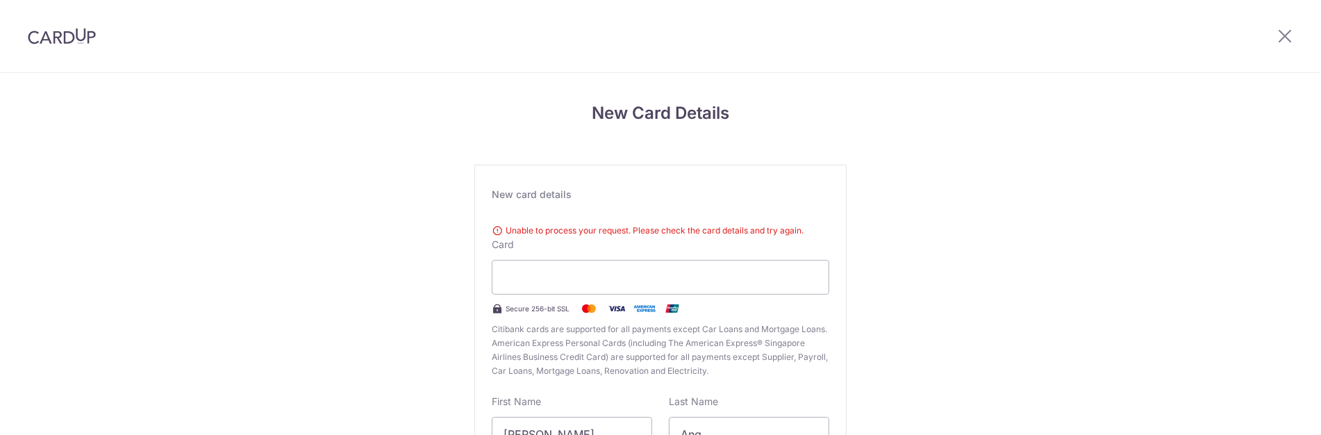
scroll to position [150, 0]
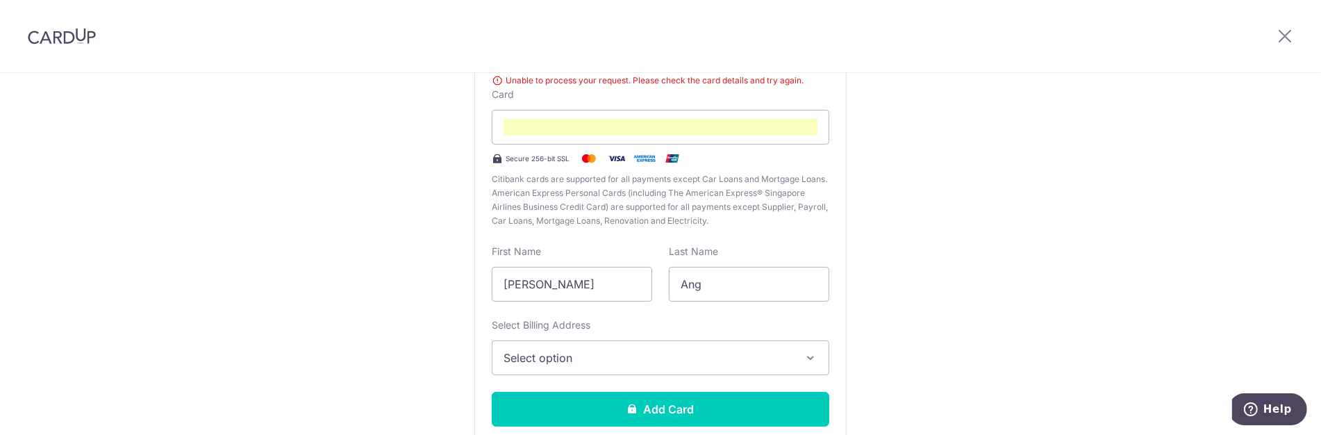
click at [874, 130] on div "New Card Details New card details Unable to process your request. Please check …" at bounding box center [660, 224] width 1321 height 603
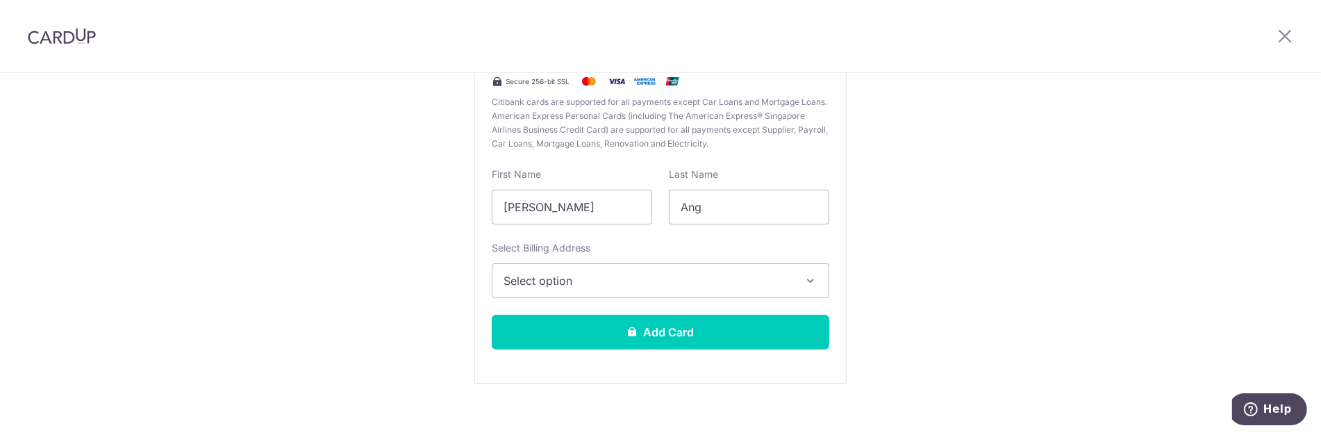
click at [682, 282] on span "Select option" at bounding box center [648, 280] width 289 height 17
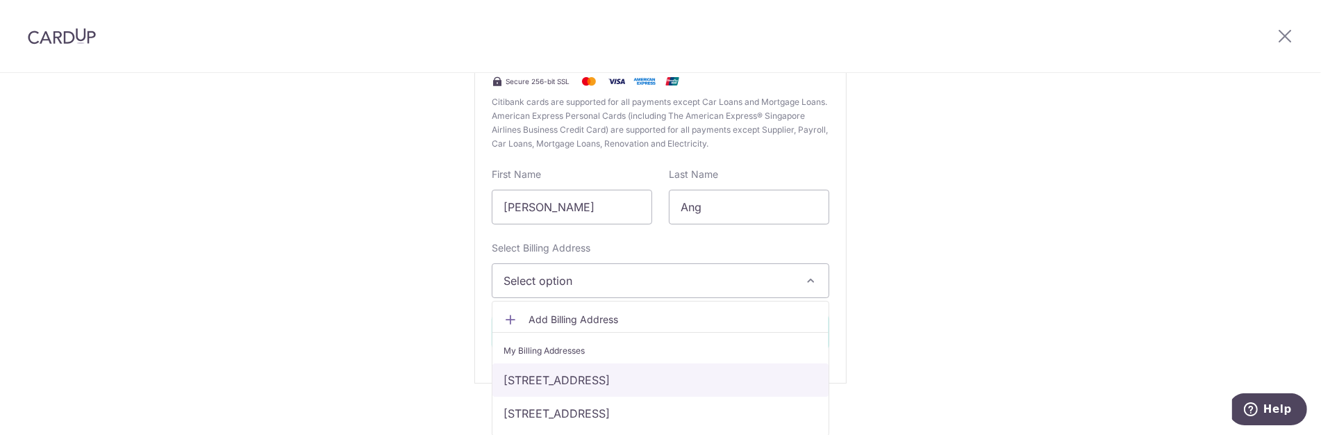
click at [631, 374] on link "[STREET_ADDRESS]" at bounding box center [660, 379] width 336 height 33
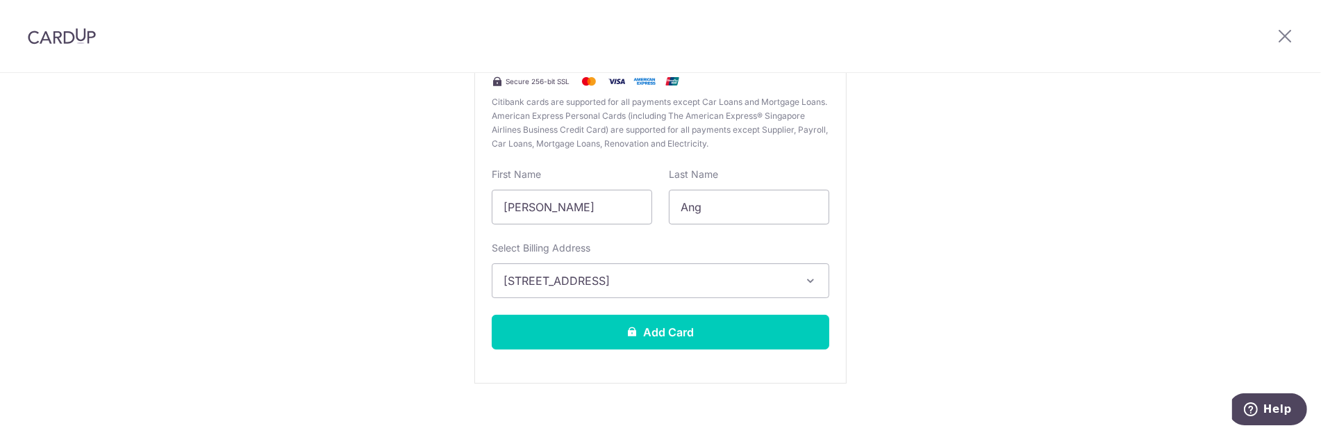
click at [938, 256] on div "New Card Details New card details Unable to process your request. Please check …" at bounding box center [660, 147] width 1321 height 603
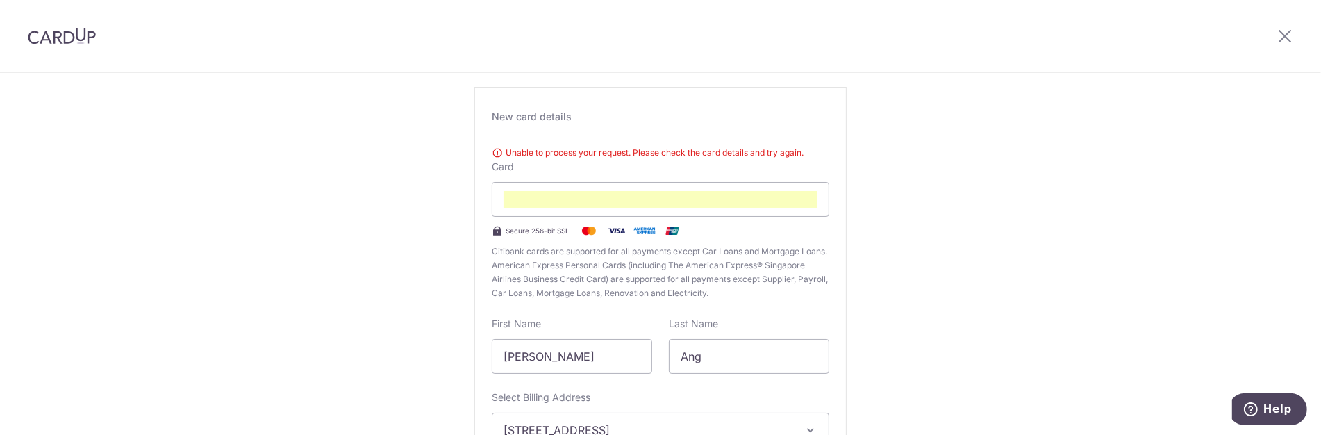
scroll to position [73, 0]
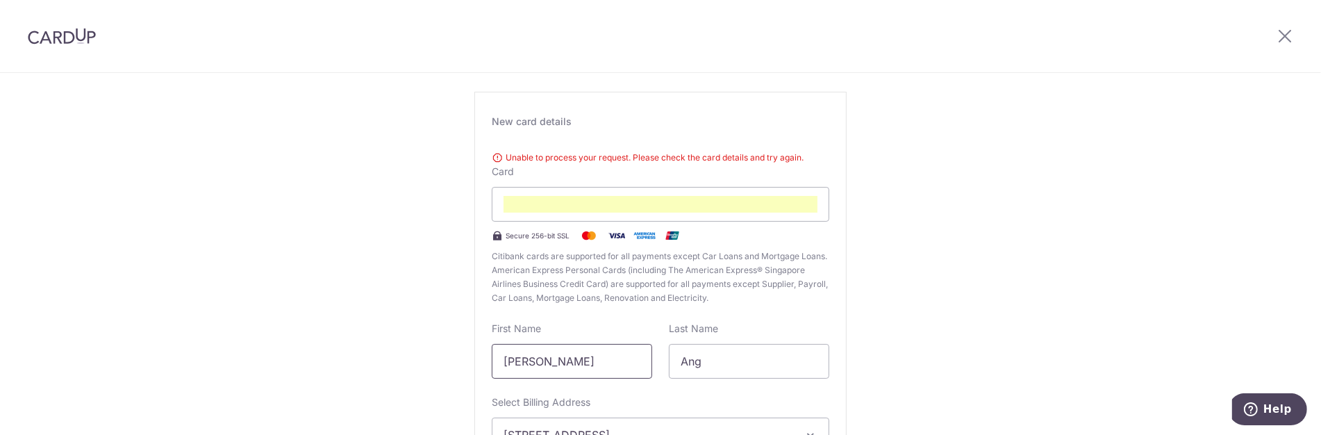
drag, startPoint x: 582, startPoint y: 365, endPoint x: 450, endPoint y: 347, distance: 133.2
click at [453, 347] on div "New Card Details New card details Unable to process your request. Please check …" at bounding box center [660, 301] width 1321 height 603
type input "[PERSON_NAME]"
click at [1030, 322] on div "New Card Details New card details Unable to process your request. Please check …" at bounding box center [660, 301] width 1321 height 603
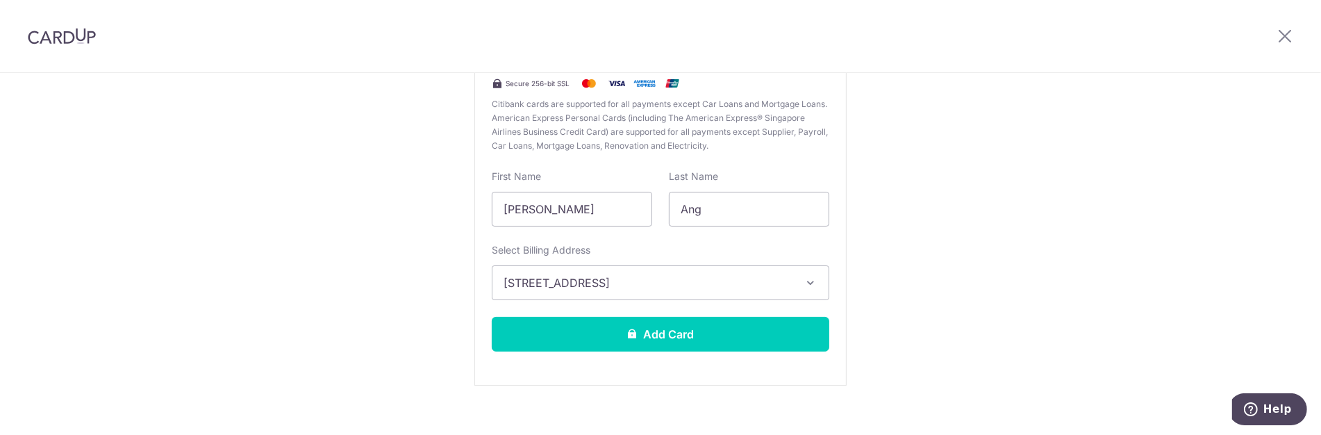
scroll to position [227, 0]
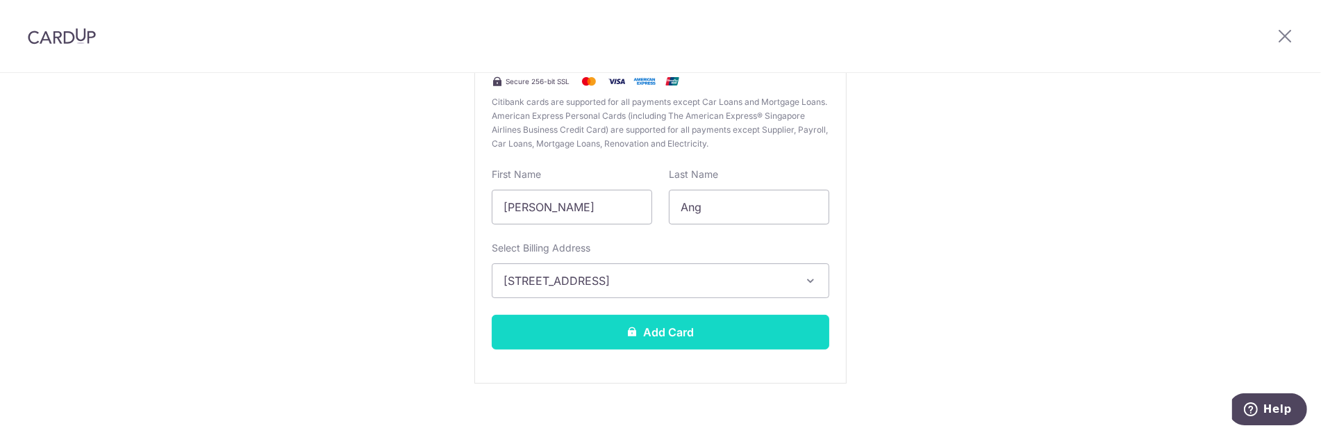
click at [682, 325] on button "Add Card" at bounding box center [661, 332] width 338 height 35
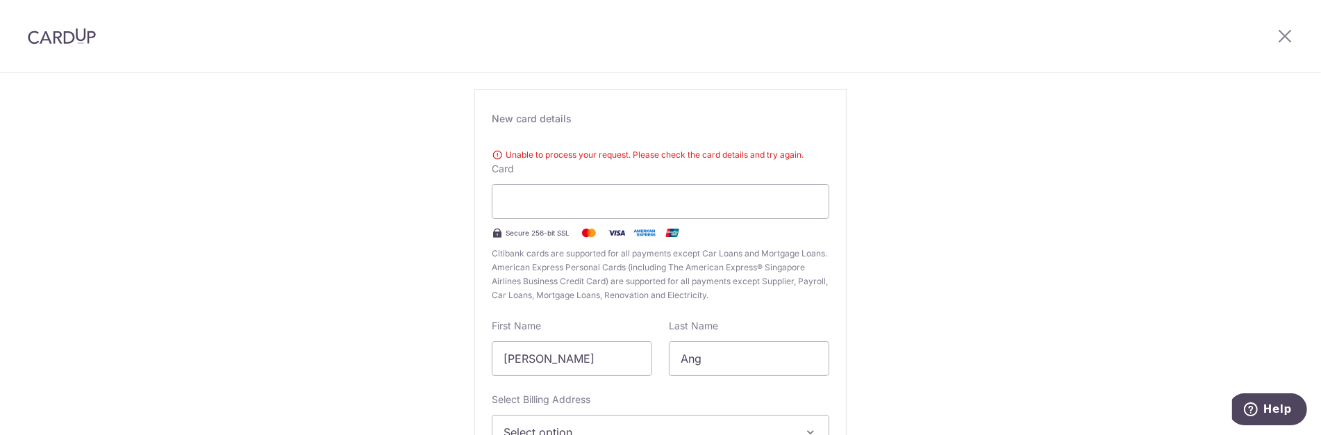
scroll to position [154, 0]
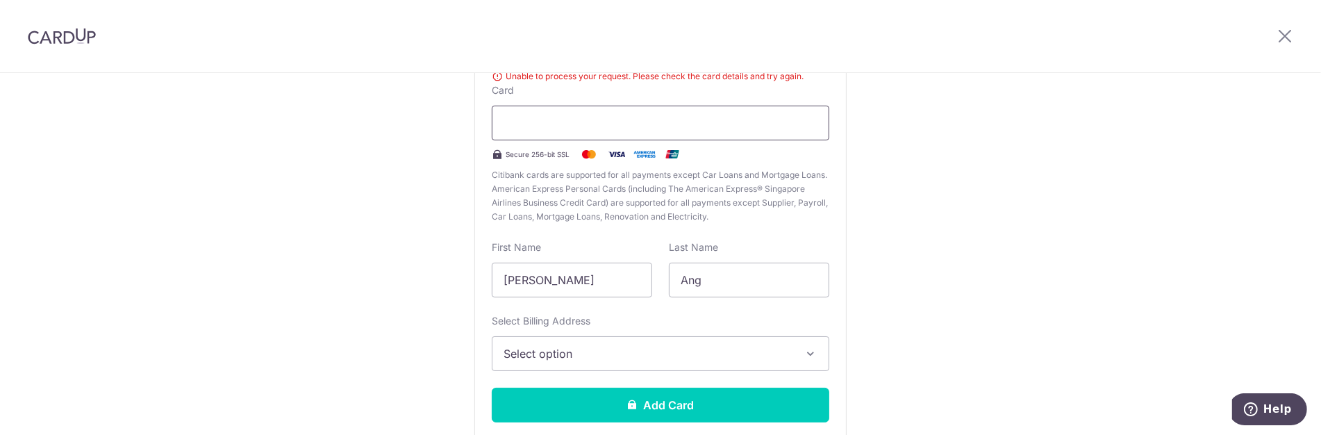
click at [599, 110] on div at bounding box center [661, 123] width 338 height 35
drag, startPoint x: 578, startPoint y: 283, endPoint x: 351, endPoint y: 275, distance: 226.6
click at [355, 275] on div "New Card Details New card details Unable to process your request. Please check …" at bounding box center [660, 220] width 1321 height 603
type input "[PERSON_NAME]"
click at [592, 351] on span "Select option" at bounding box center [648, 353] width 289 height 17
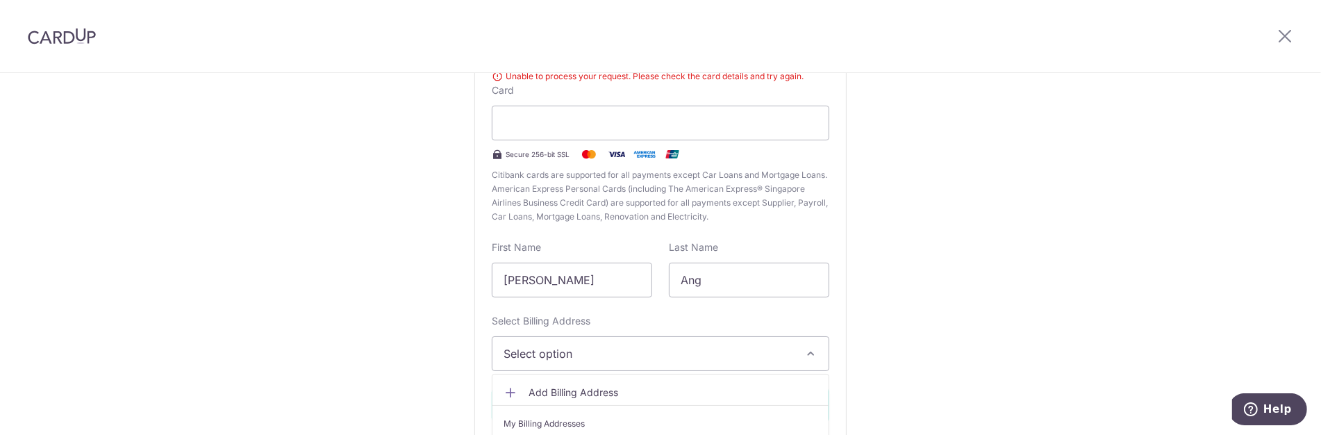
scroll to position [238, 0]
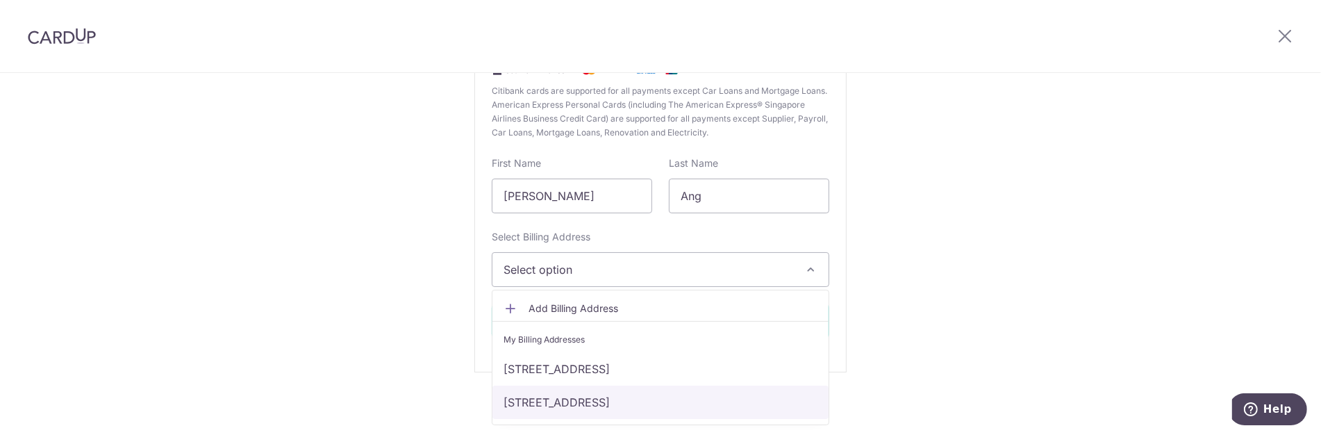
click at [620, 395] on link "[STREET_ADDRESS]" at bounding box center [660, 401] width 336 height 33
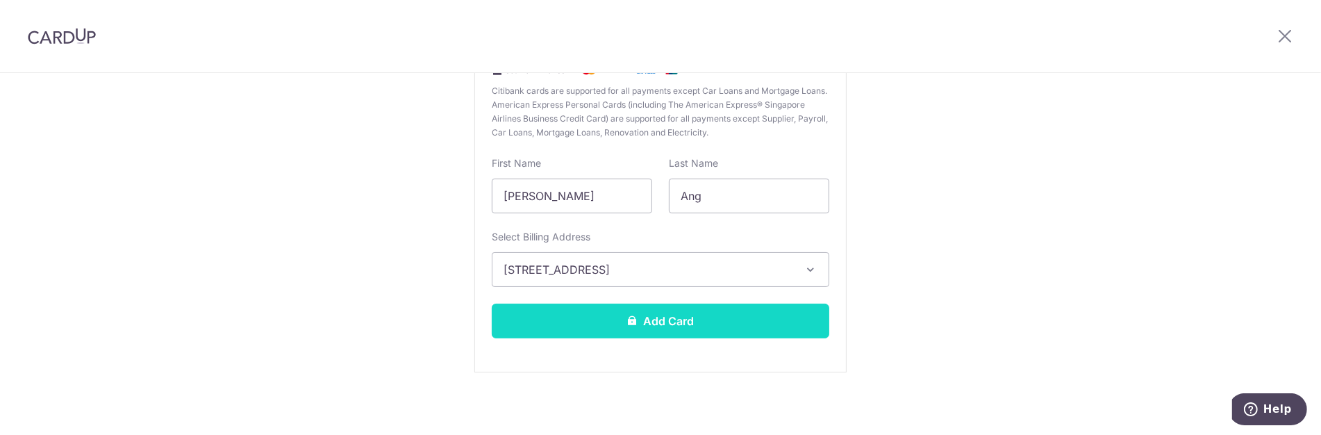
click at [681, 318] on button "Add Card" at bounding box center [661, 321] width 338 height 35
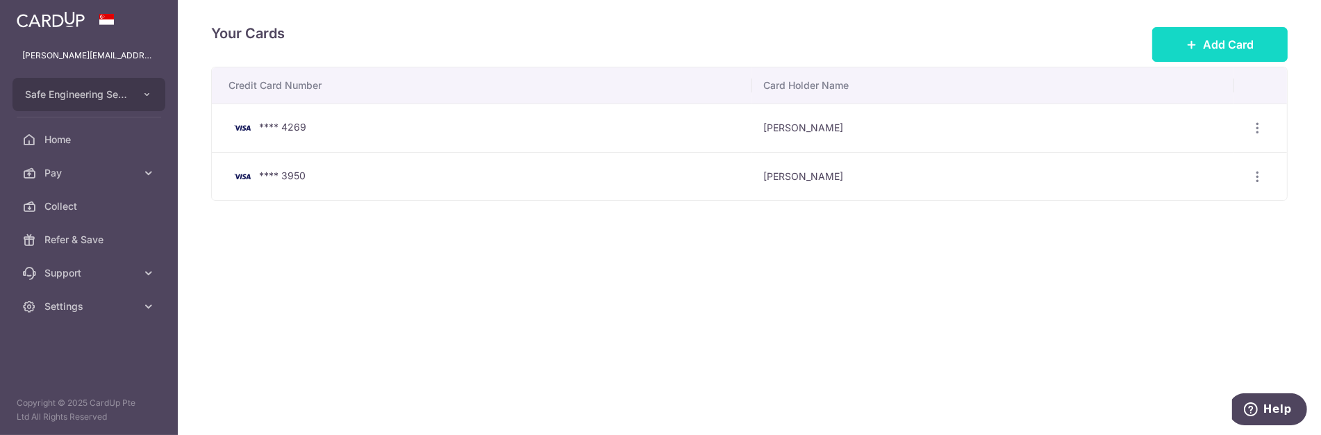
click at [1204, 30] on button "Add Card" at bounding box center [1219, 44] width 135 height 35
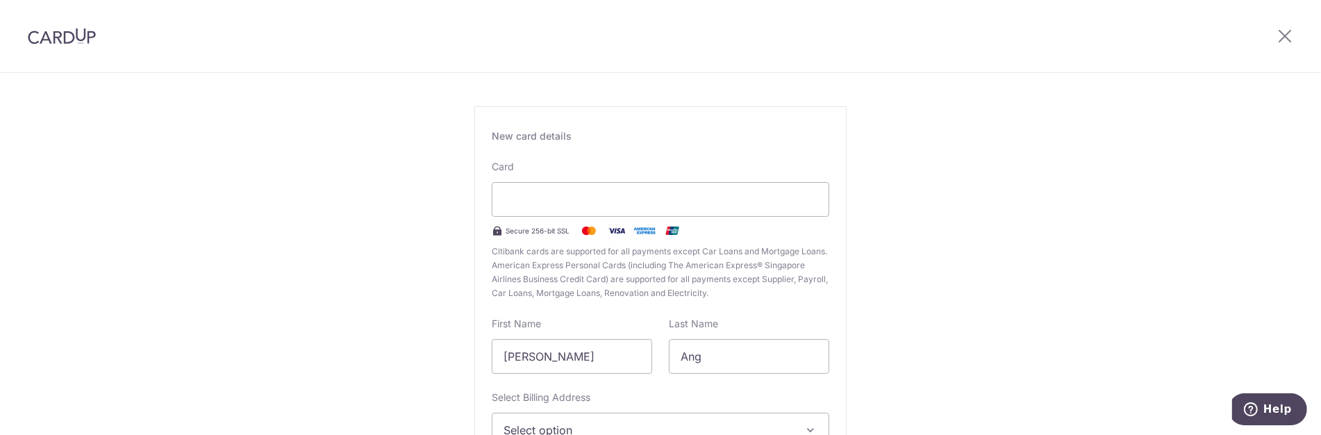
scroll to position [77, 0]
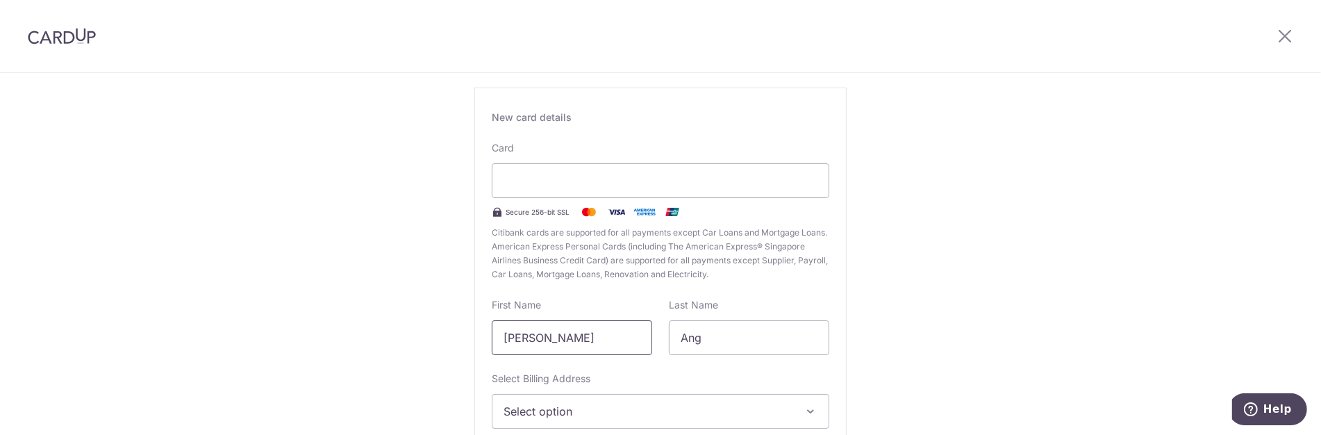
drag, startPoint x: 592, startPoint y: 331, endPoint x: 274, endPoint y: 285, distance: 321.4
click at [276, 285] on div "New Card Details New card details Your card number is invalid. Card Secure 256-…" at bounding box center [660, 287] width 1321 height 583
type input "[PERSON_NAME]"
click at [342, 373] on div "New Card Details New card details Your card number is invalid. Card Secure 256-…" at bounding box center [660, 287] width 1321 height 583
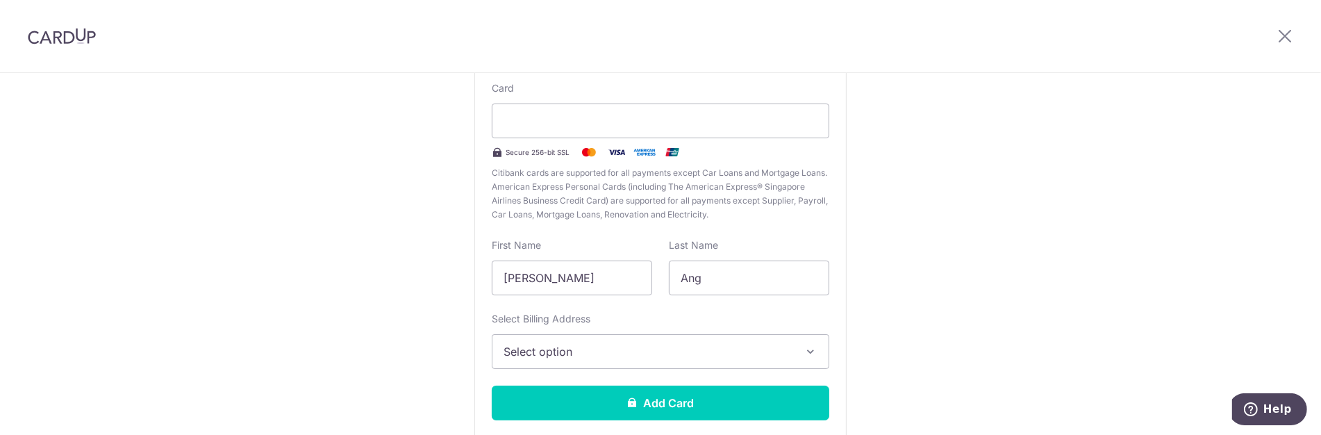
scroll to position [154, 0]
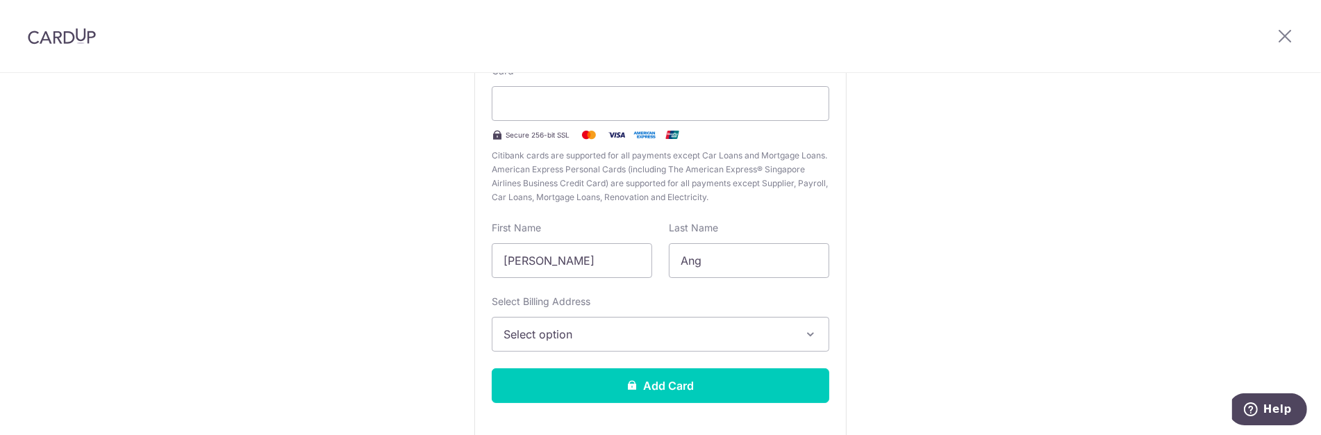
click at [533, 326] on span "Select option" at bounding box center [648, 334] width 289 height 17
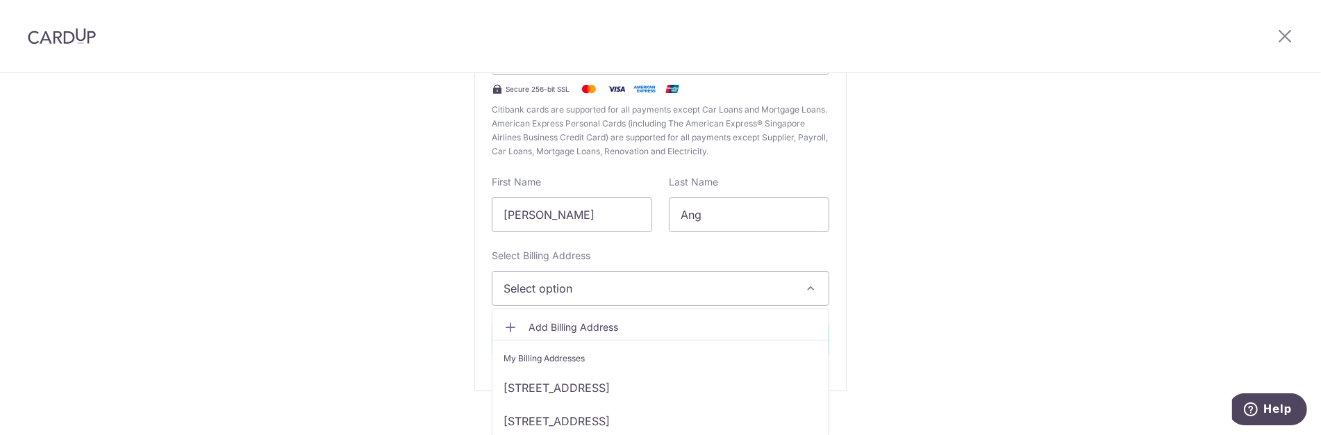
scroll to position [219, 0]
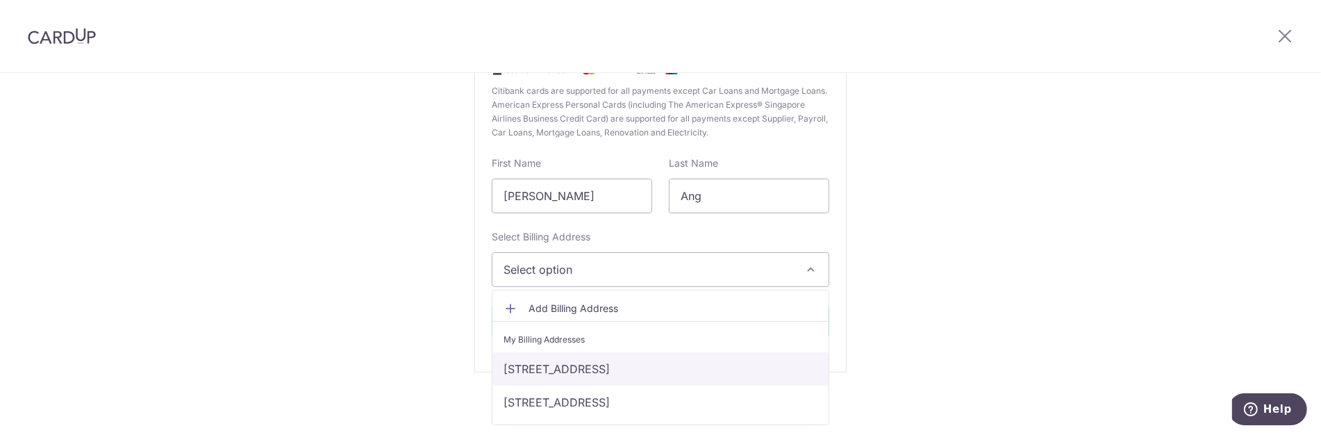
click at [565, 362] on link "[STREET_ADDRESS]" at bounding box center [660, 368] width 336 height 33
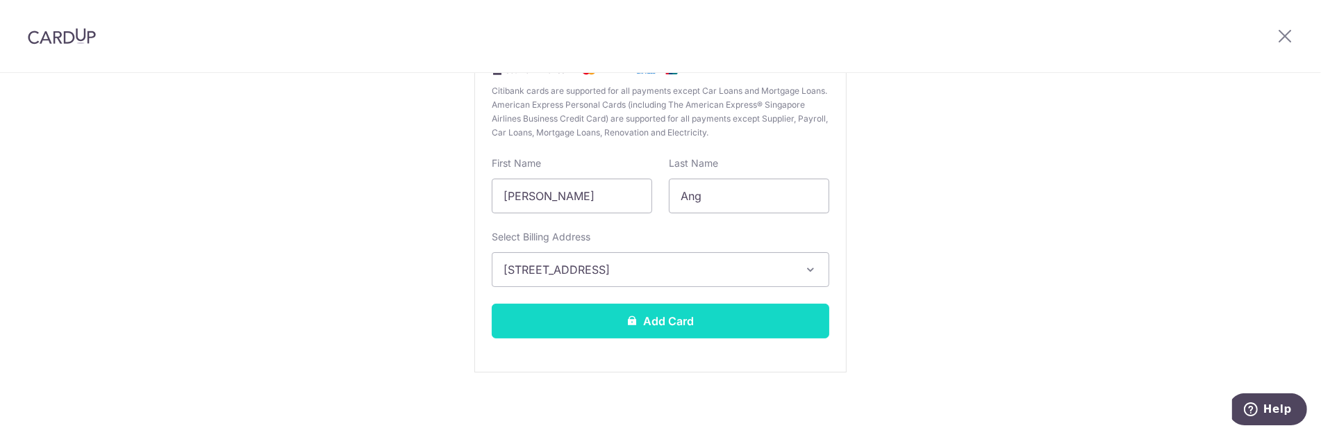
click at [619, 323] on button "Add Card" at bounding box center [661, 321] width 338 height 35
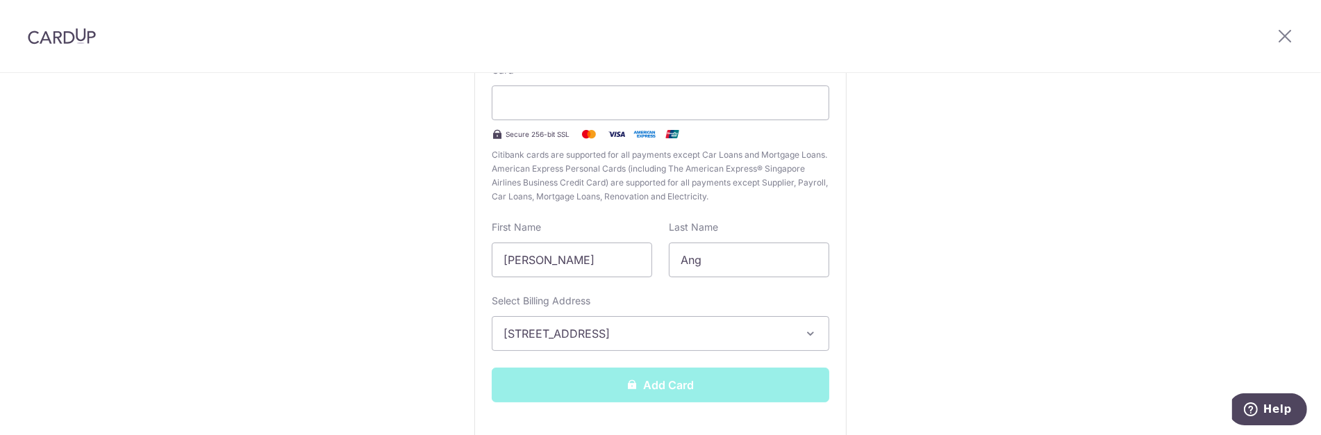
scroll to position [142, 0]
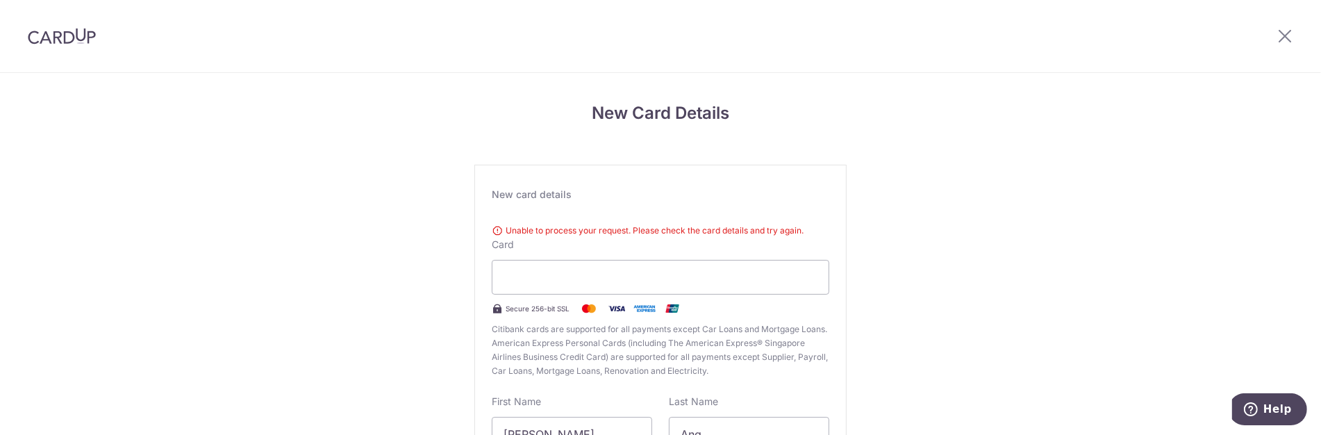
scroll to position [150, 0]
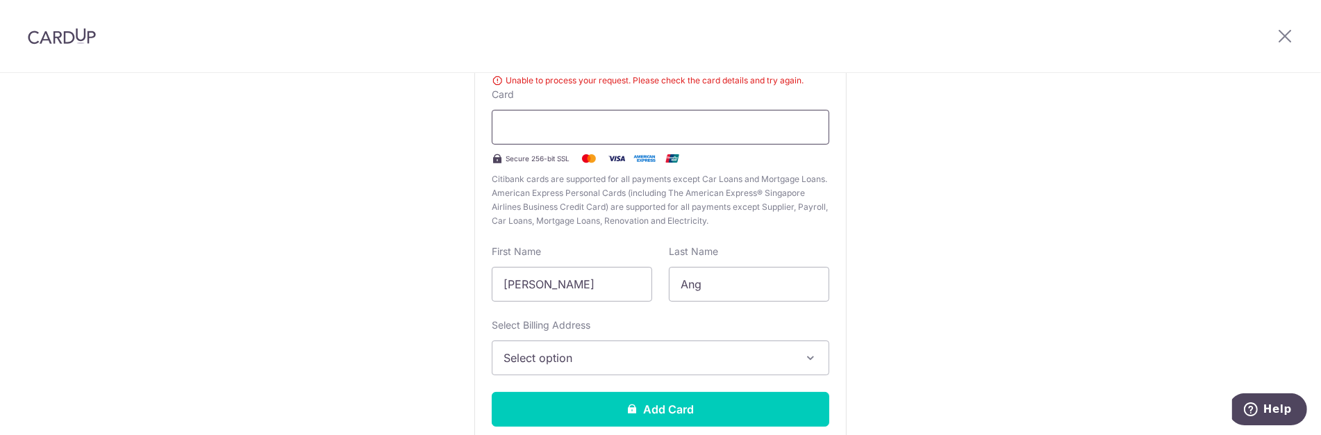
click at [549, 117] on div at bounding box center [661, 127] width 338 height 35
drag, startPoint x: 570, startPoint y: 286, endPoint x: 215, endPoint y: 244, distance: 358.0
click at [247, 258] on div "New Card Details New card details Unable to process your request. Please check …" at bounding box center [660, 224] width 1321 height 603
type input "[PERSON_NAME]"
click at [440, 347] on div "New Card Details New card details Unable to process your request. Please check …" at bounding box center [660, 224] width 1321 height 603
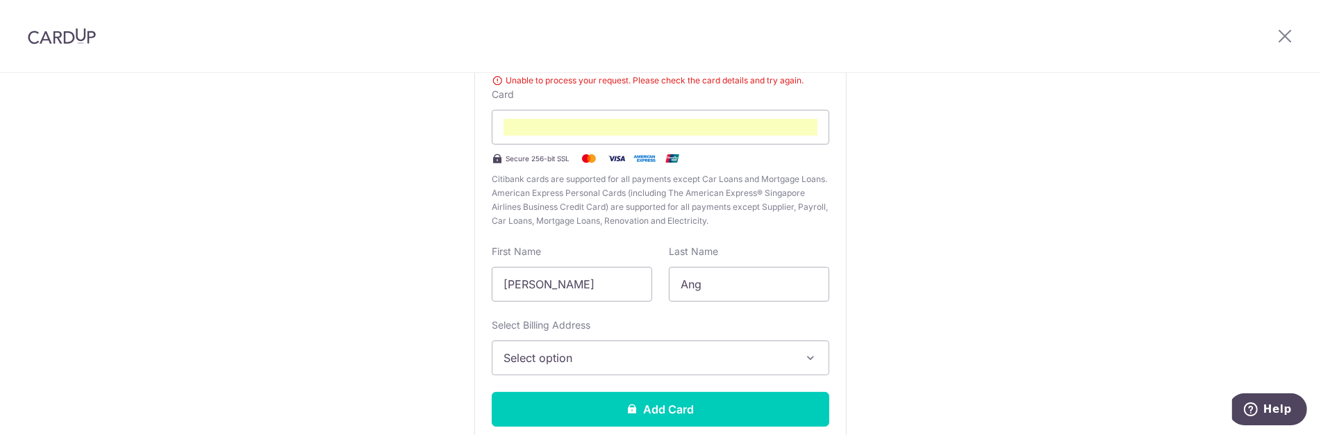
click at [536, 356] on span "Select option" at bounding box center [648, 357] width 289 height 17
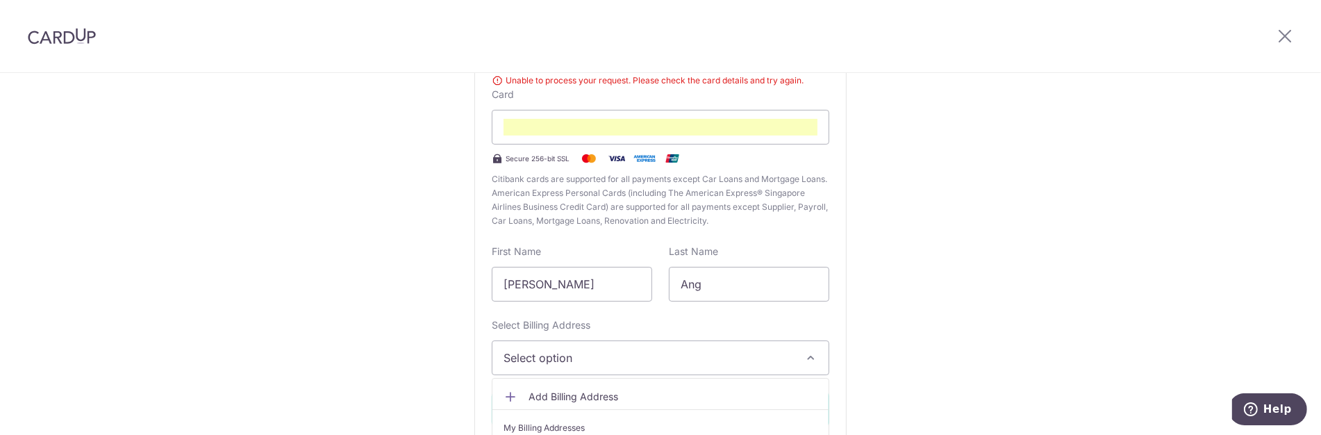
scroll to position [238, 0]
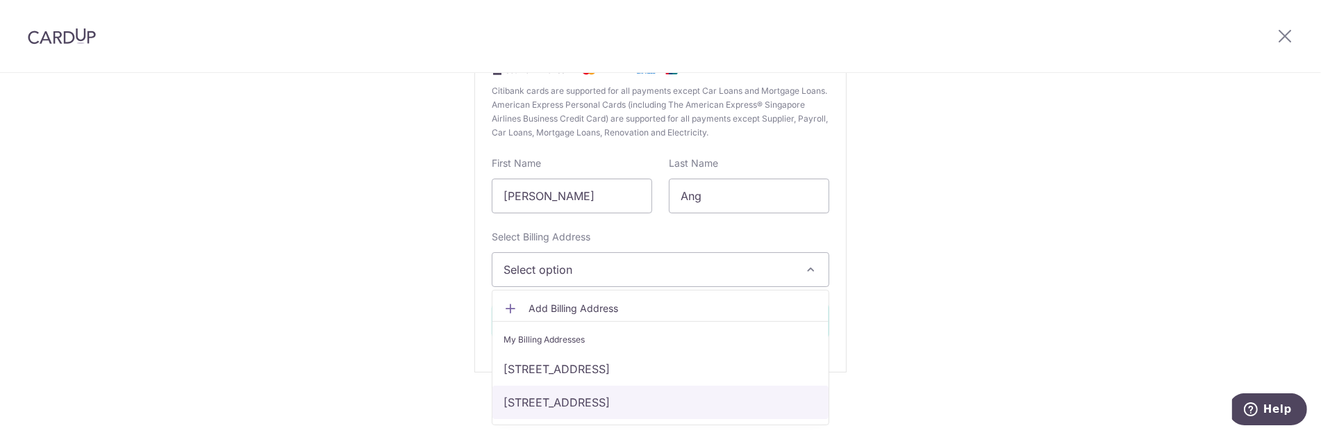
click at [584, 397] on link "[STREET_ADDRESS]" at bounding box center [660, 401] width 336 height 33
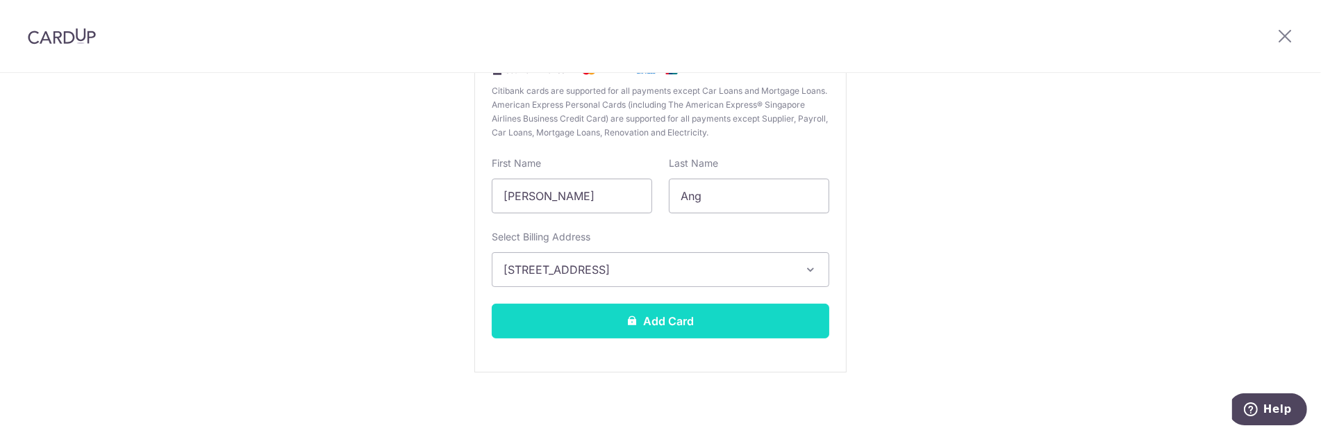
click at [604, 332] on button "Add Card" at bounding box center [661, 321] width 338 height 35
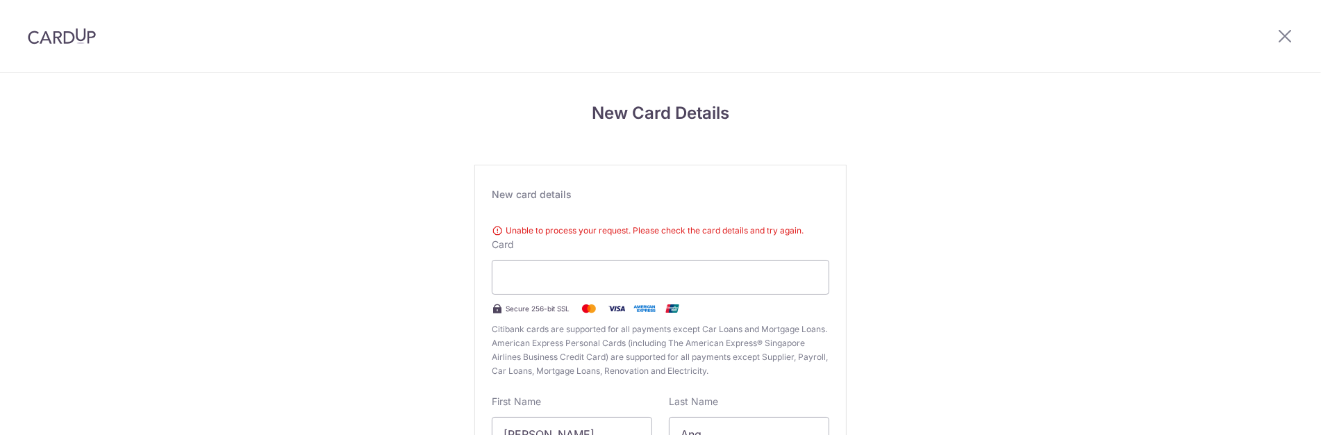
scroll to position [150, 0]
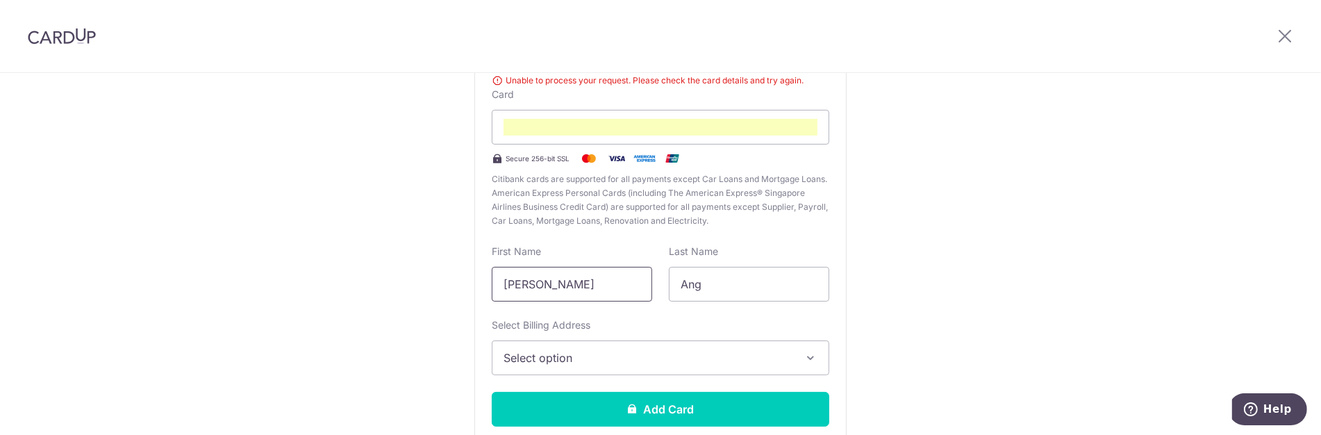
drag, startPoint x: 590, startPoint y: 275, endPoint x: 354, endPoint y: 253, distance: 237.2
click at [397, 264] on div "New Card Details New card details Unable to process your request. Please check …" at bounding box center [660, 224] width 1321 height 603
type input "[PERSON_NAME]"
click at [319, 244] on div "New Card Details New card details Unable to process your request. Please check …" at bounding box center [660, 224] width 1321 height 603
click at [574, 366] on button "Select option" at bounding box center [661, 357] width 338 height 35
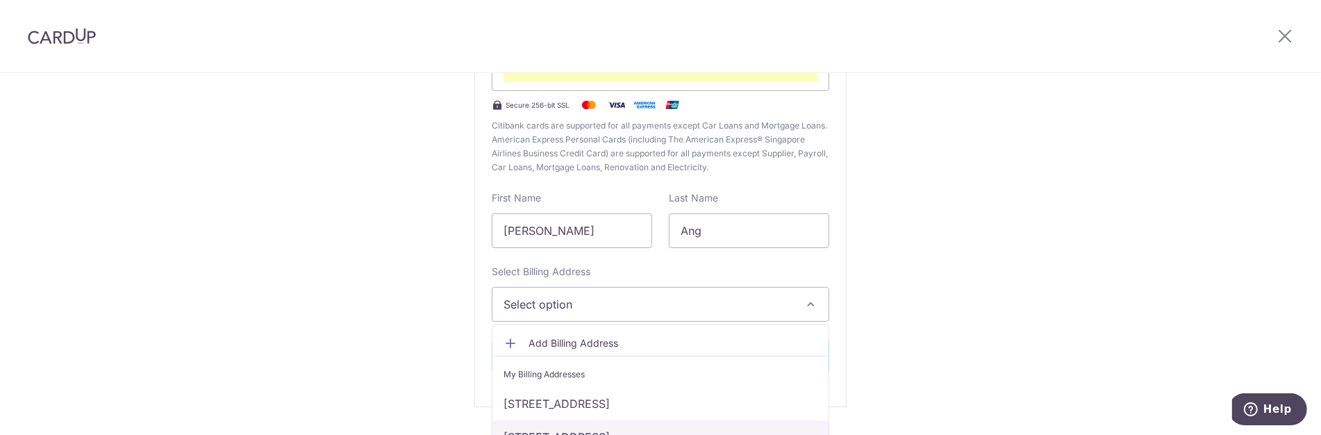
scroll to position [238, 0]
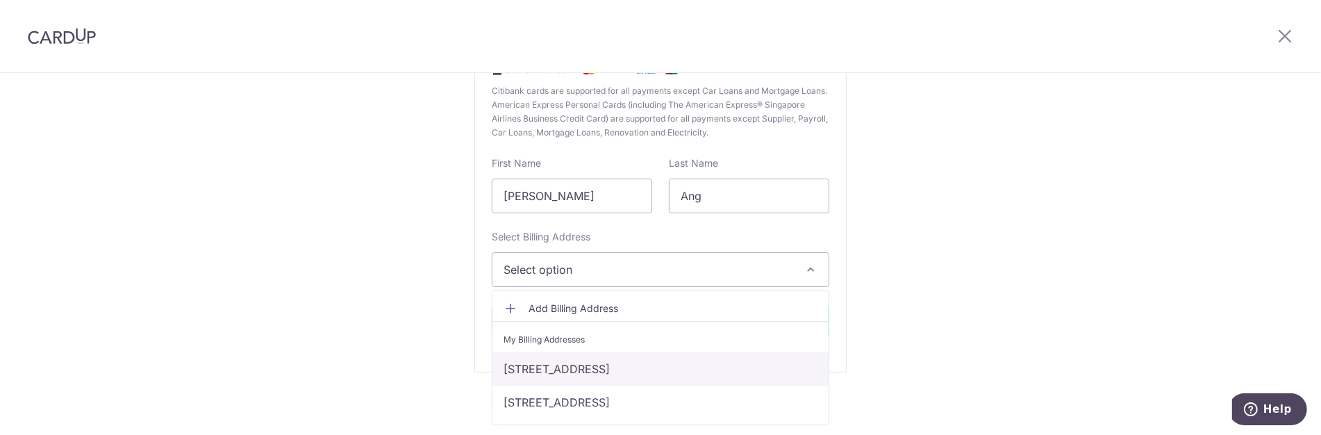
click at [586, 368] on link "[STREET_ADDRESS]" at bounding box center [660, 368] width 336 height 33
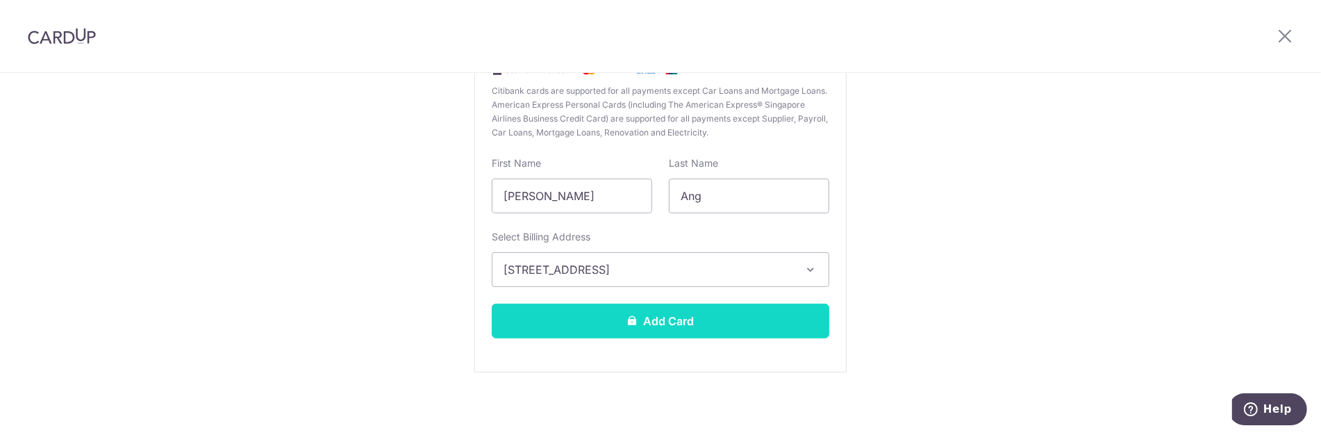
click at [647, 320] on button "Add Card" at bounding box center [661, 321] width 338 height 35
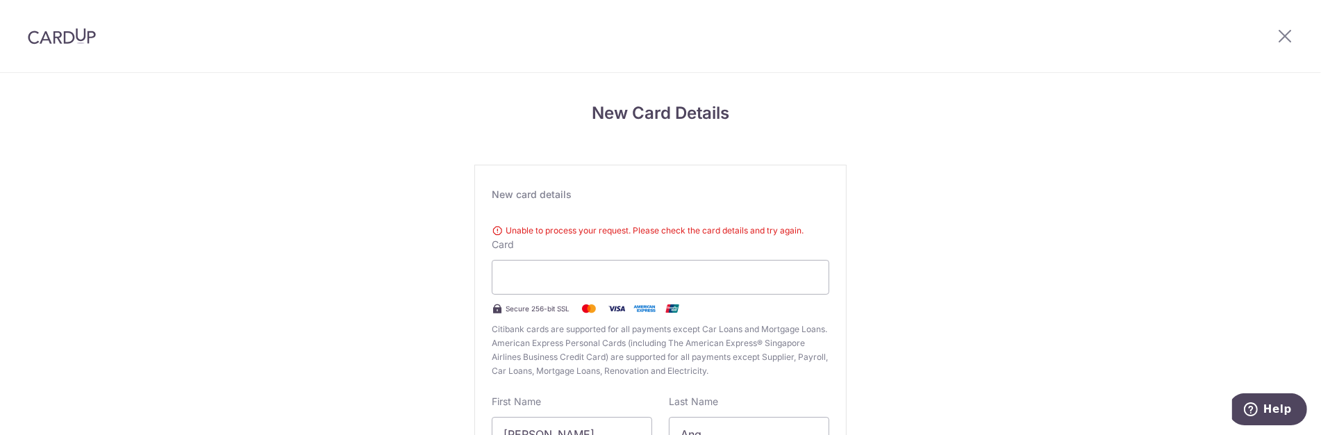
scroll to position [150, 0]
